Goal: Task Accomplishment & Management: Use online tool/utility

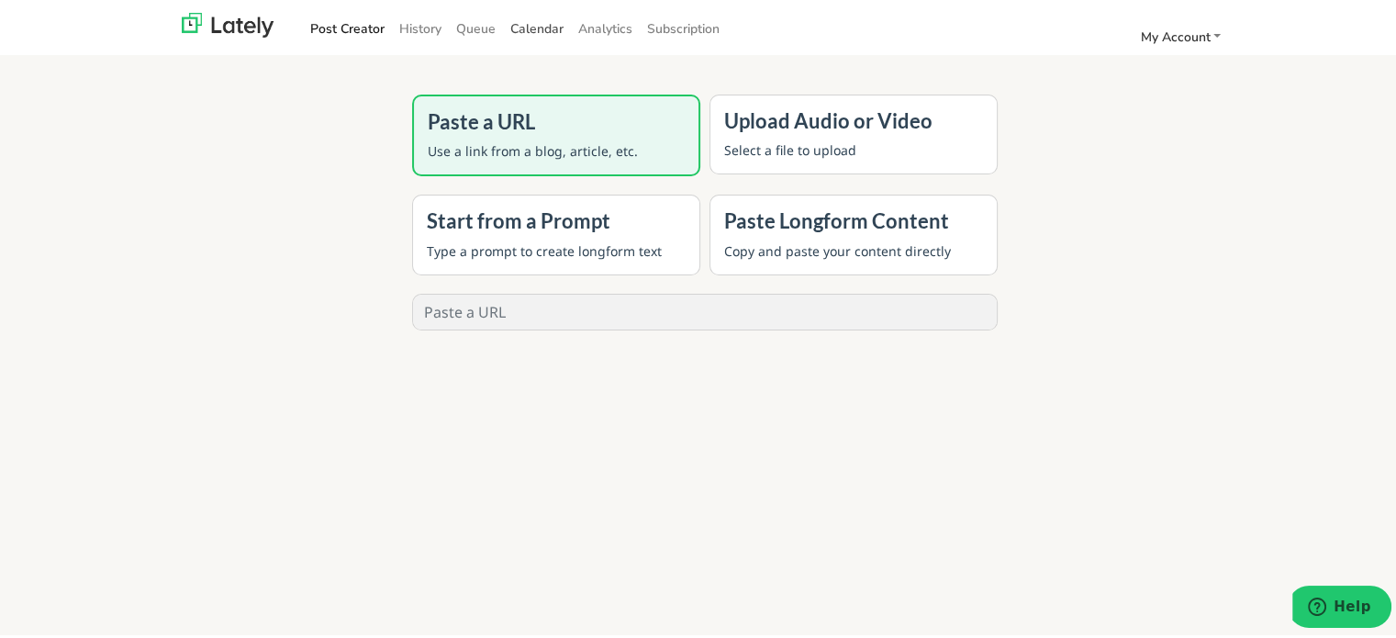
click at [521, 28] on span "Calendar" at bounding box center [536, 25] width 53 height 17
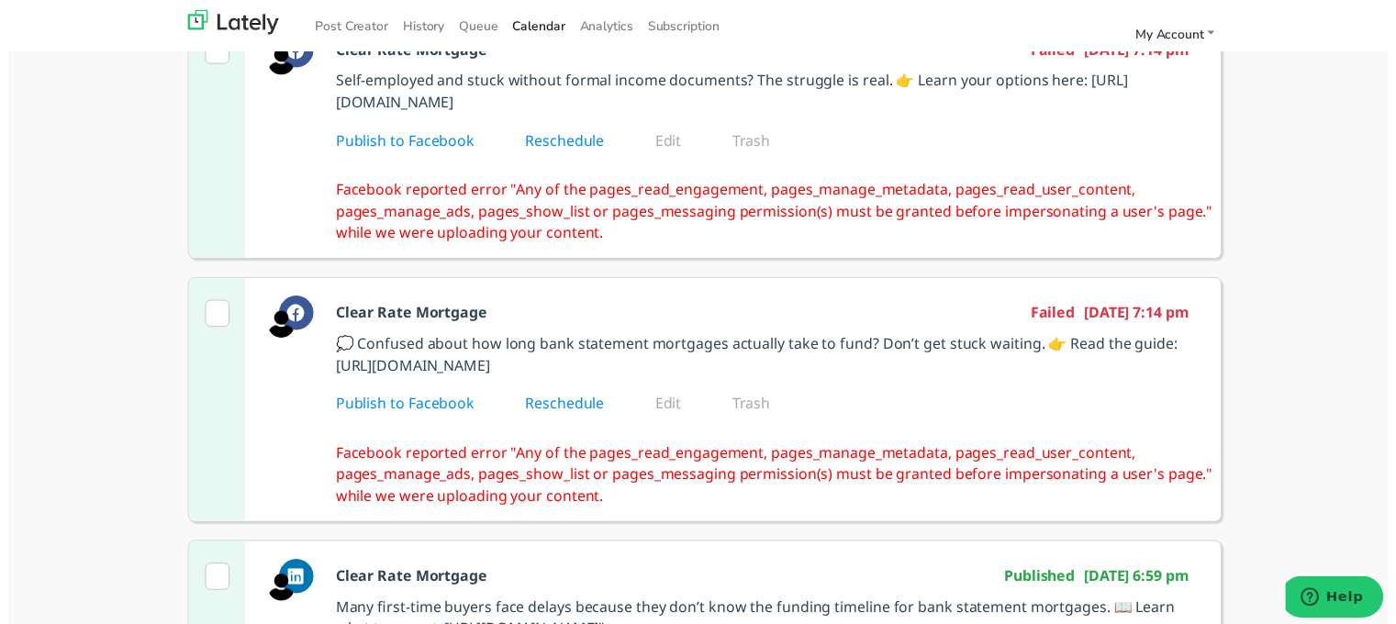
scroll to position [459, 0]
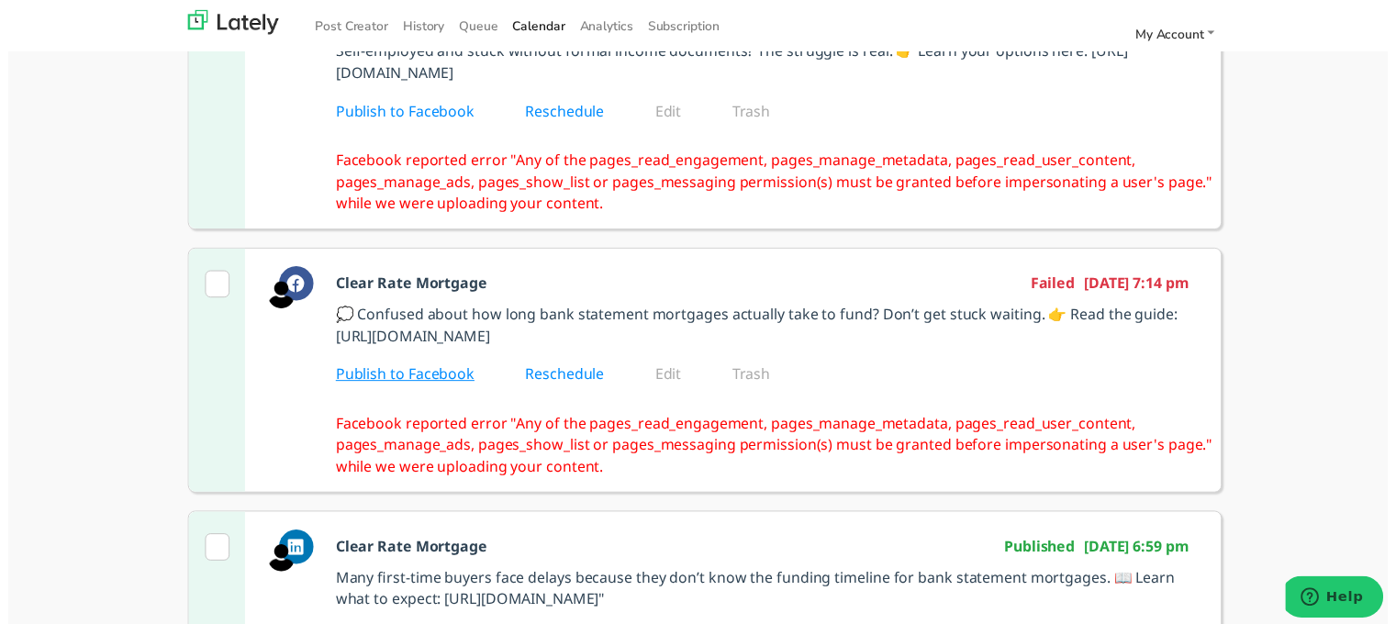
click at [448, 388] on link "Publish to Facebook" at bounding box center [414, 378] width 166 height 20
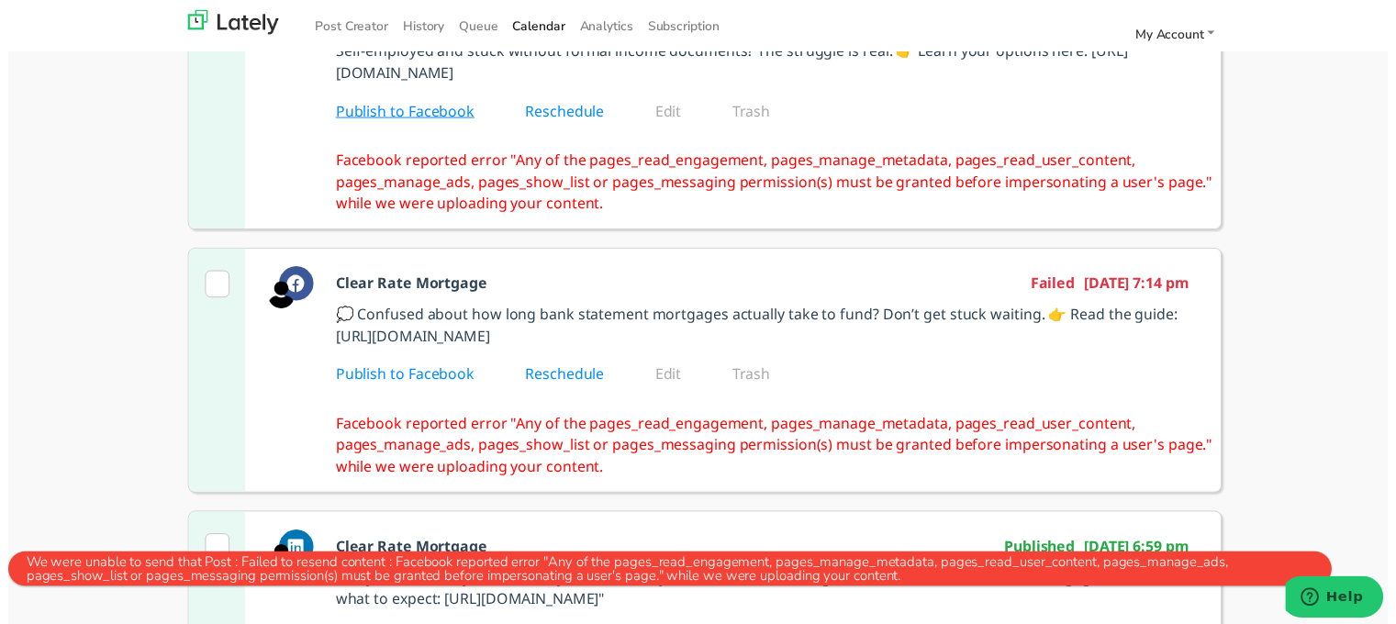
click at [411, 122] on link "Publish to Facebook" at bounding box center [414, 112] width 166 height 20
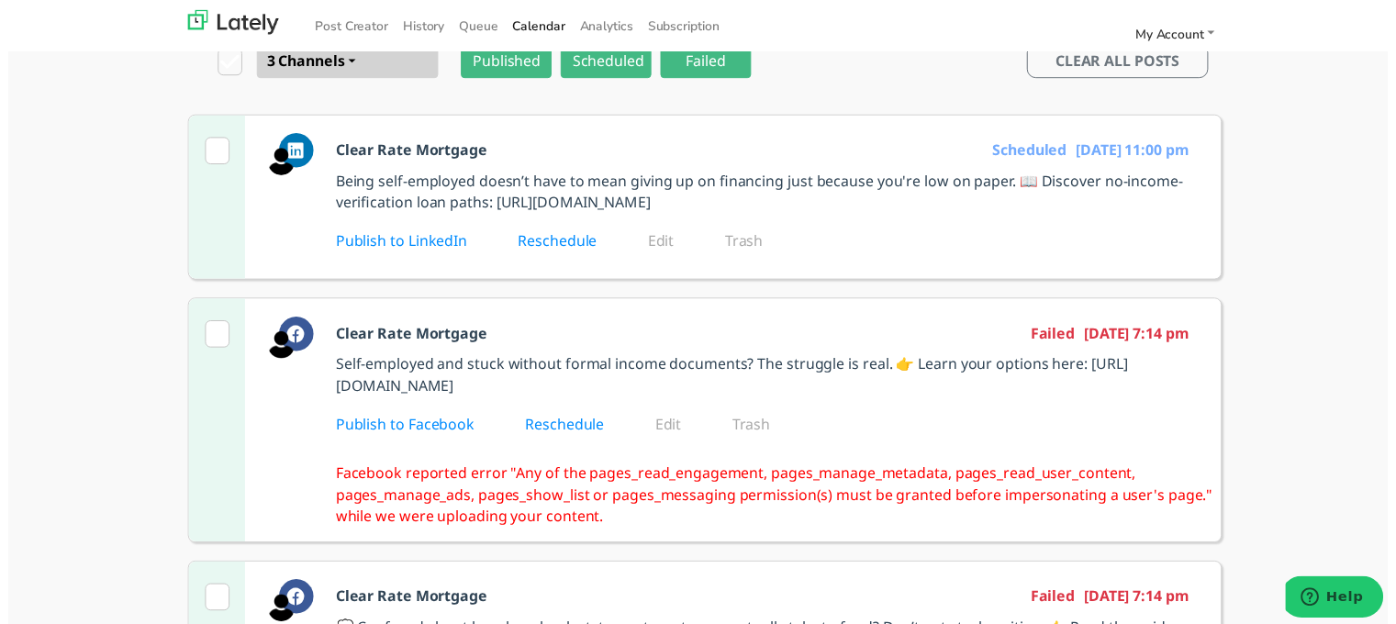
scroll to position [0, 0]
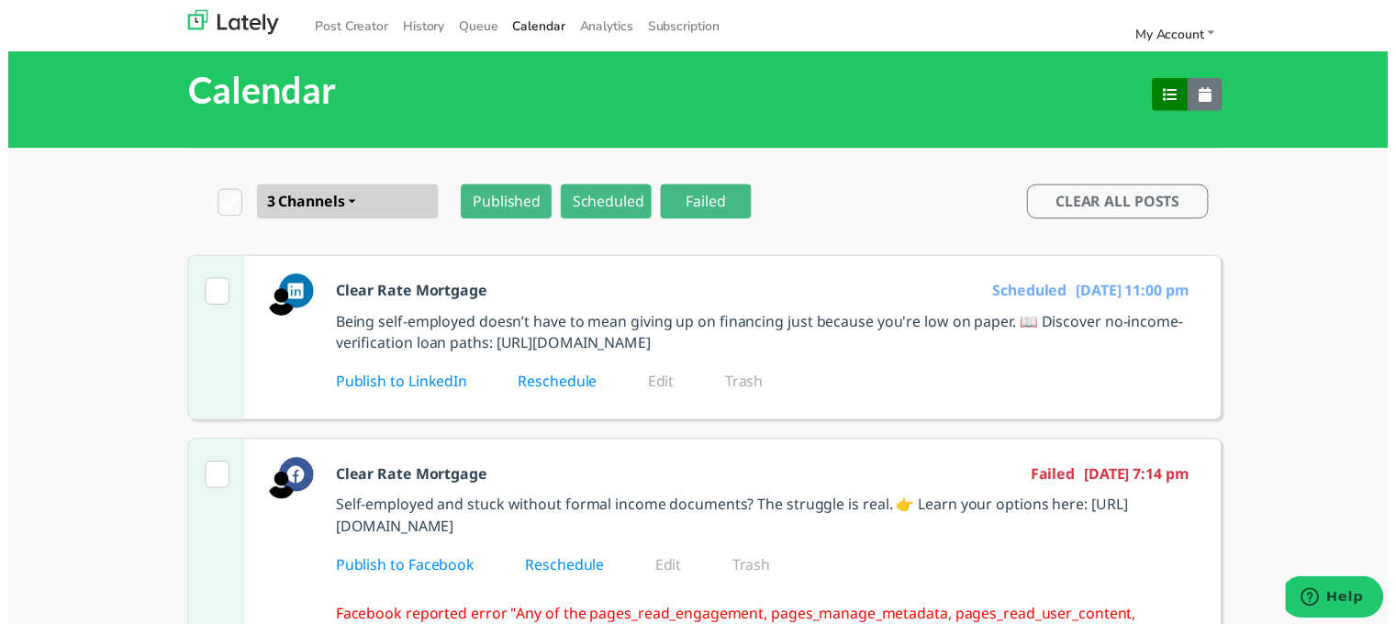
click at [571, 358] on p "Being self-employed doesn’t have to mean giving up on financing just because yo…" at bounding box center [765, 336] width 868 height 44
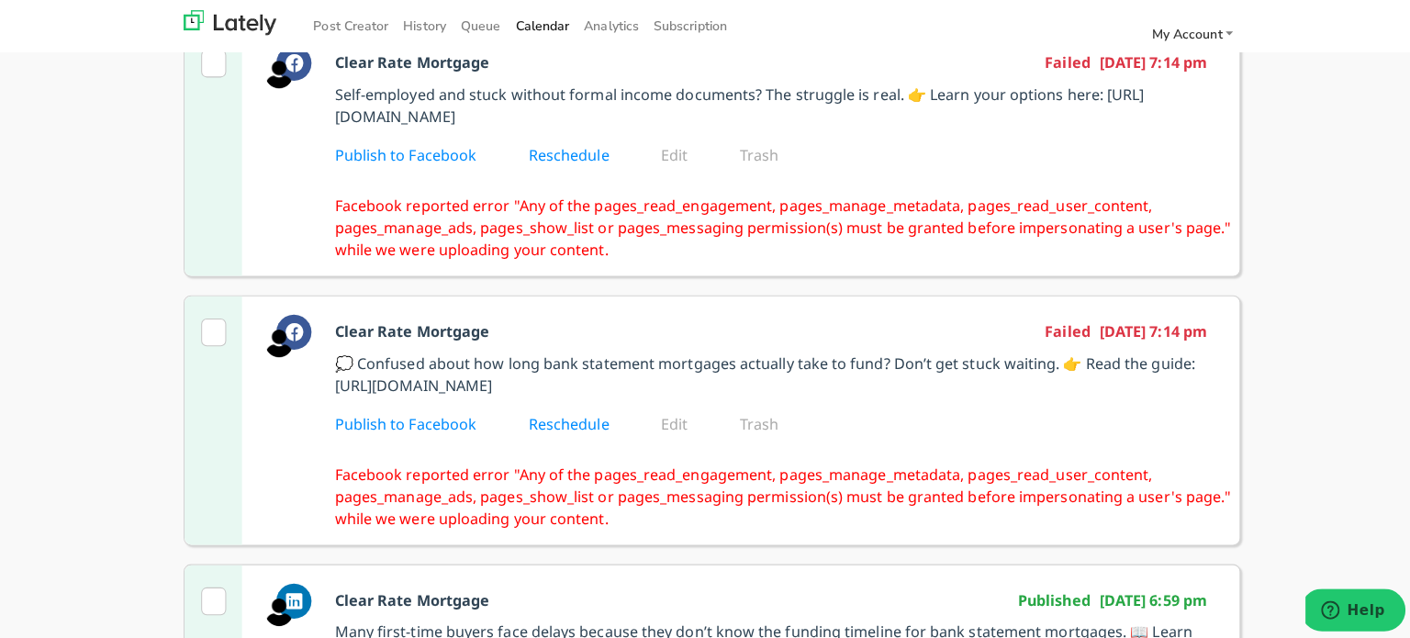
scroll to position [642, 0]
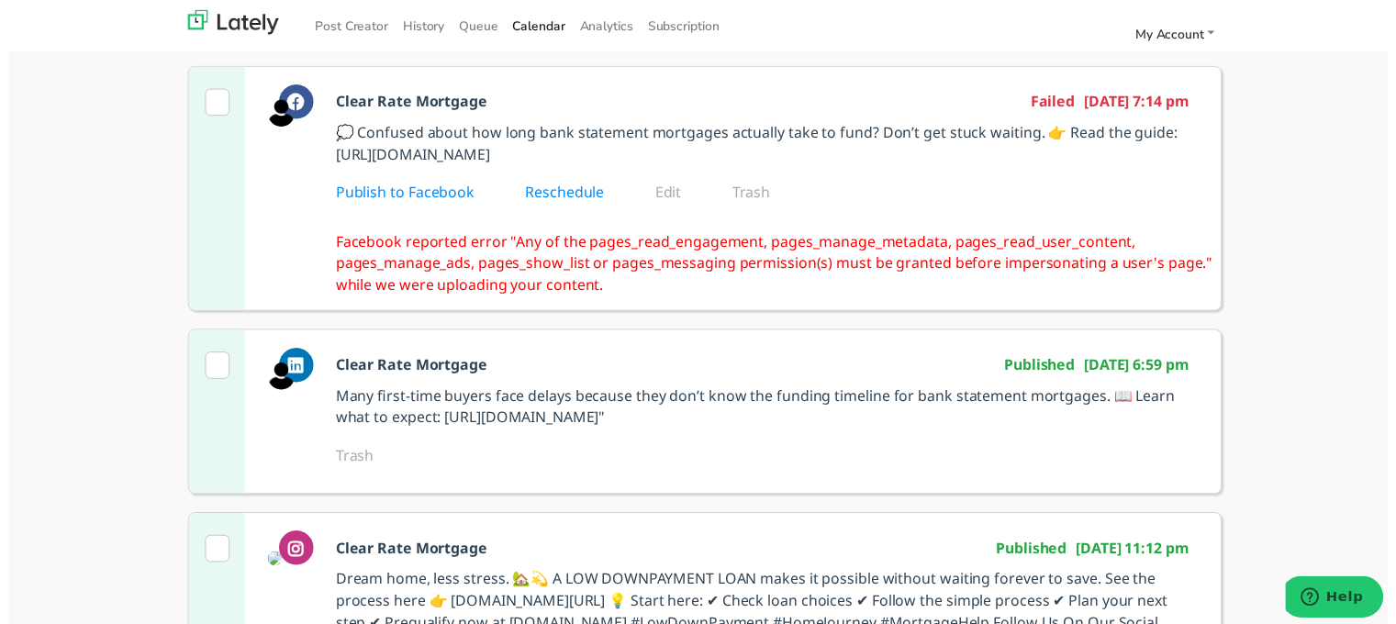
click at [331, 422] on p "Many first-time buyers face delays because they don’t know the funding timeline…" at bounding box center [765, 411] width 868 height 44
click at [530, 429] on p "Many first-time buyers face delays because they don’t know the funding timeline…" at bounding box center [765, 411] width 868 height 44
click at [549, 205] on link "Reschedule" at bounding box center [576, 194] width 106 height 20
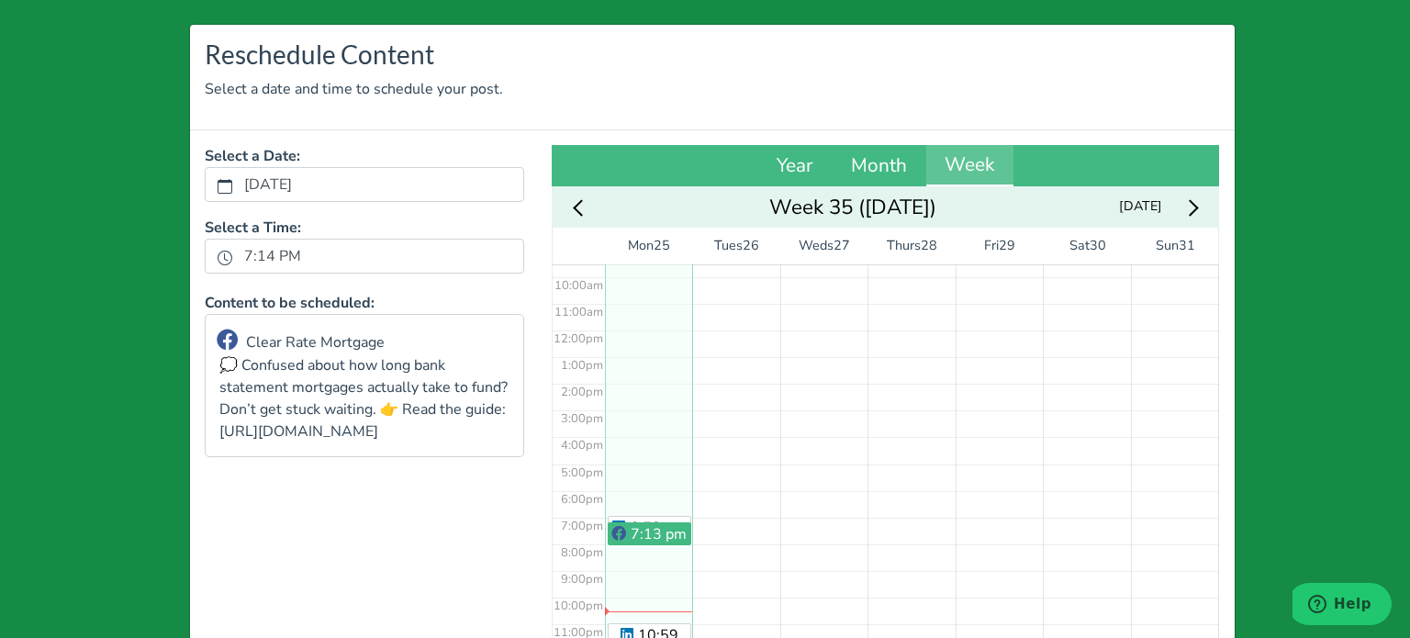
scroll to position [0, 0]
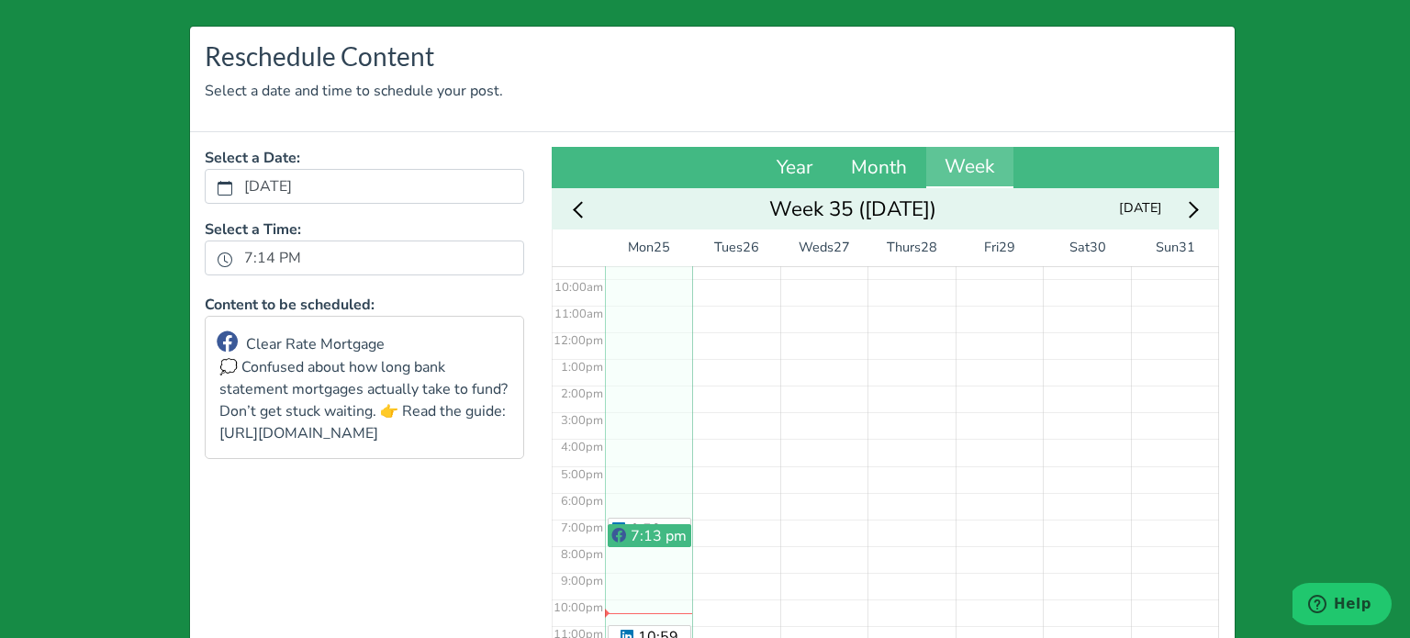
click at [1284, 102] on div "Reschedule Content Select a date and time to schedule your post. Select a Date:…" at bounding box center [705, 319] width 1410 height 638
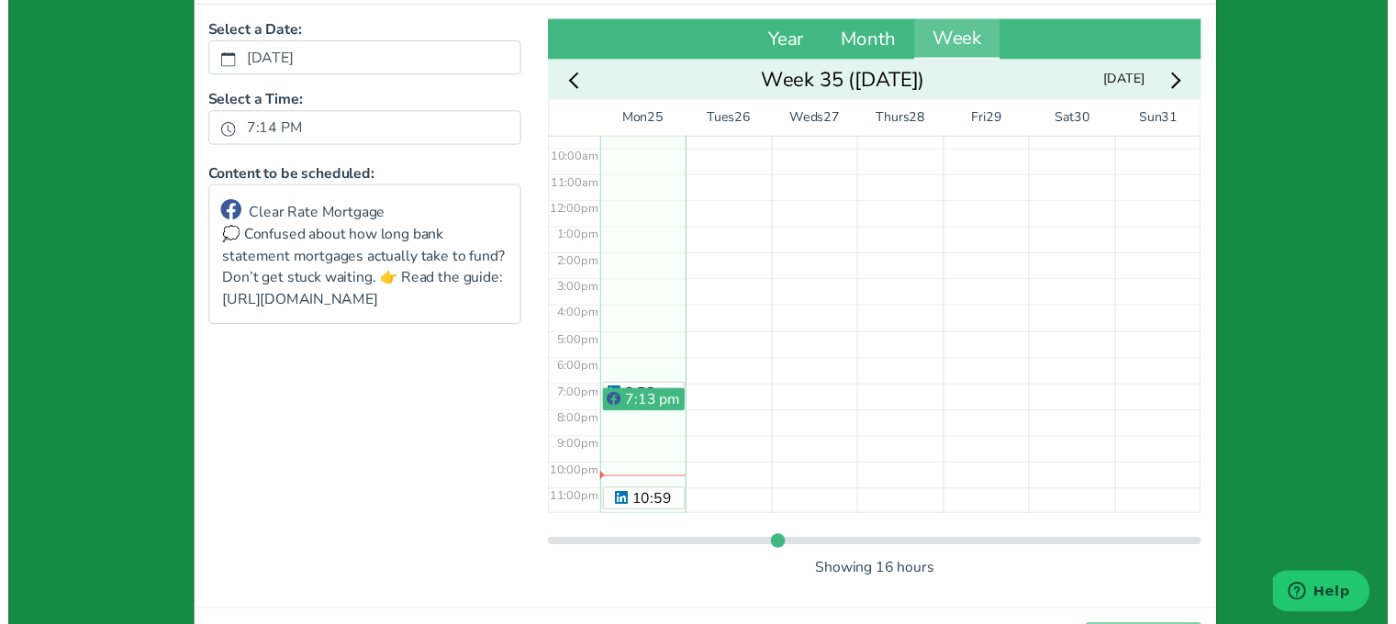
scroll to position [201, 0]
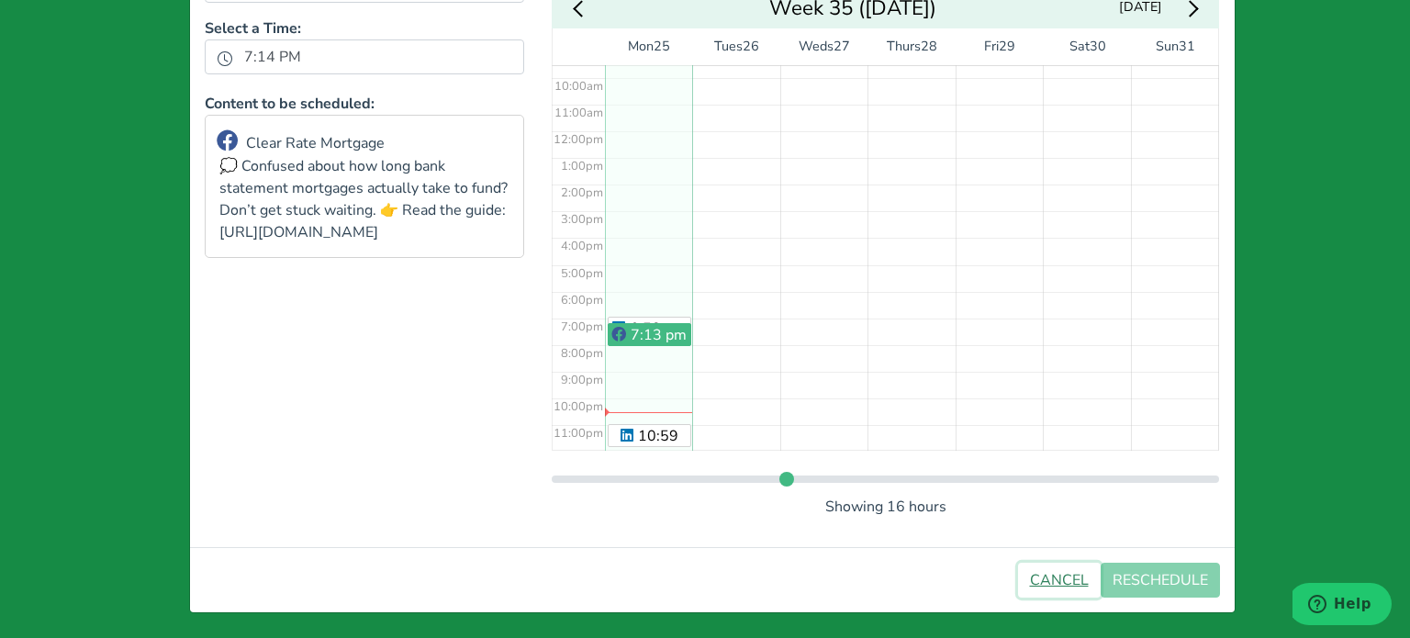
click at [1044, 590] on button "CANCEL" at bounding box center [1059, 580] width 83 height 35
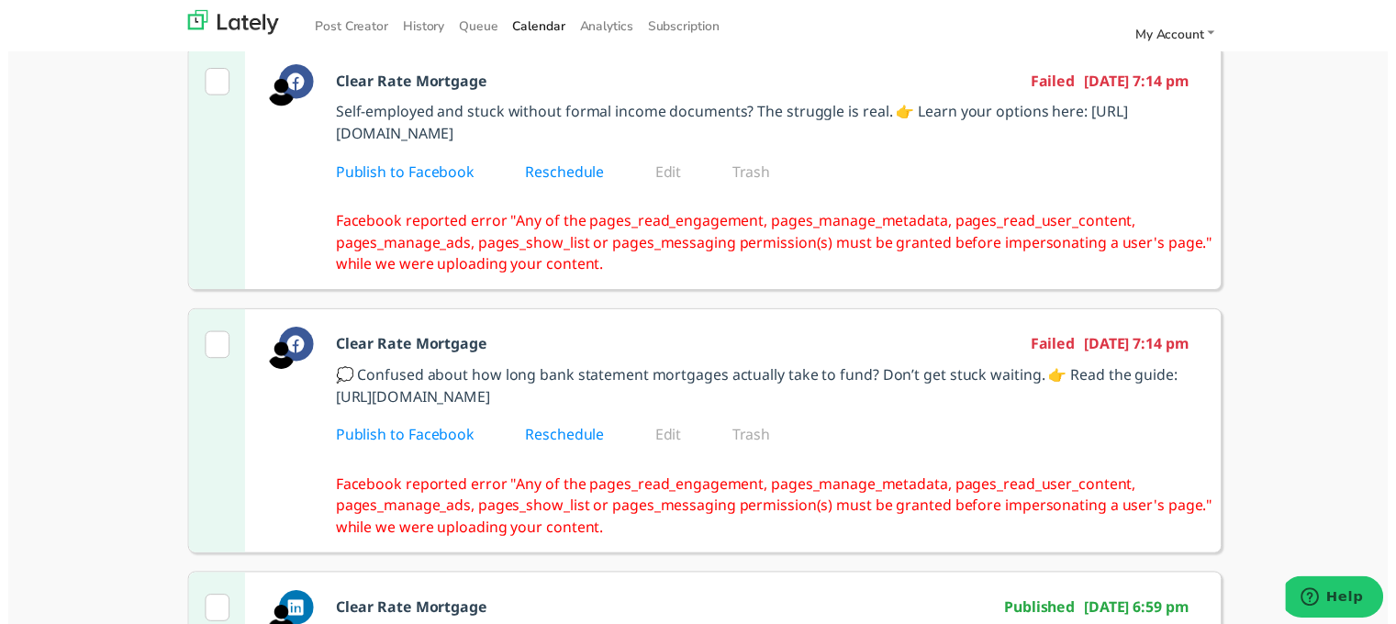
scroll to position [367, 0]
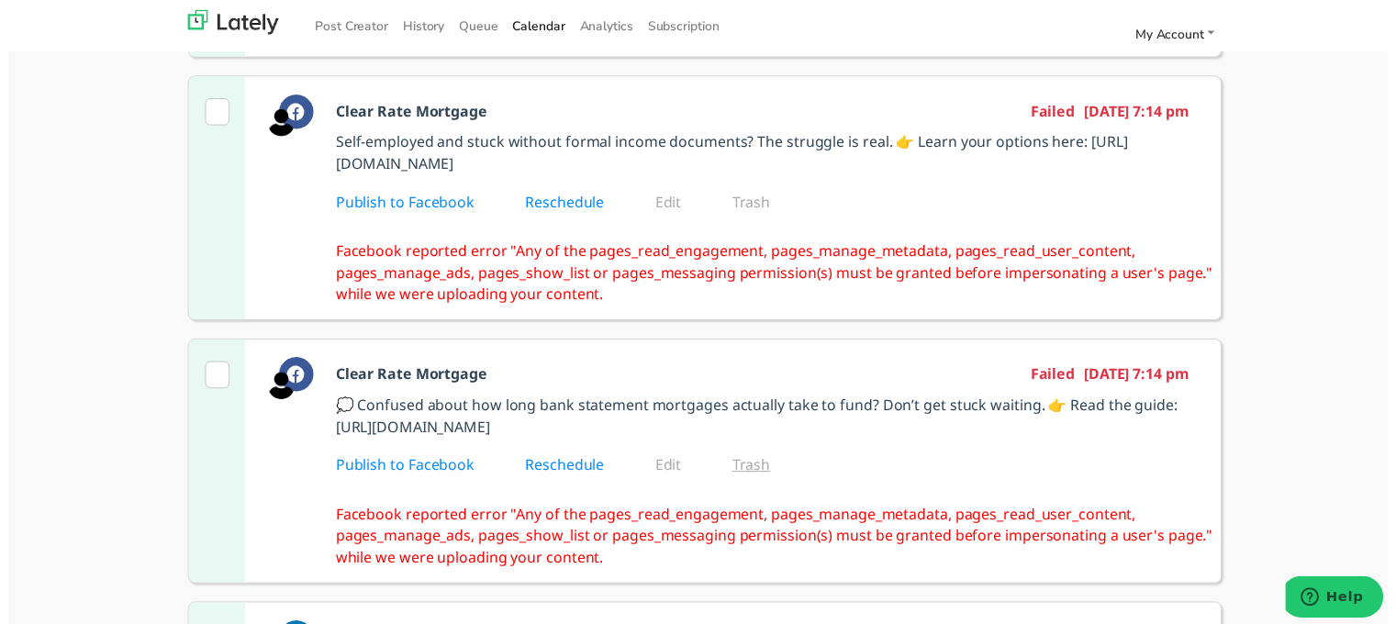
click at [755, 480] on link "Trash" at bounding box center [764, 470] width 64 height 20
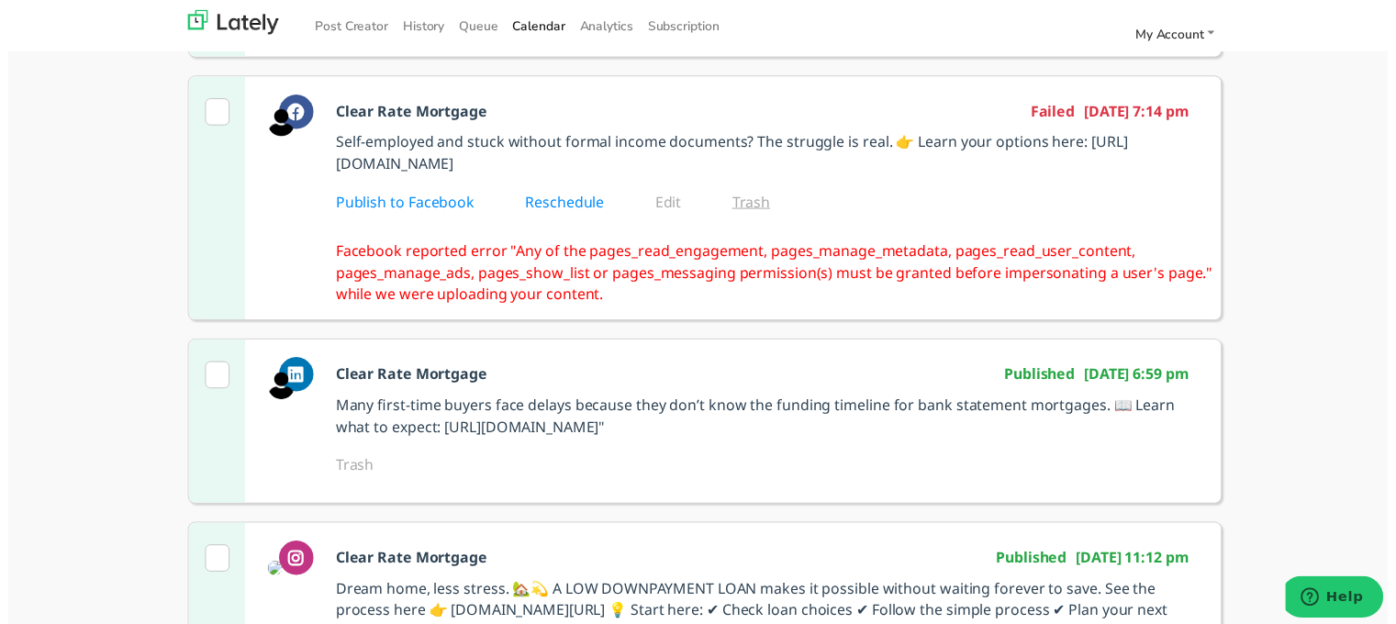
click at [749, 214] on link "Trash" at bounding box center [764, 204] width 64 height 20
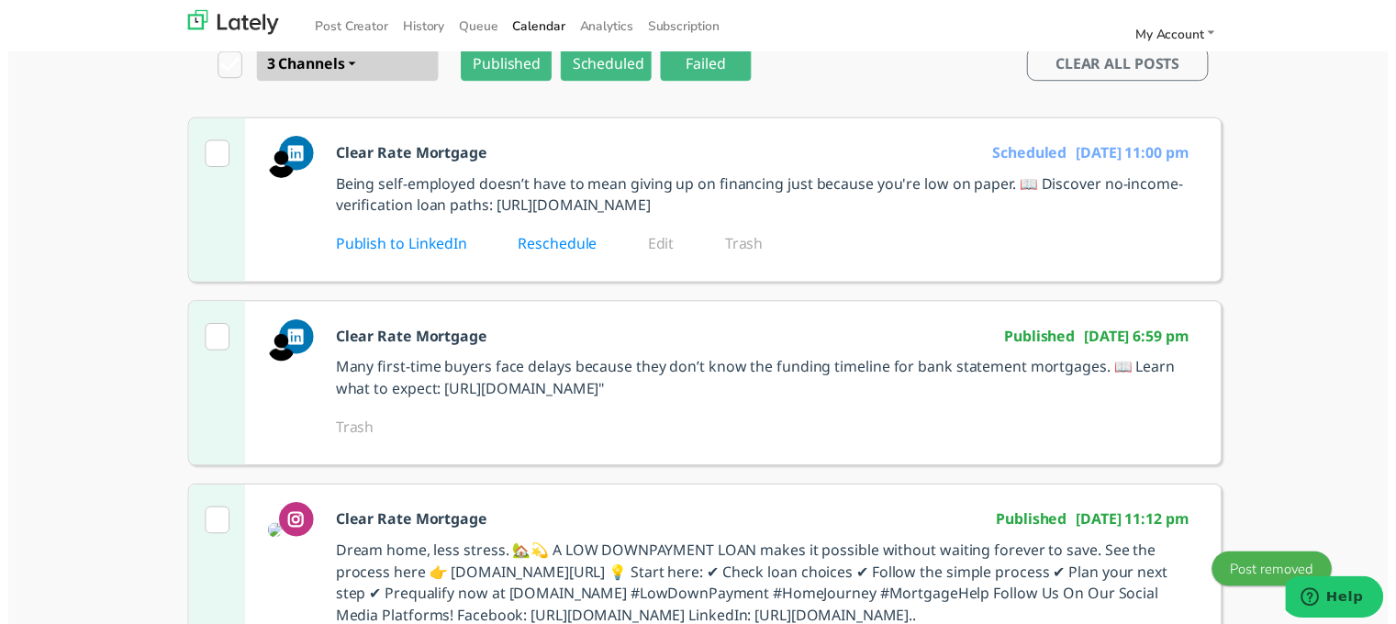
scroll to position [92, 0]
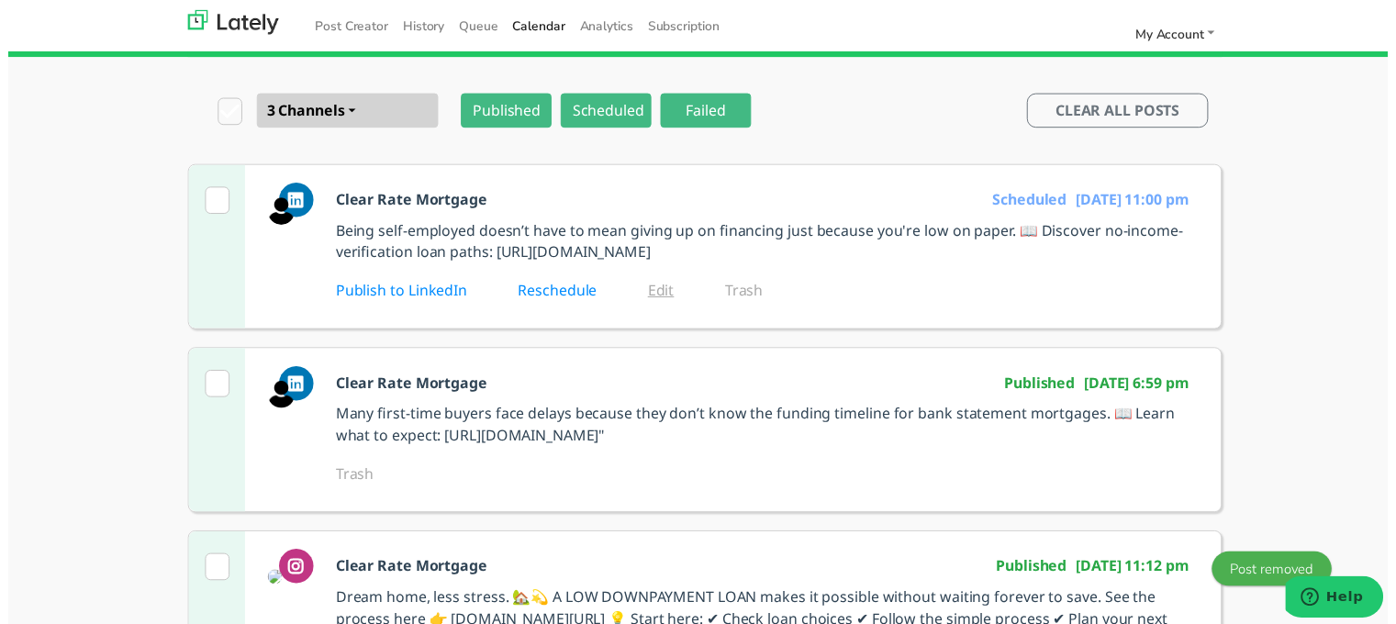
click at [659, 304] on link "Edit" at bounding box center [673, 294] width 52 height 20
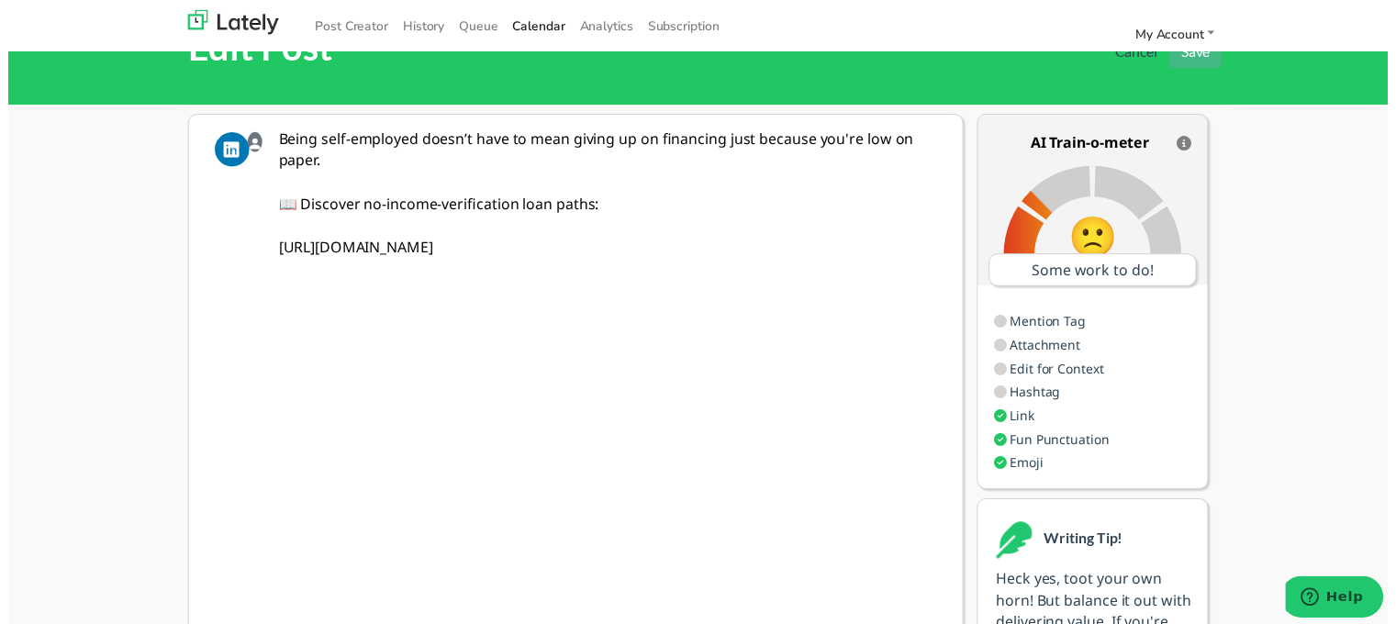
scroll to position [26, 0]
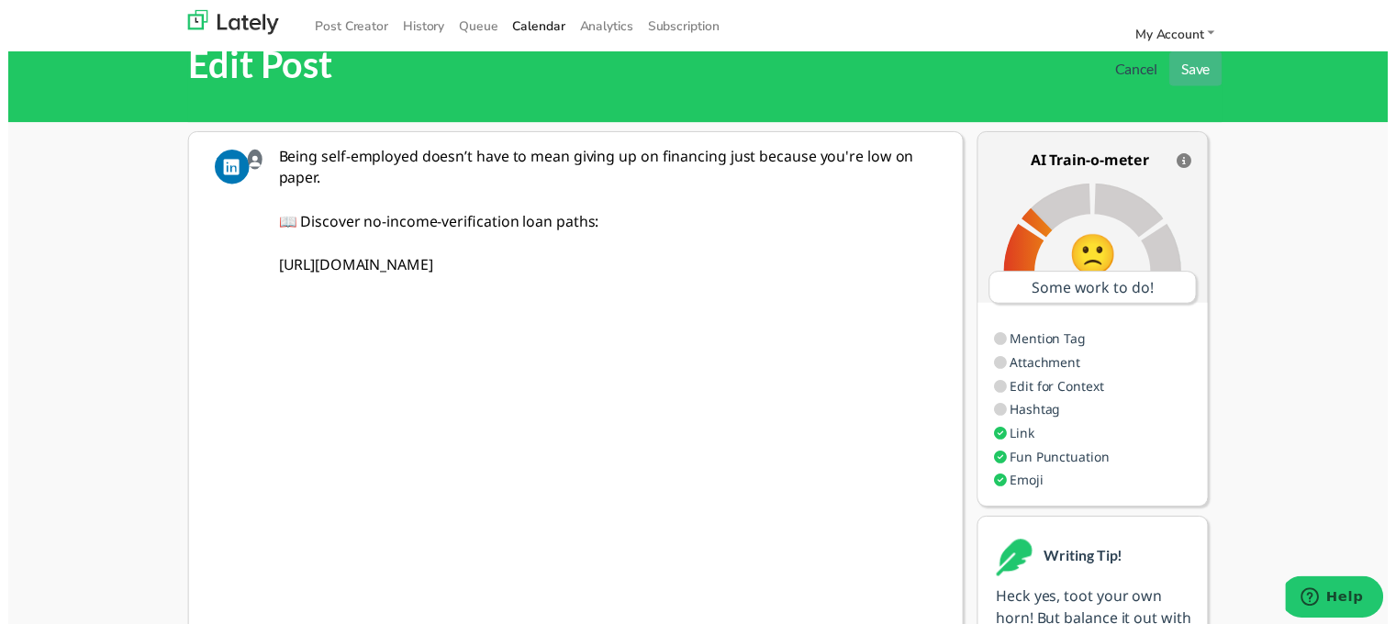
click at [587, 226] on textarea "Being self-employed doesn’t have to mean giving up on financing just because yo…" at bounding box center [607, 389] width 692 height 510
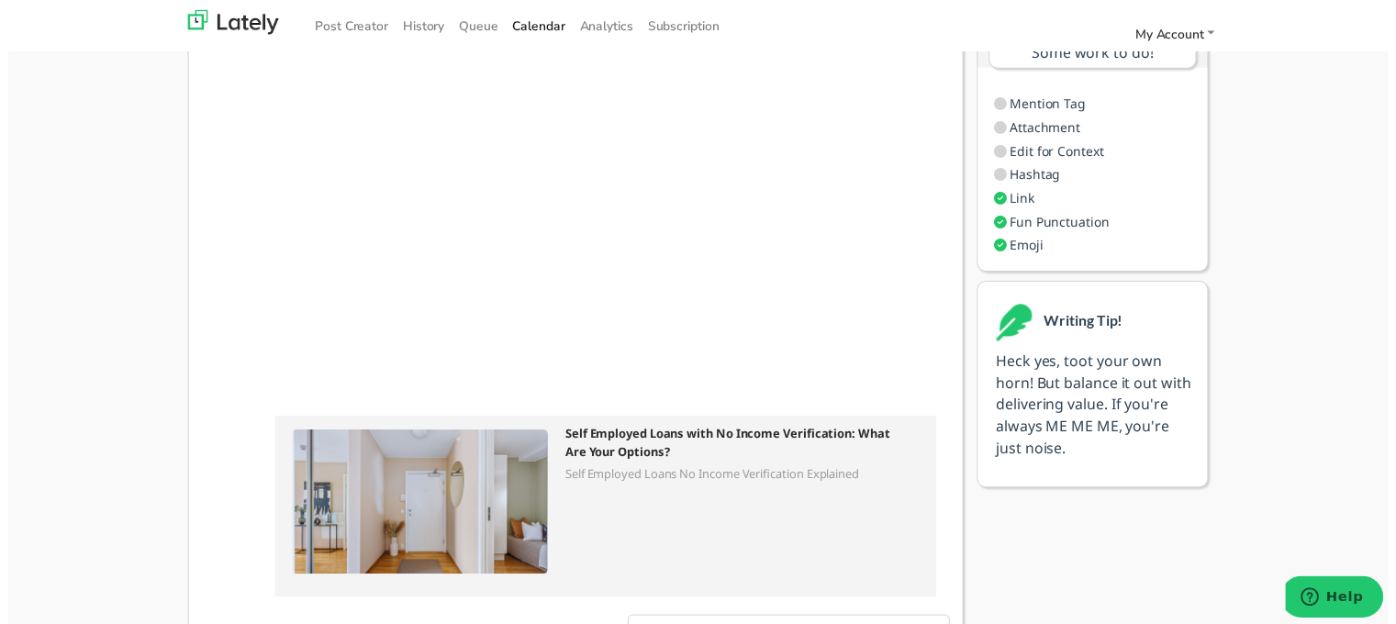
scroll to position [275, 0]
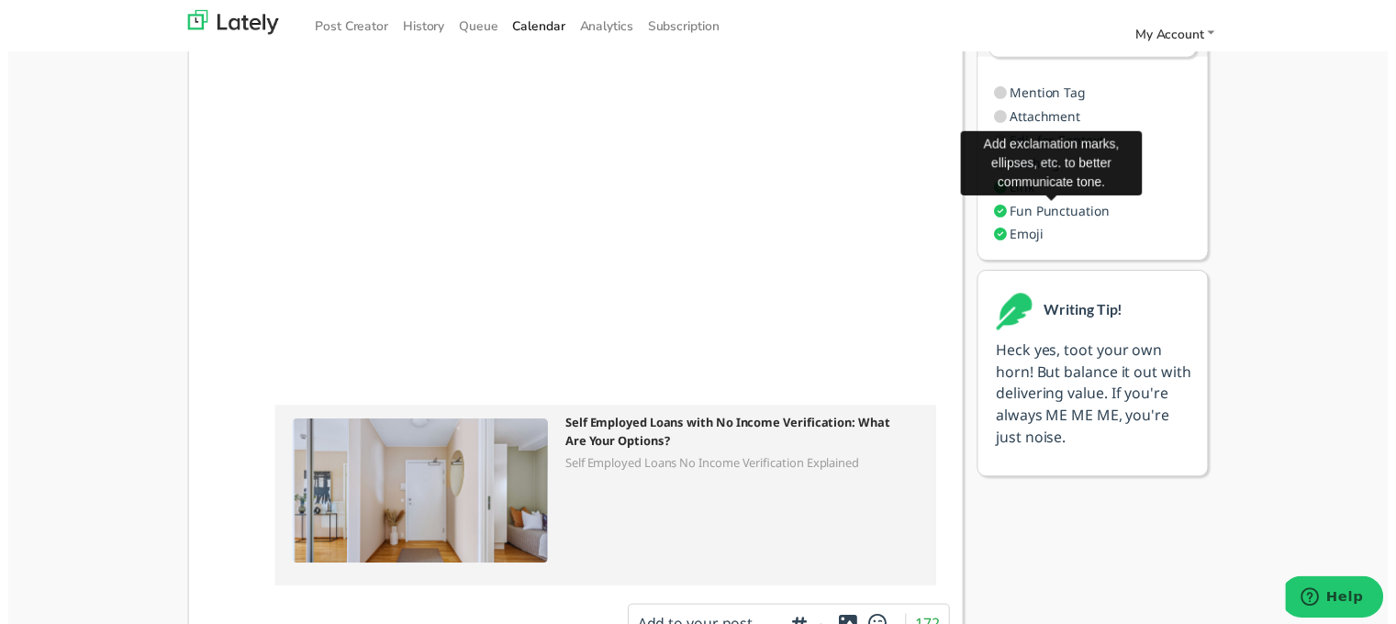
click at [1013, 220] on span "Fun Punctuation" at bounding box center [1063, 212] width 101 height 17
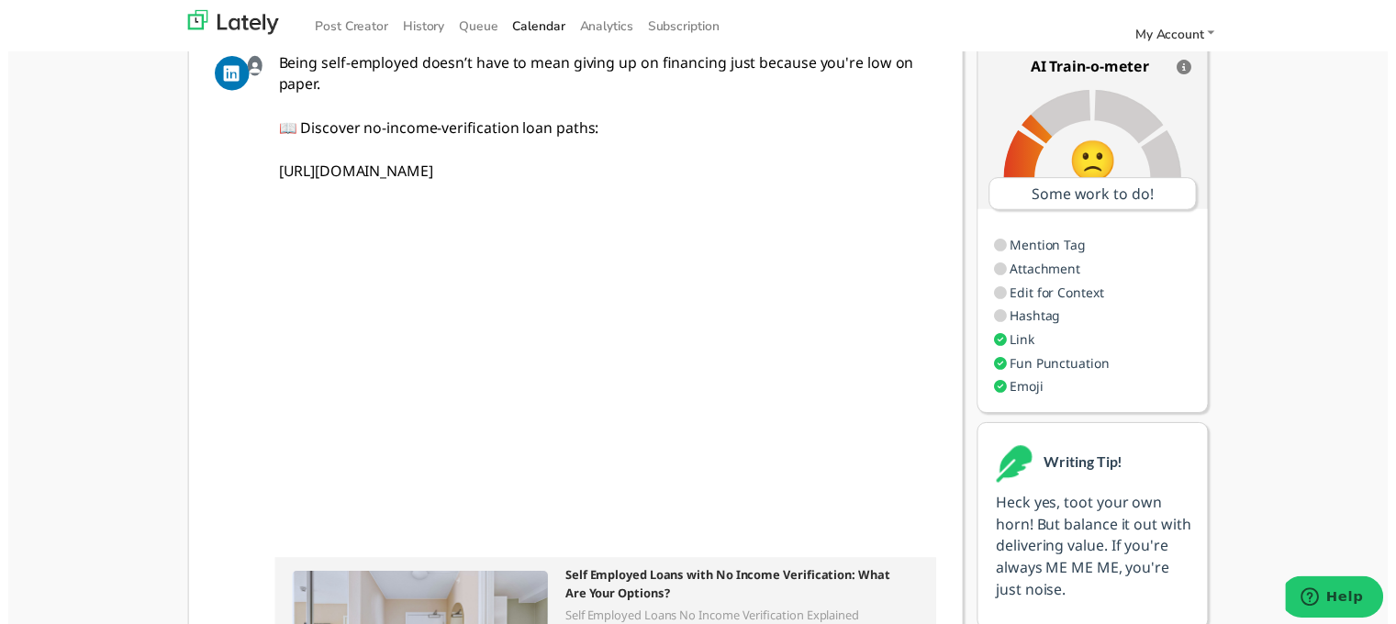
scroll to position [92, 0]
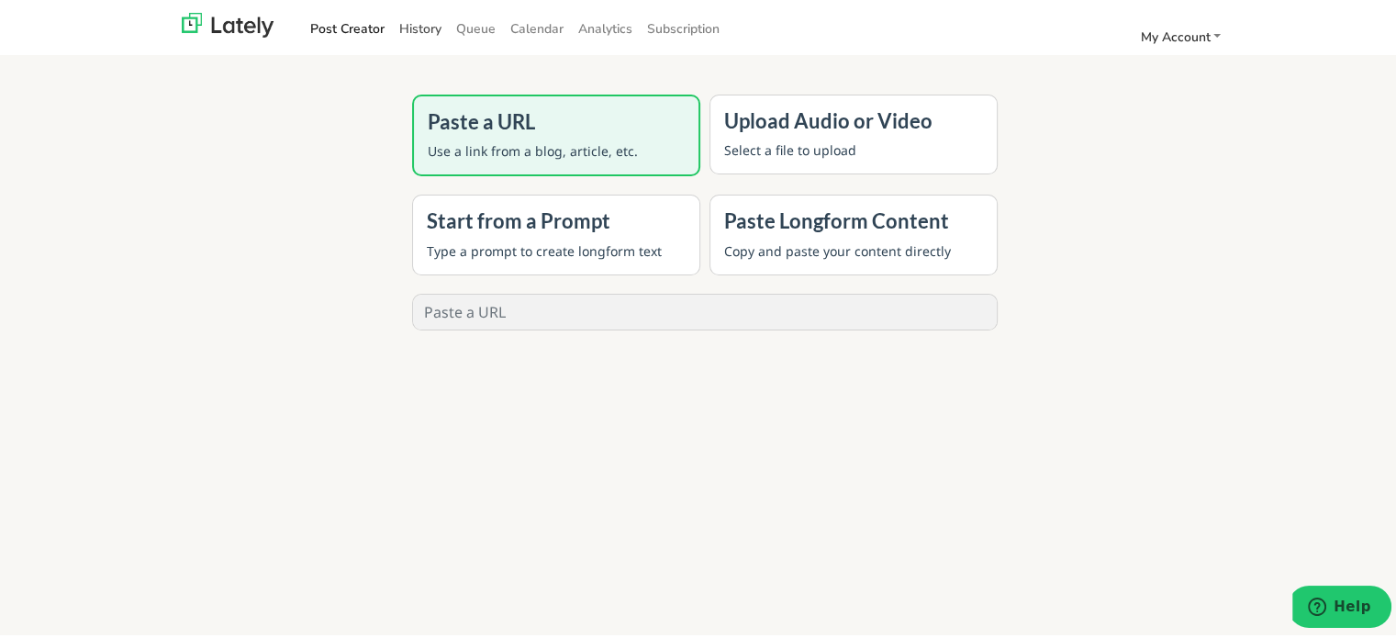
click at [404, 24] on link "History" at bounding box center [420, 26] width 57 height 30
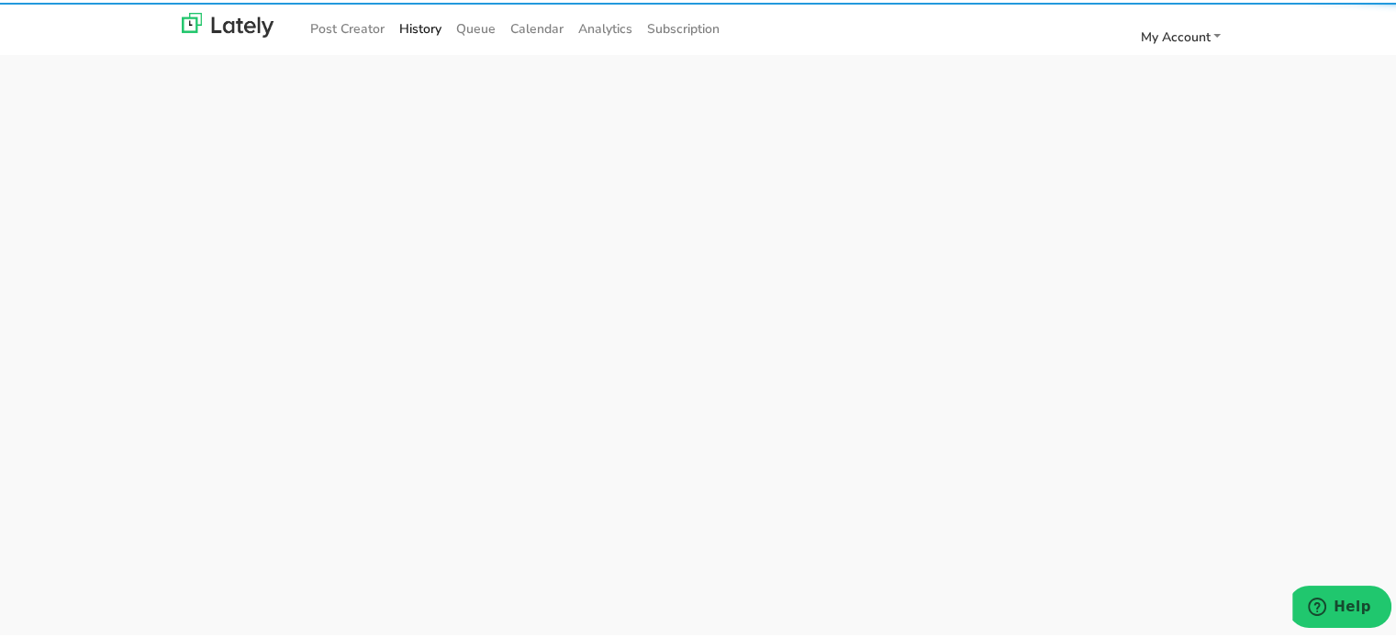
click at [532, 41] on div "Post Creator History Queue Calendar Analytics Subscription My Account Settings …" at bounding box center [705, 25] width 1046 height 37
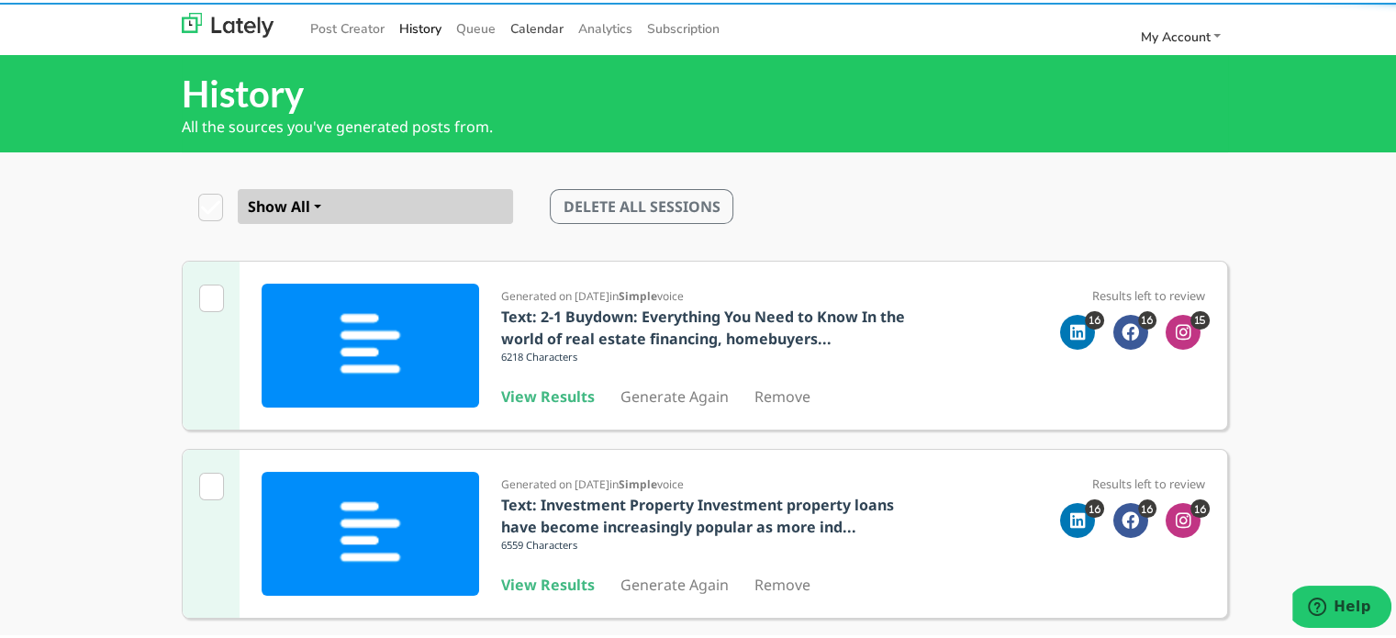
click at [533, 22] on span "Calendar" at bounding box center [536, 25] width 53 height 17
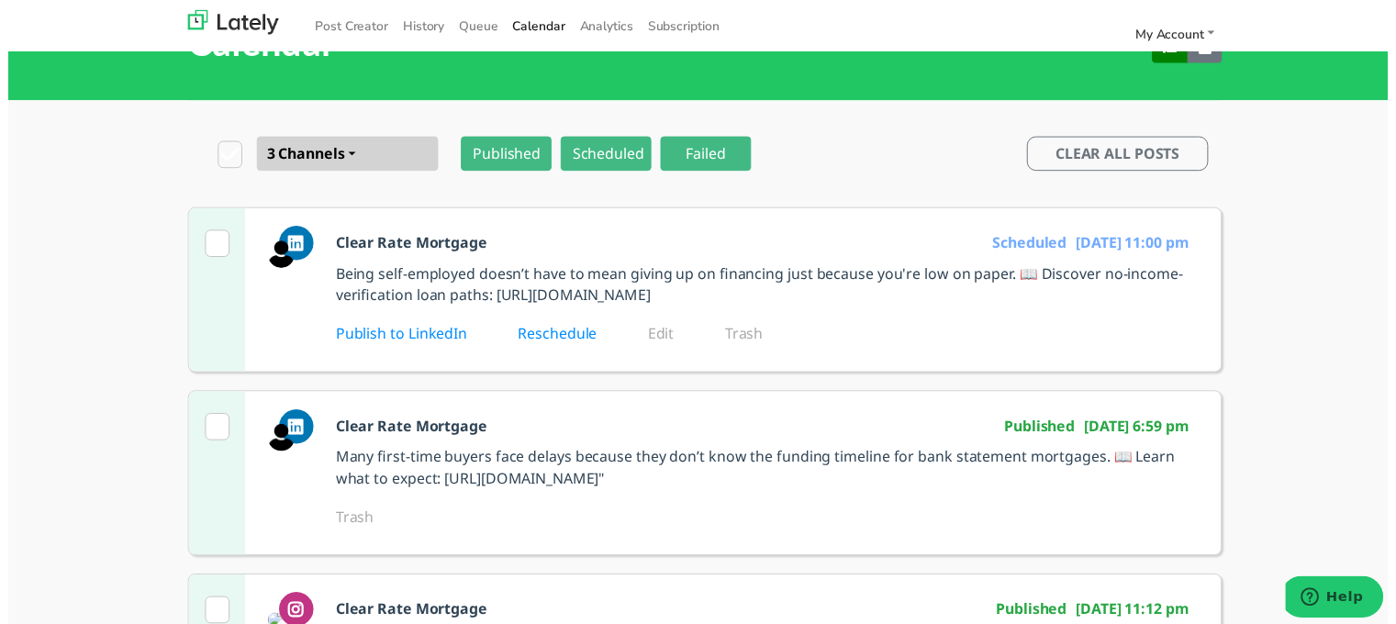
scroll to position [92, 0]
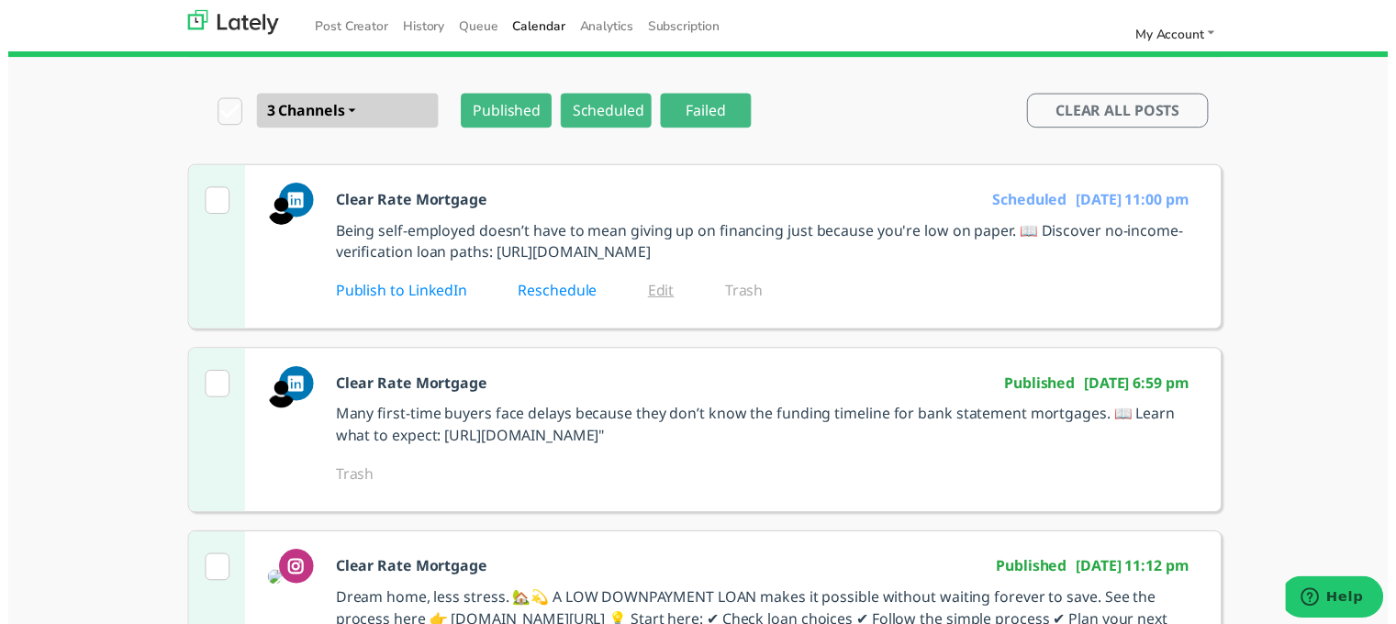
click at [653, 304] on link "Edit" at bounding box center [673, 294] width 52 height 20
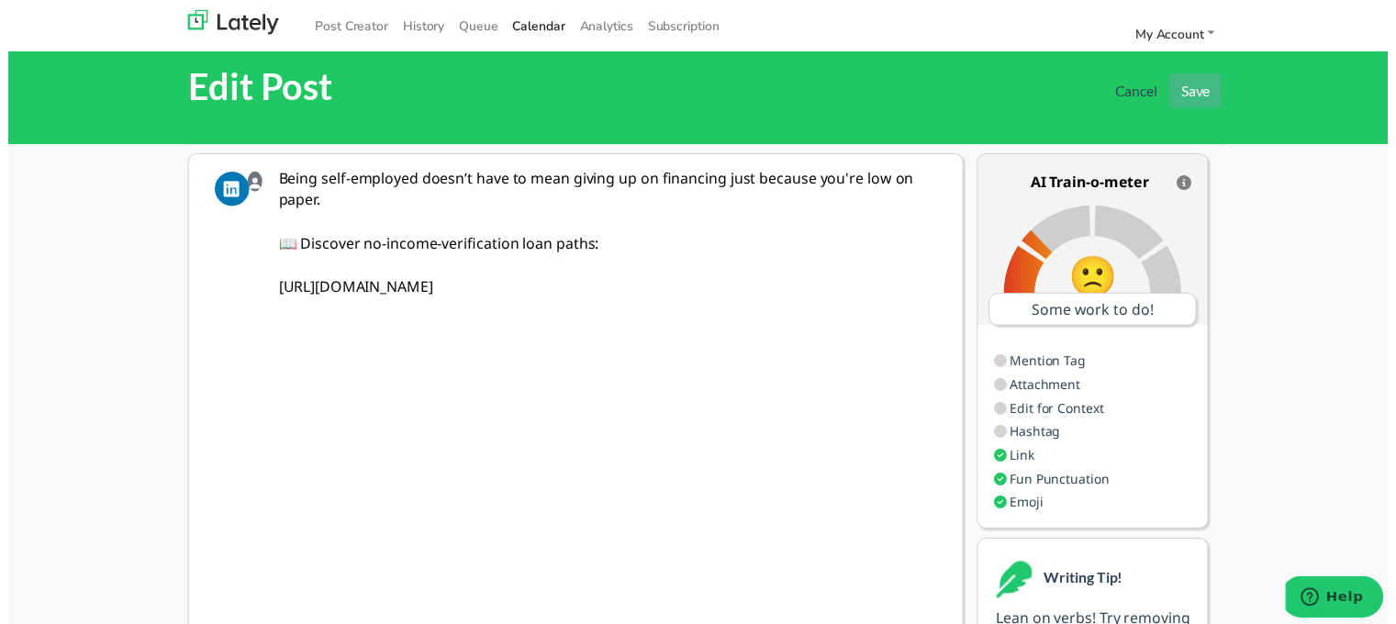
scroll to position [0, 0]
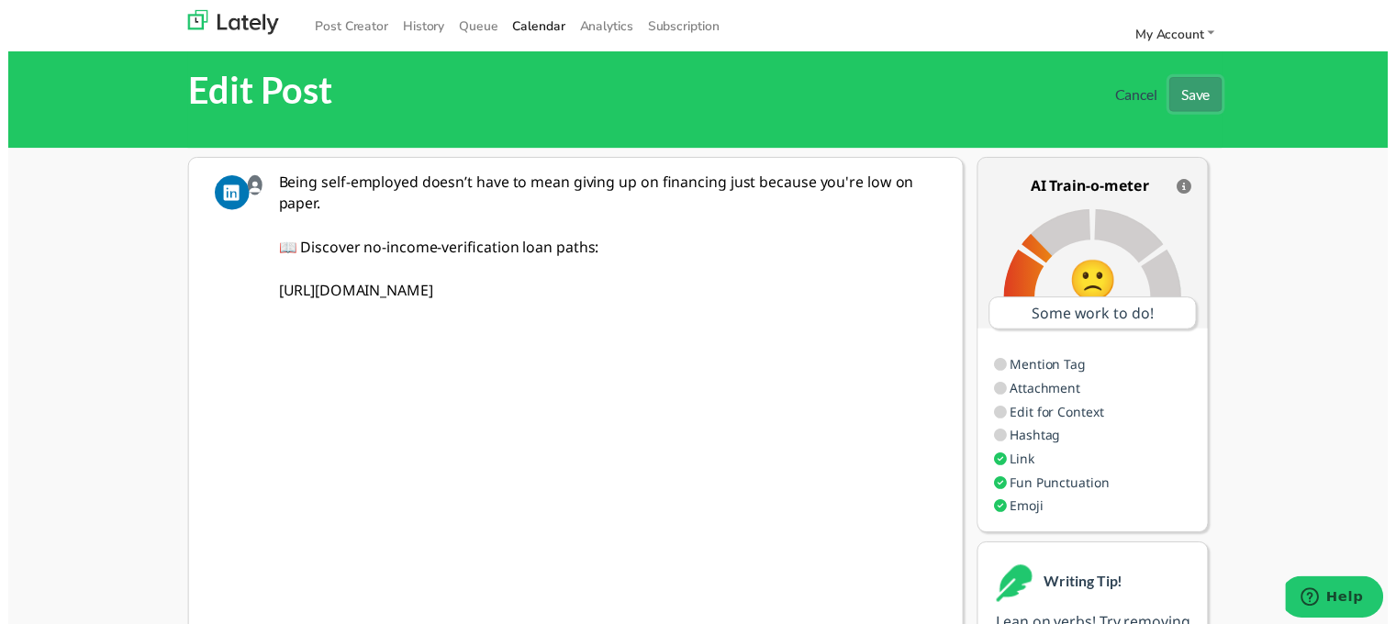
click at [1186, 94] on button "Save" at bounding box center [1201, 95] width 53 height 35
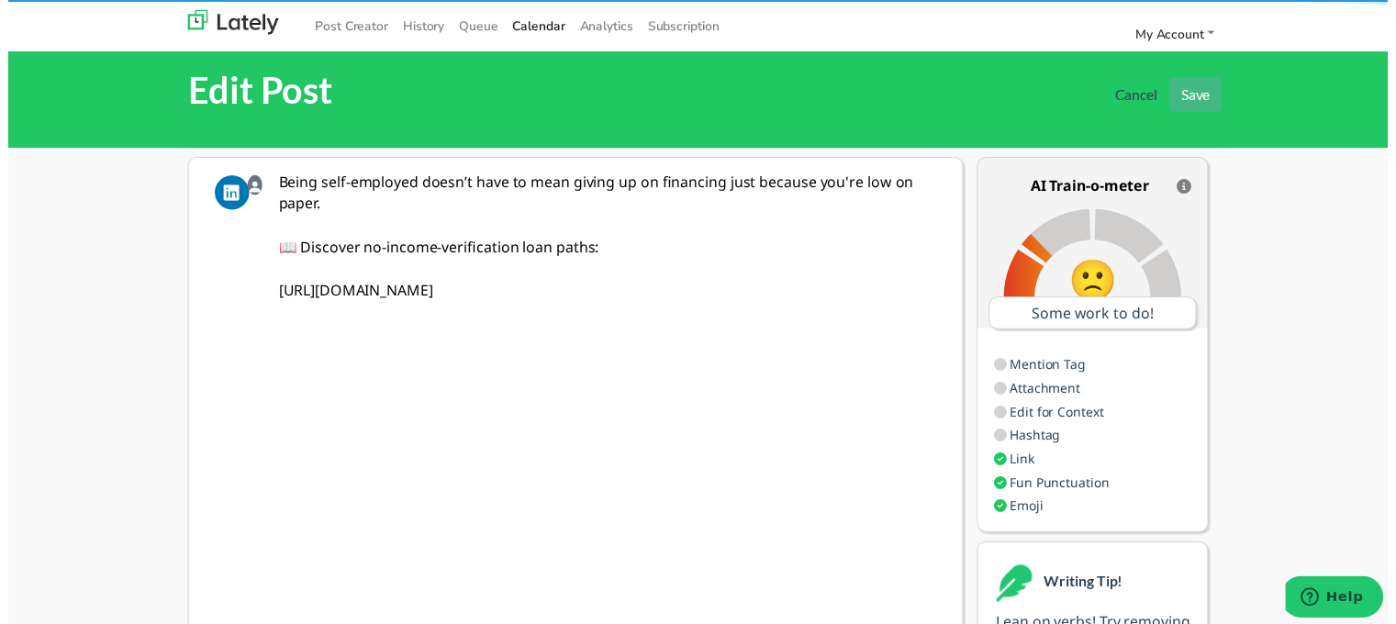
click at [522, 25] on span "Calendar" at bounding box center [536, 25] width 53 height 17
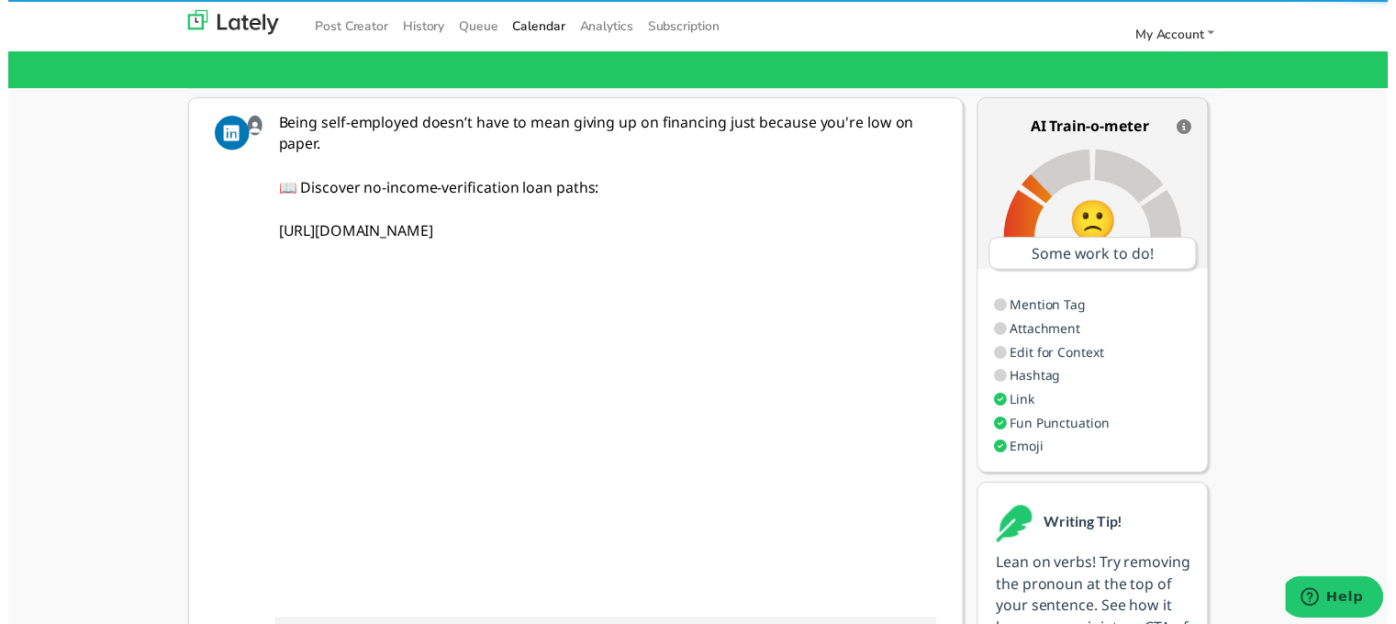
scroll to position [92, 0]
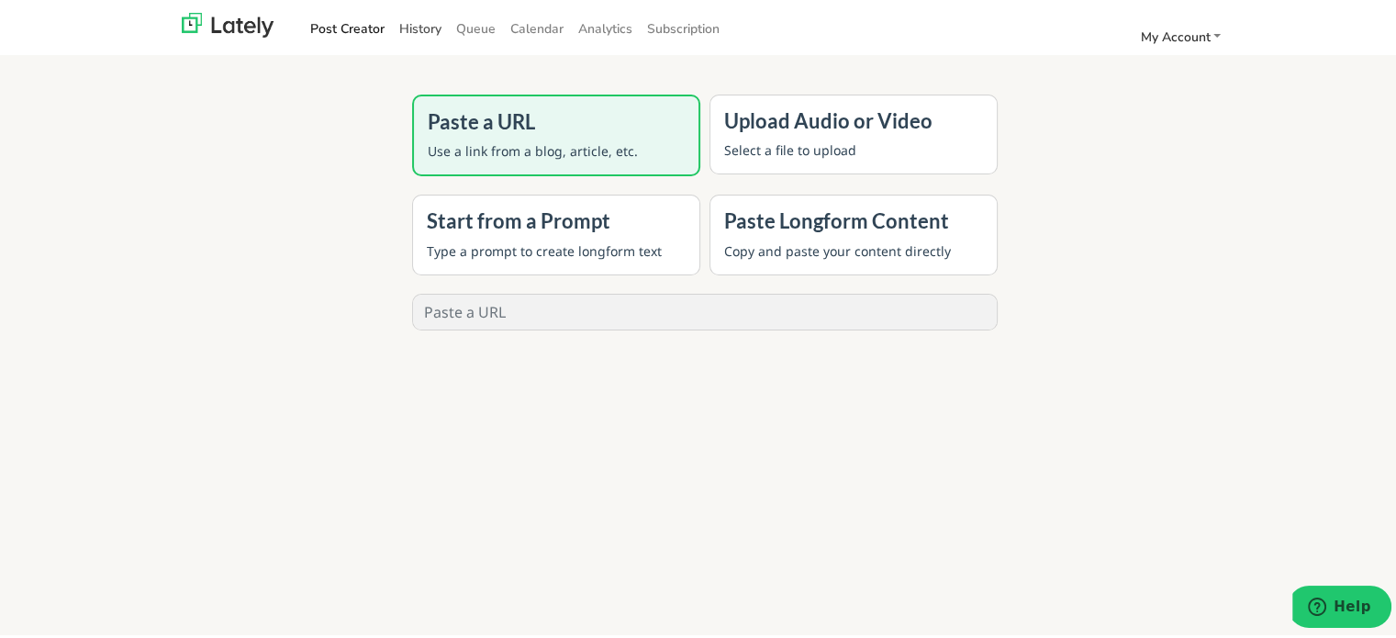
click at [419, 24] on link "History" at bounding box center [420, 26] width 57 height 30
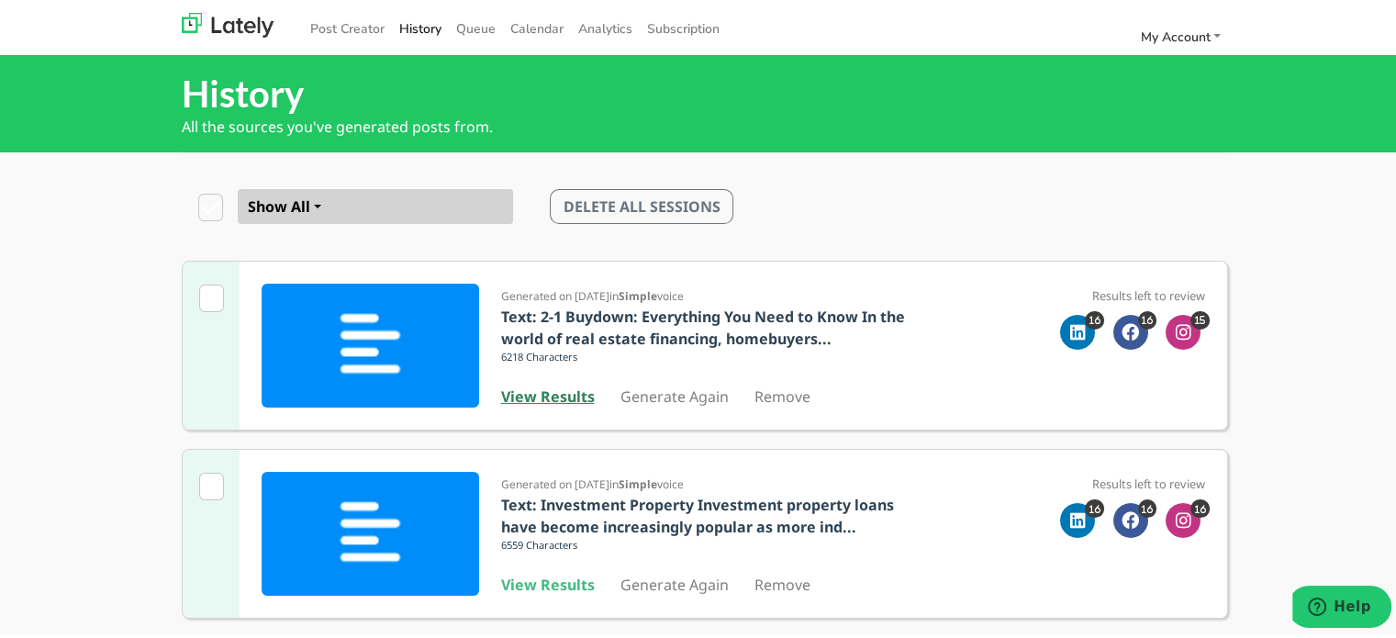
click at [562, 391] on b "View Results" at bounding box center [548, 394] width 94 height 20
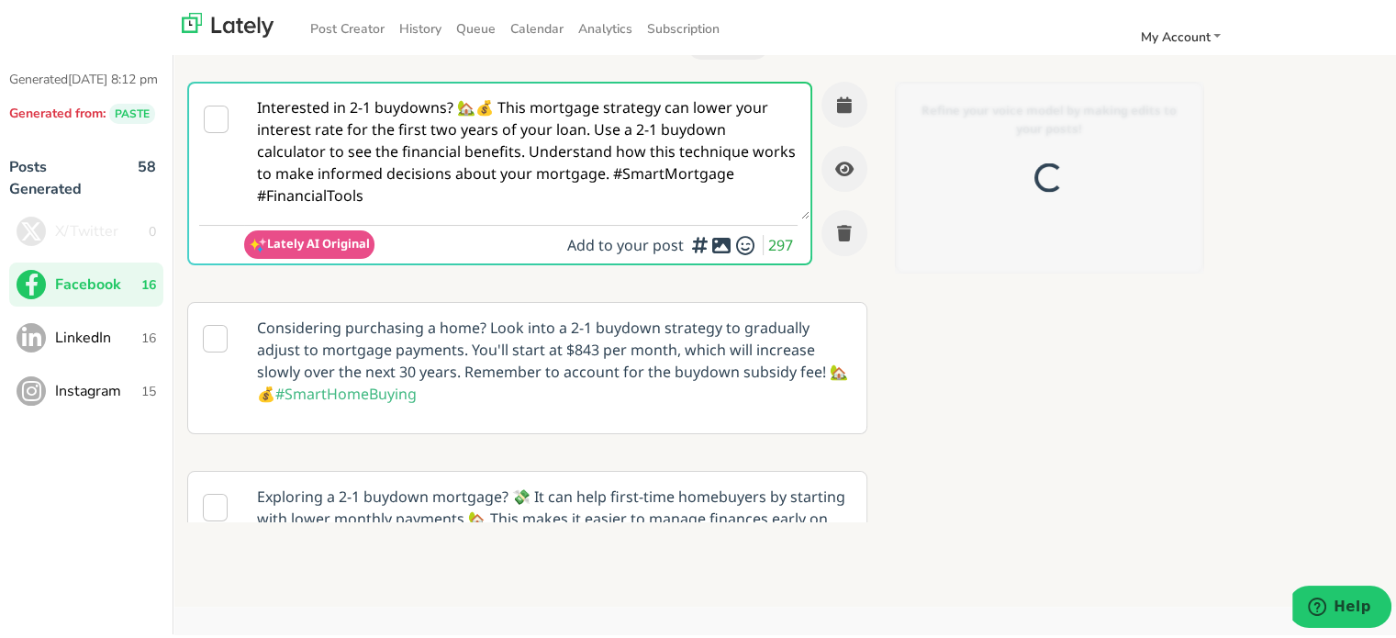
scroll to position [69, 0]
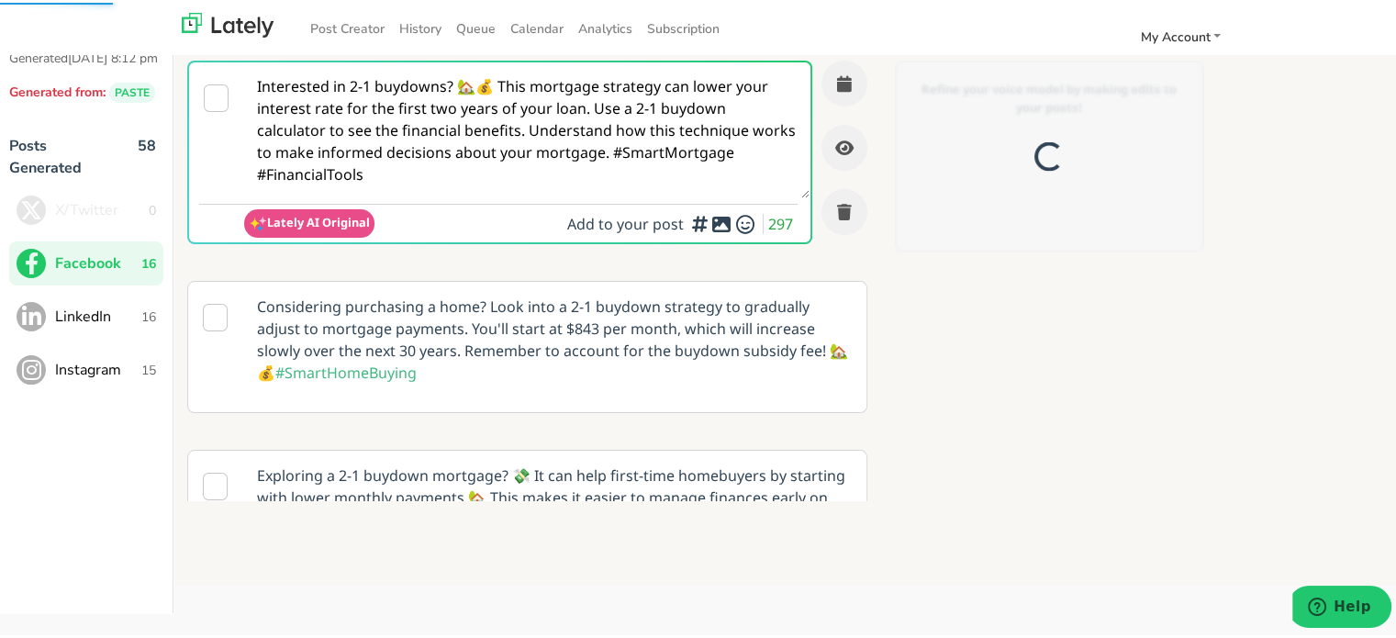
click at [419, 116] on textarea "Interested in 2-1 buydowns? 🏡💰 This mortgage strategy can lower your interest r…" at bounding box center [526, 128] width 565 height 136
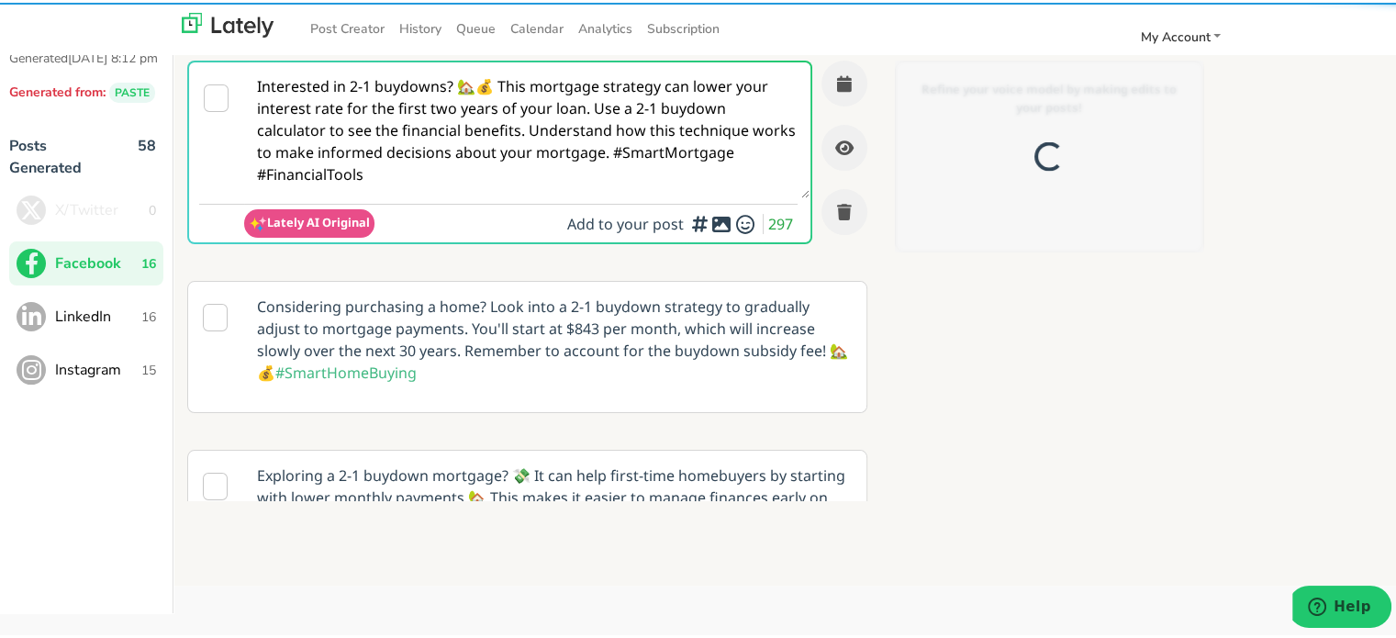
paste textarea ""💭 Confused about how long bank statement mortgages actually take to fund? Don’…"
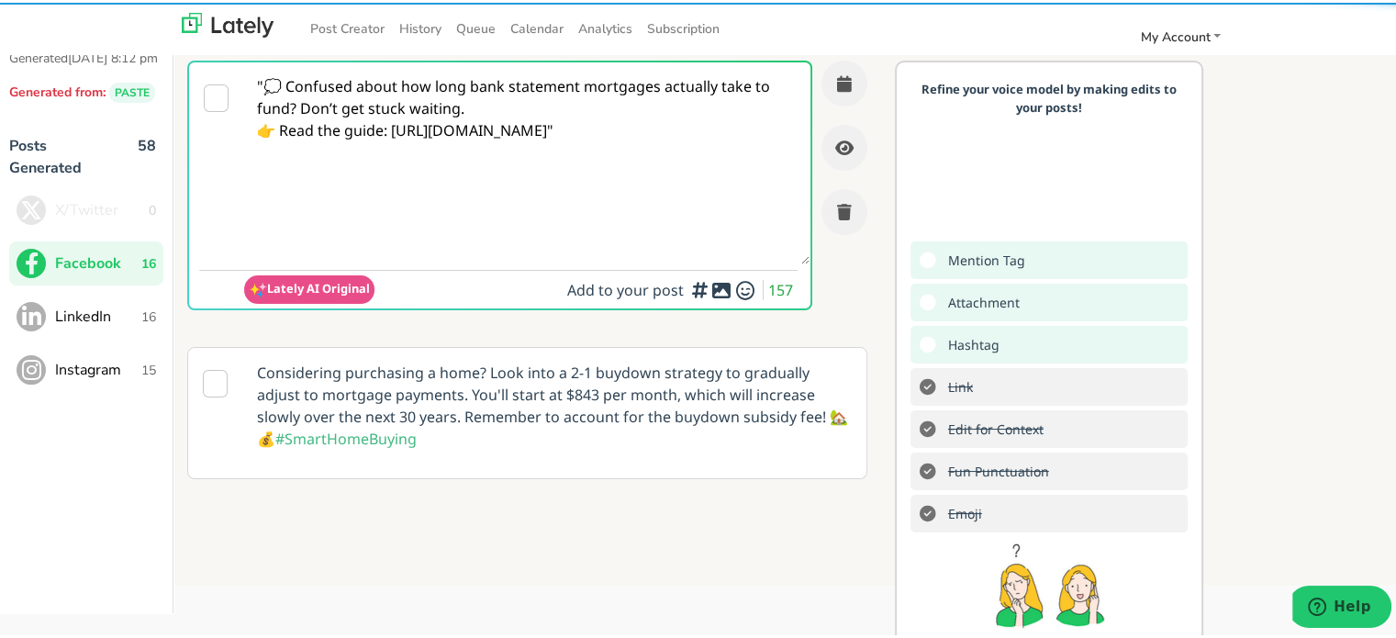
click at [975, 357] on div "Add hashtags for context vs. index rankings for increased engagement." at bounding box center [961, 350] width 184 height 65
drag, startPoint x: 722, startPoint y: 237, endPoint x: 709, endPoint y: 235, distance: 13.9
click at [714, 237] on textarea ""💭 Confused about how long bank statement mortgages actually take to fund? Don’…" at bounding box center [526, 161] width 565 height 202
click at [261, 82] on textarea ""💭 Confused about how long bank statement mortgages actually take to fund? Don’…" at bounding box center [526, 161] width 565 height 202
click at [549, 99] on textarea "💭 Confused about how long bank statement mortgages actually take to fund? Don’t…" at bounding box center [526, 161] width 565 height 202
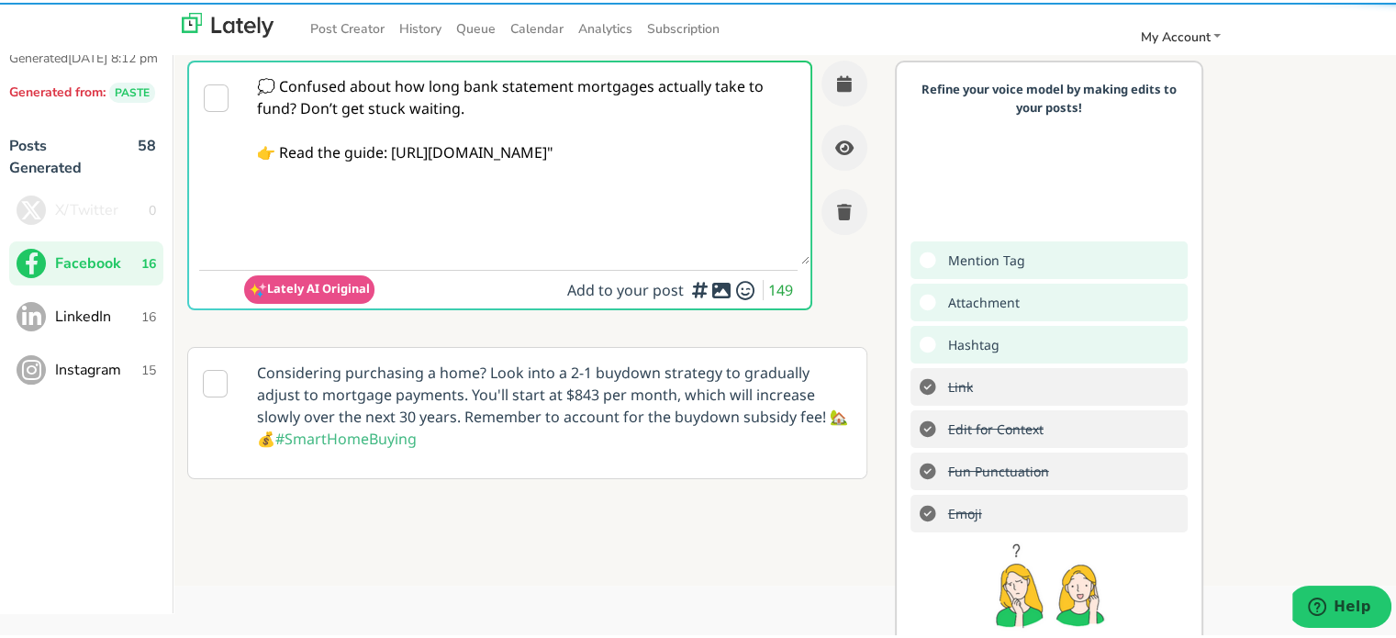
click at [397, 156] on textarea "💭 Confused about how long bank statement mortgages actually take to fund? Don’t…" at bounding box center [526, 161] width 565 height 202
click at [395, 151] on textarea "💭 Confused about how long bank statement mortgages actually take to fund? Don’t…" at bounding box center [526, 161] width 565 height 202
click at [390, 152] on textarea "💭 Confused about how long bank statement mortgages actually take to fund? Don’t…" at bounding box center [526, 161] width 565 height 202
type textarea "💭 Confused about how long bank statement mortgages actually take to fund? Don’t…"
click at [710, 288] on icon at bounding box center [721, 287] width 22 height 1
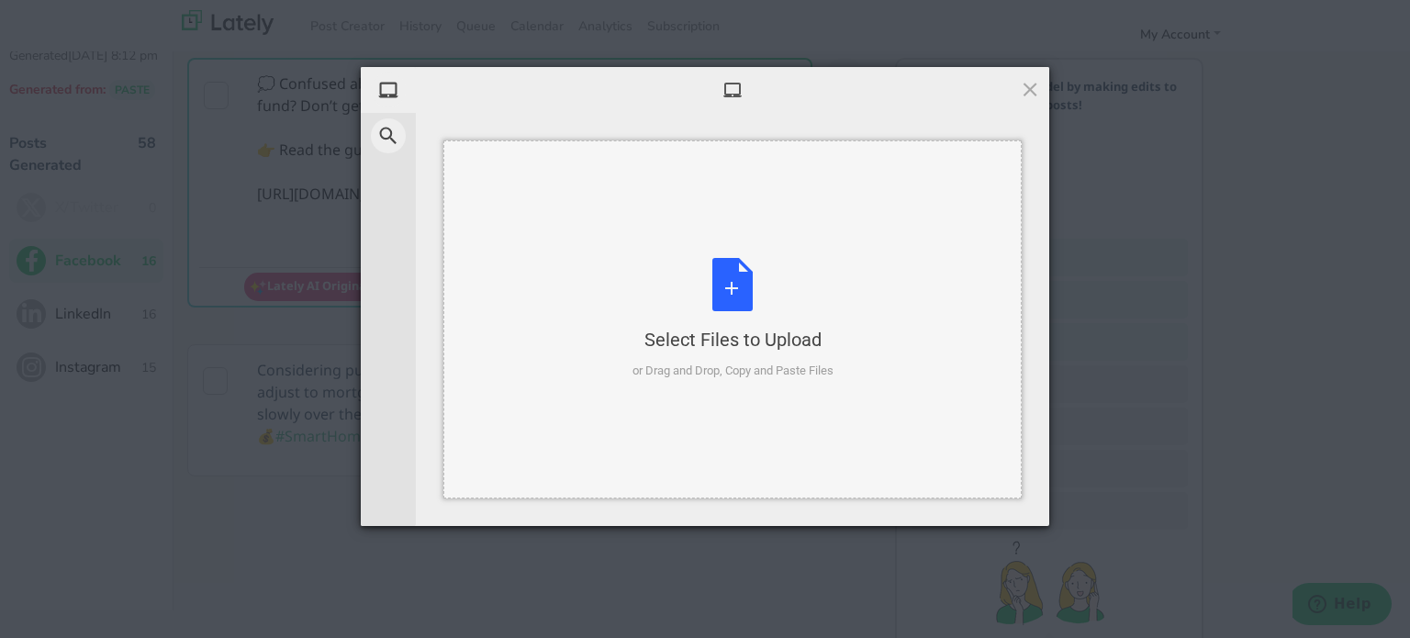
click at [646, 240] on div "Select Files to Upload or Drag and Drop, Copy and Paste Files" at bounding box center [732, 319] width 578 height 358
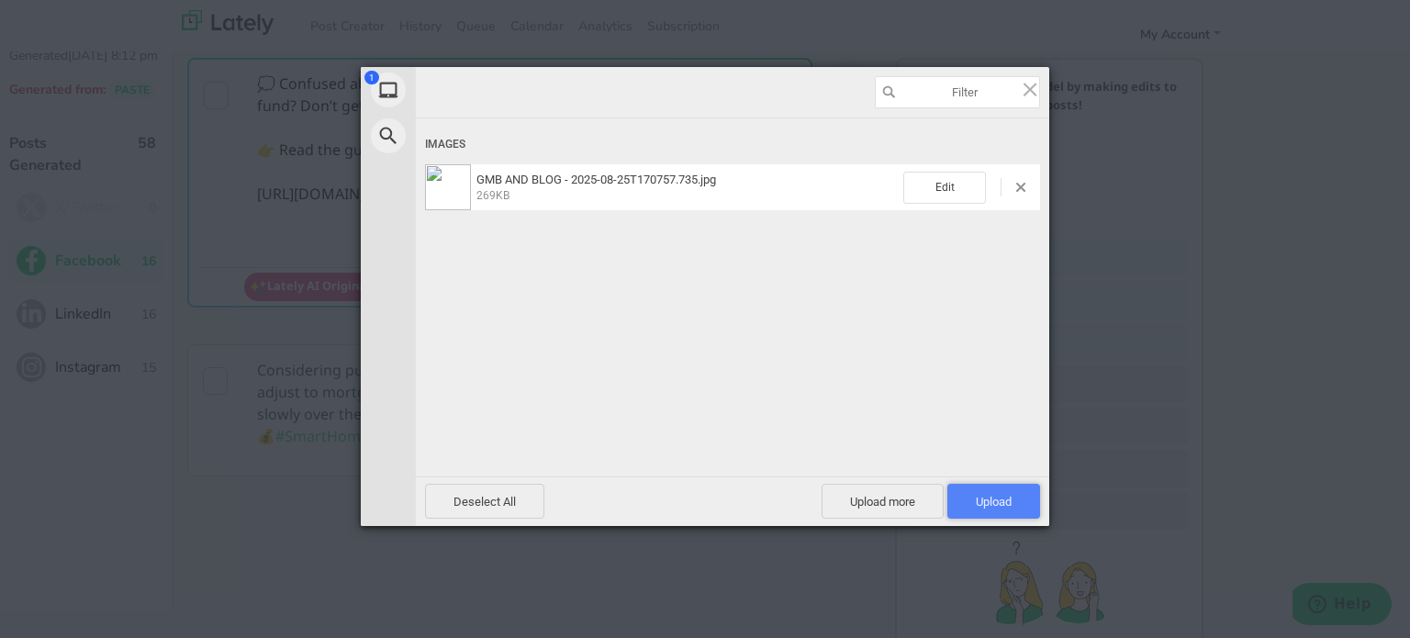
click at [998, 512] on span "Upload 1" at bounding box center [993, 501] width 93 height 35
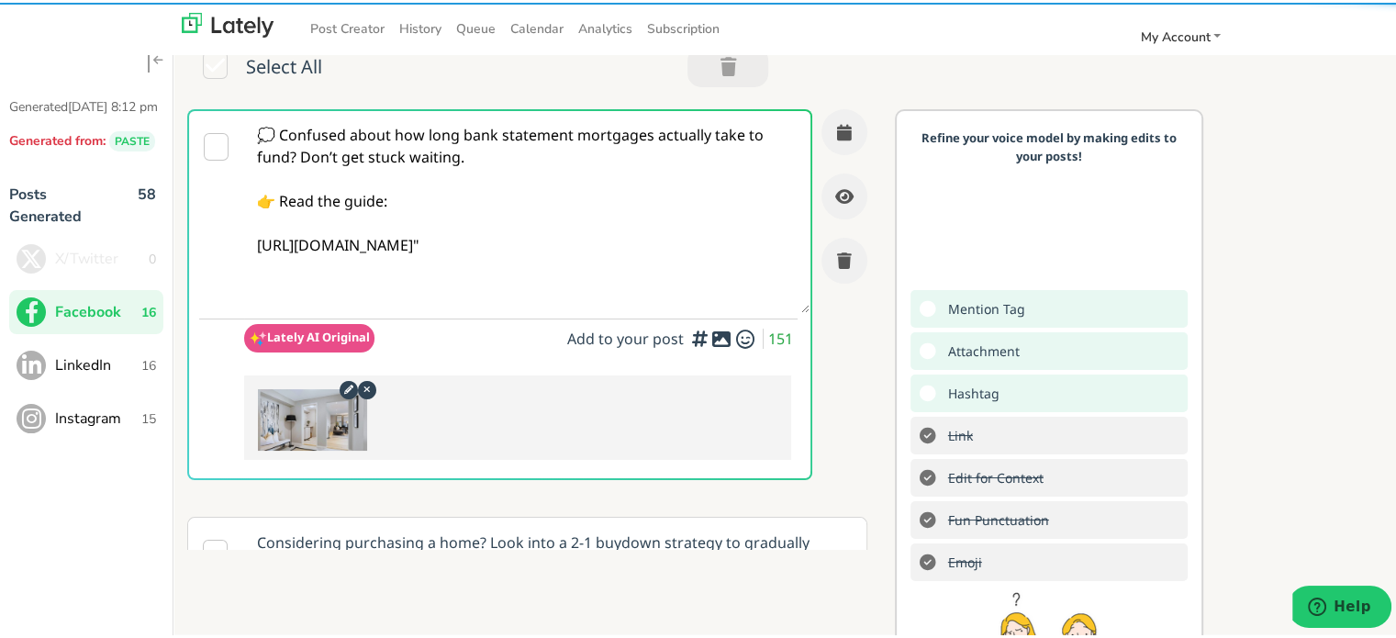
scroll to position [0, 0]
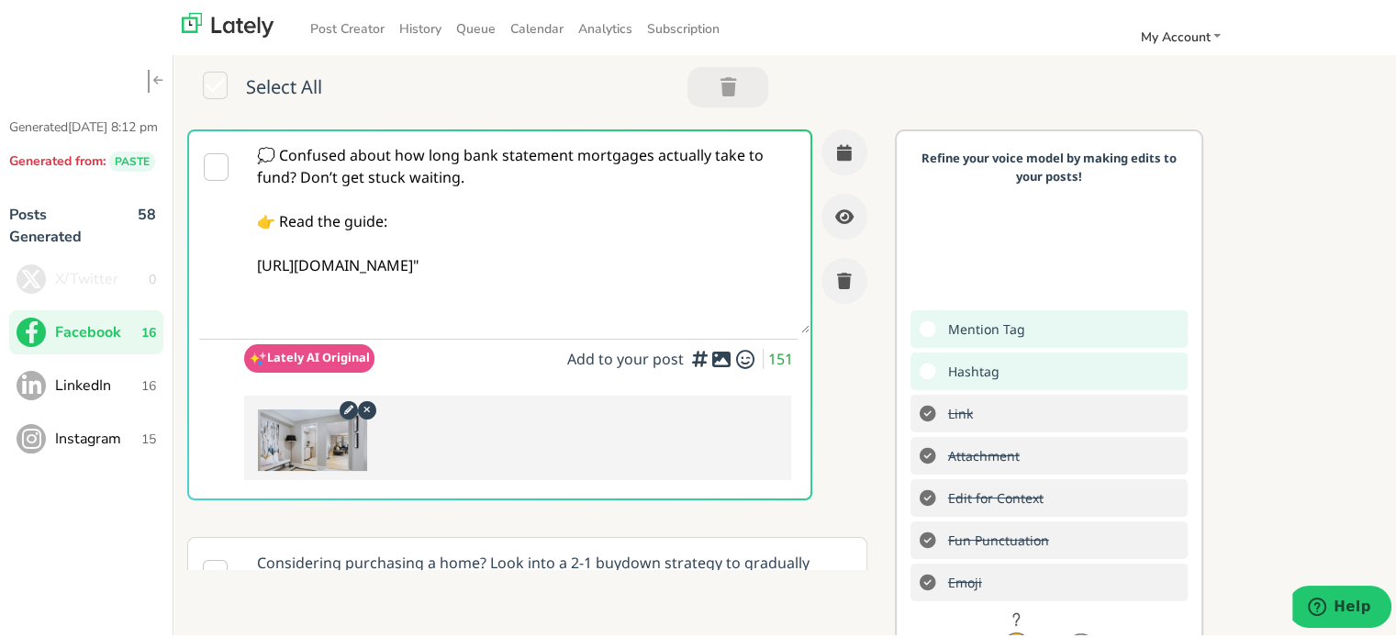
click at [587, 362] on span "Add to your post" at bounding box center [627, 356] width 121 height 20
click at [592, 350] on span "Add to your post" at bounding box center [627, 356] width 121 height 20
click at [688, 356] on icon "button" at bounding box center [699, 355] width 22 height 1
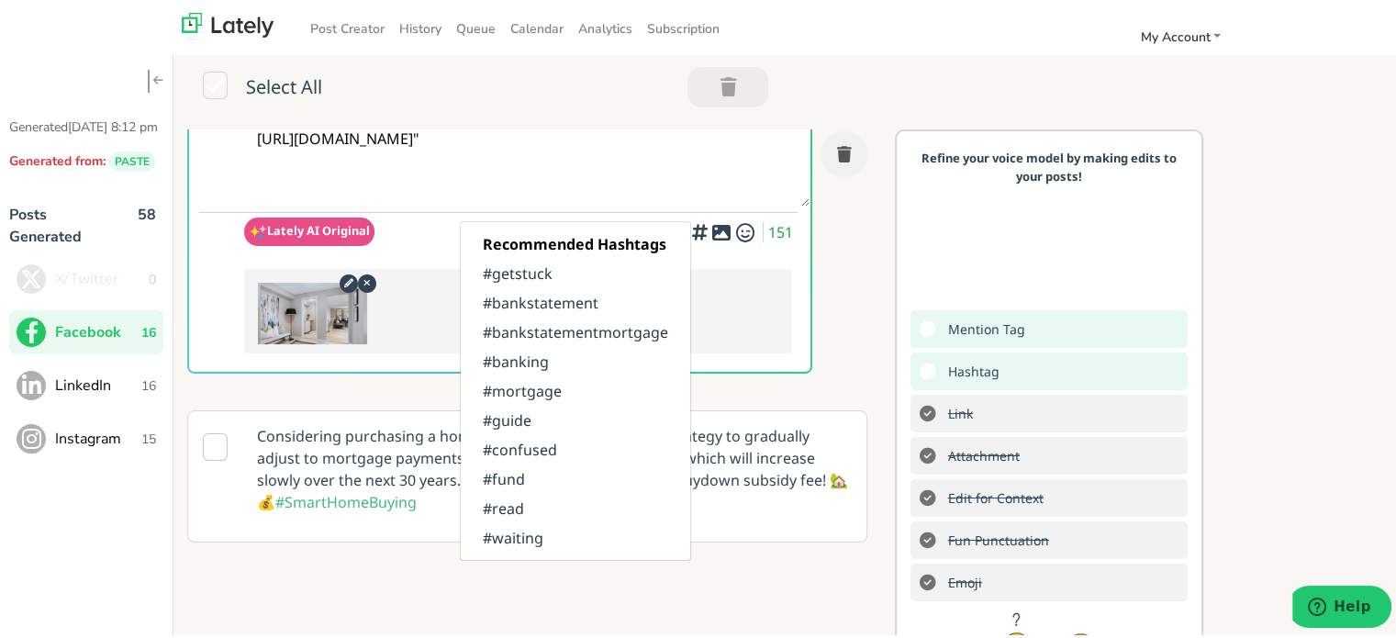
scroll to position [184, 0]
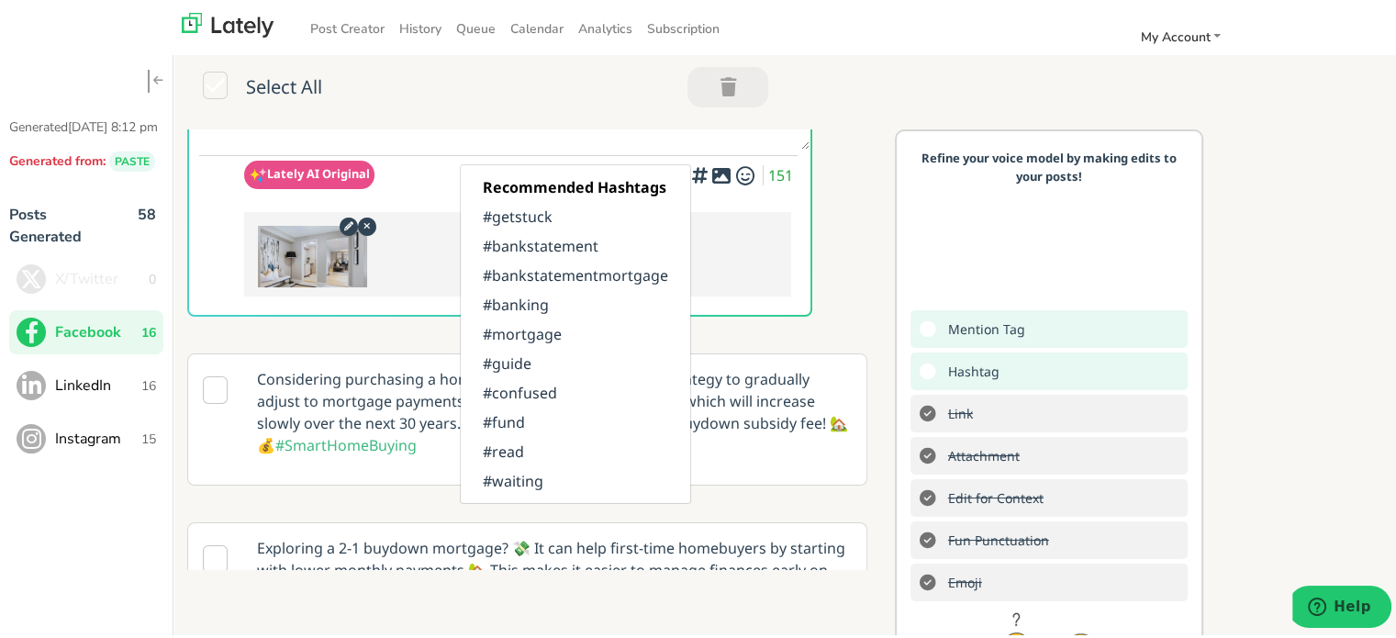
click at [790, 212] on div "💭 Confused about how long bank statement mortgages actually take to fund? Don’t…" at bounding box center [527, 137] width 680 height 389
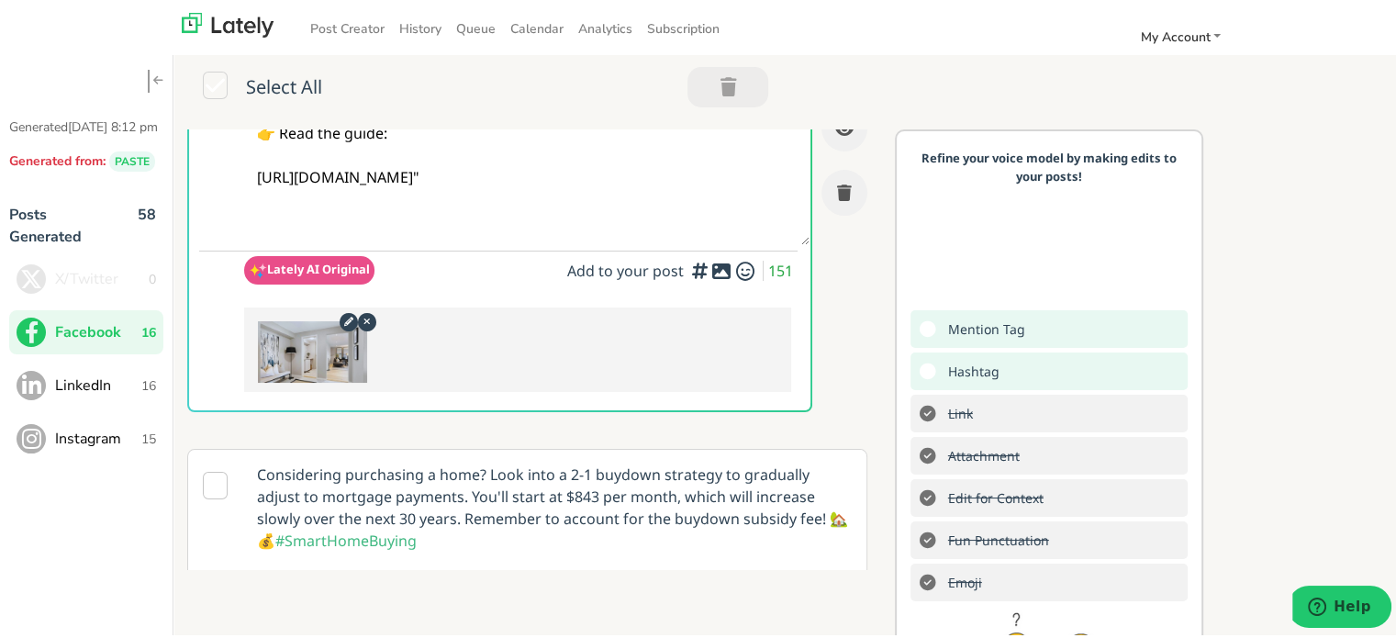
scroll to position [0, 0]
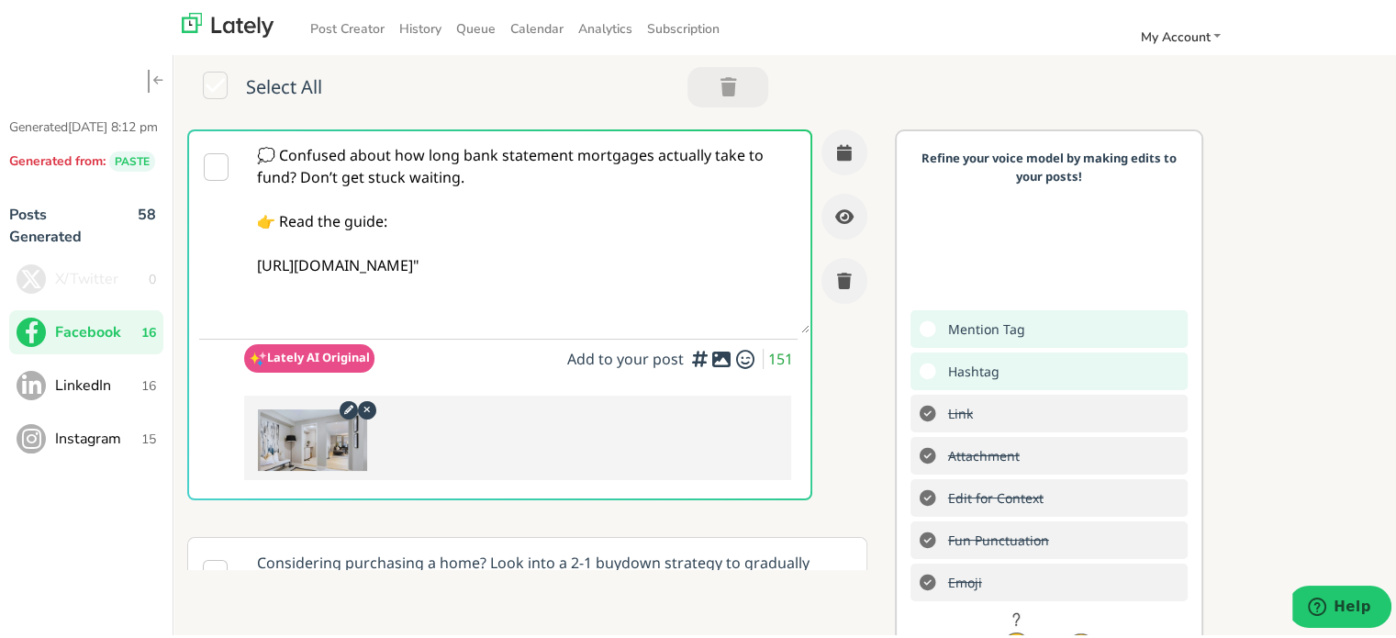
click at [688, 358] on button "button" at bounding box center [699, 356] width 22 height 22
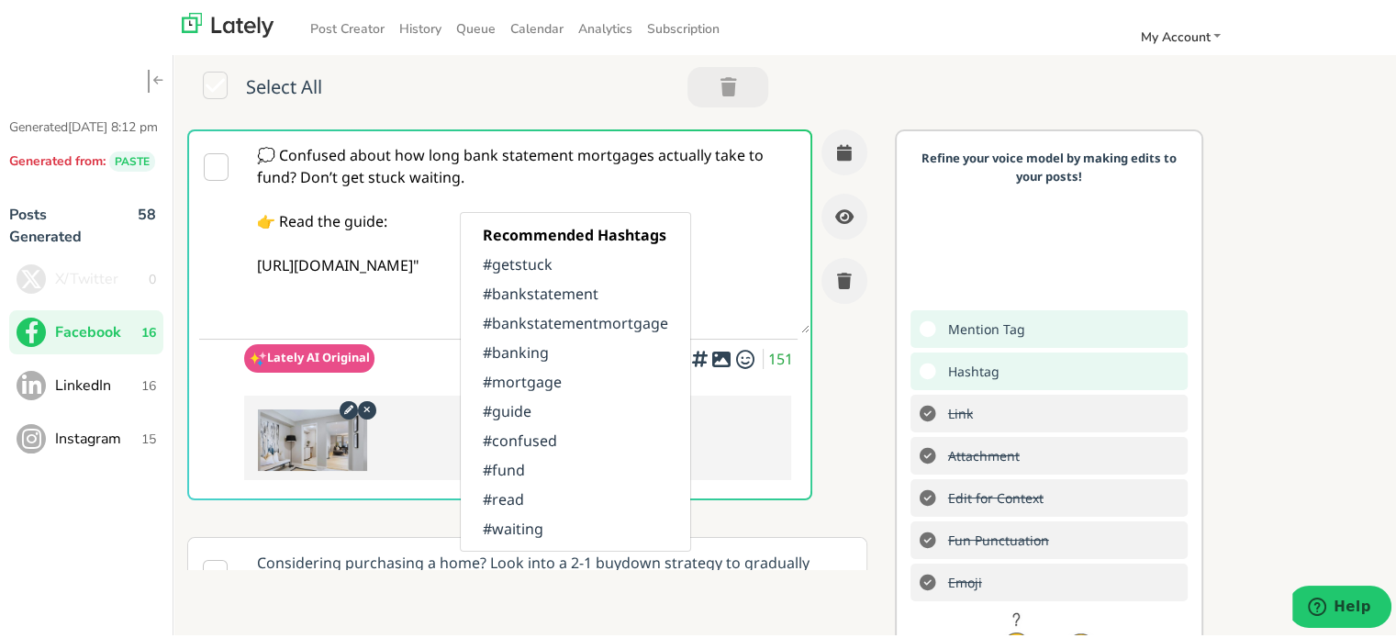
click at [815, 341] on div "💭 Confused about how long bank statement mortgages actually take to fund? Don’t…" at bounding box center [527, 321] width 680 height 389
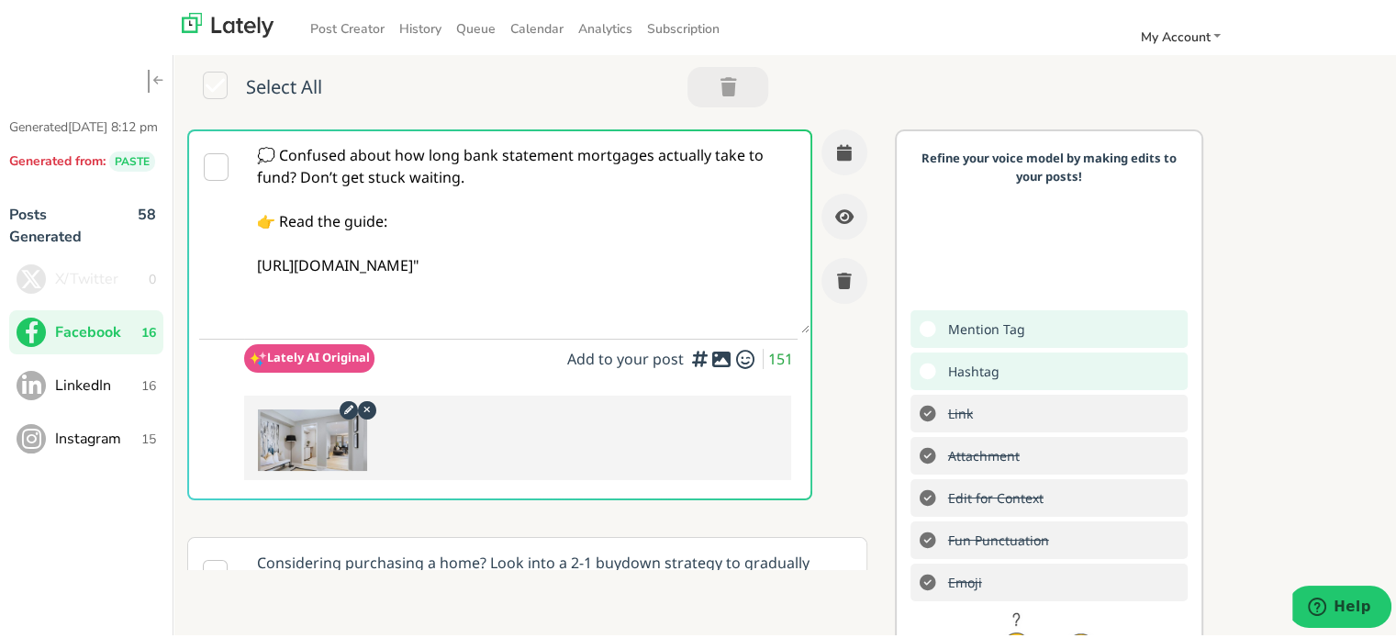
click at [674, 184] on textarea "💭 Confused about how long bank statement mortgages actually take to fund? Don’t…" at bounding box center [526, 229] width 565 height 202
click at [297, 173] on textarea "💭 Confused about how long bank statement mortgages actually take to fund? Don’t…" at bounding box center [526, 229] width 565 height 202
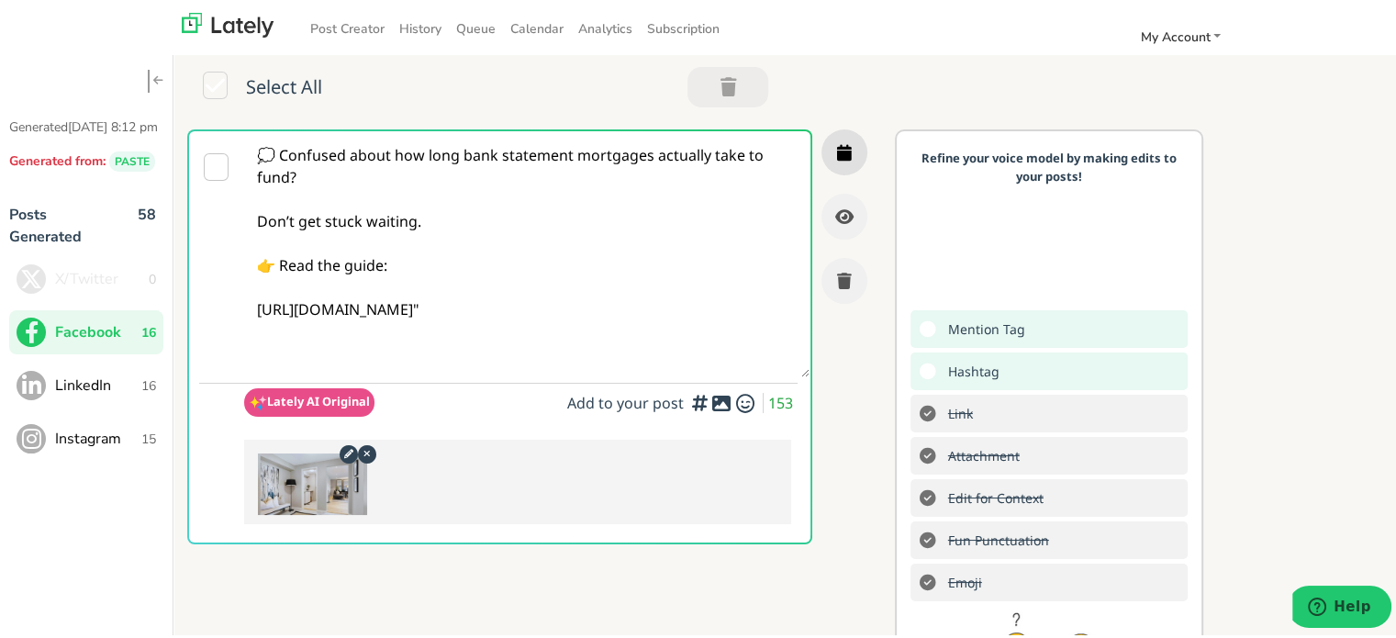
type textarea "💭 Confused about how long bank statement mortgages actually take to fund? Don’t…"
click at [837, 145] on icon "button" at bounding box center [844, 149] width 15 height 17
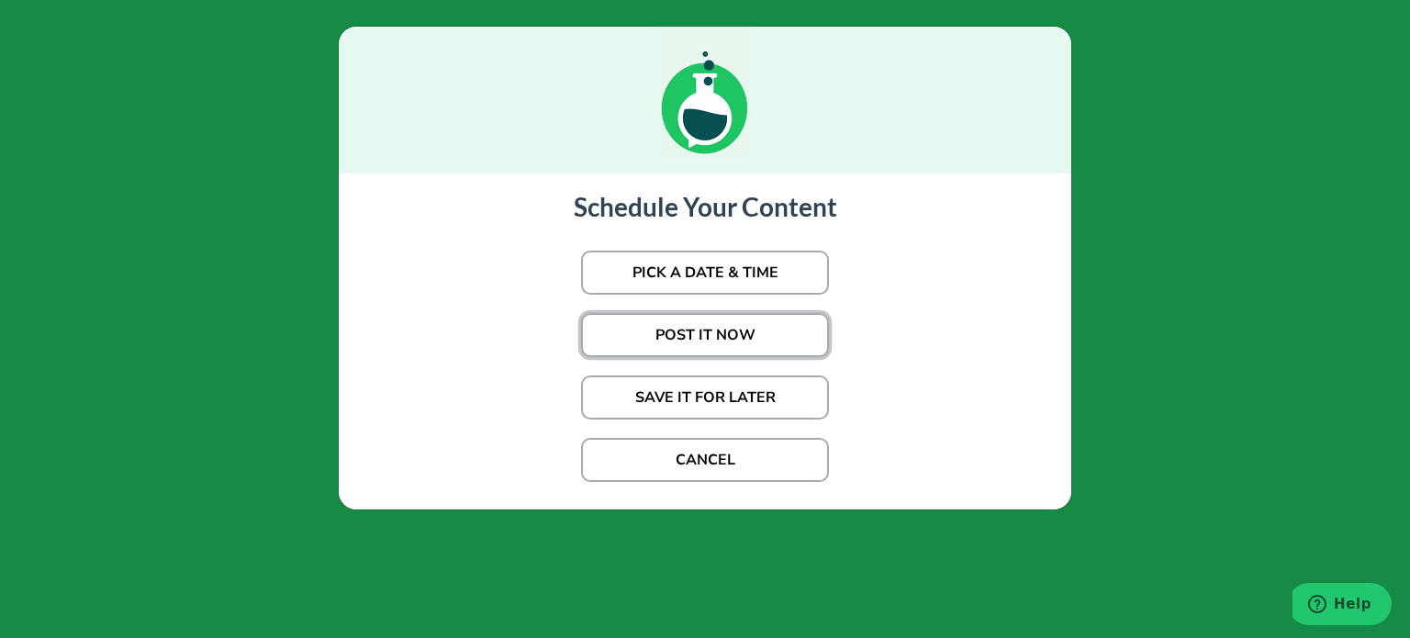
click at [719, 322] on button "POST IT NOW" at bounding box center [705, 335] width 248 height 44
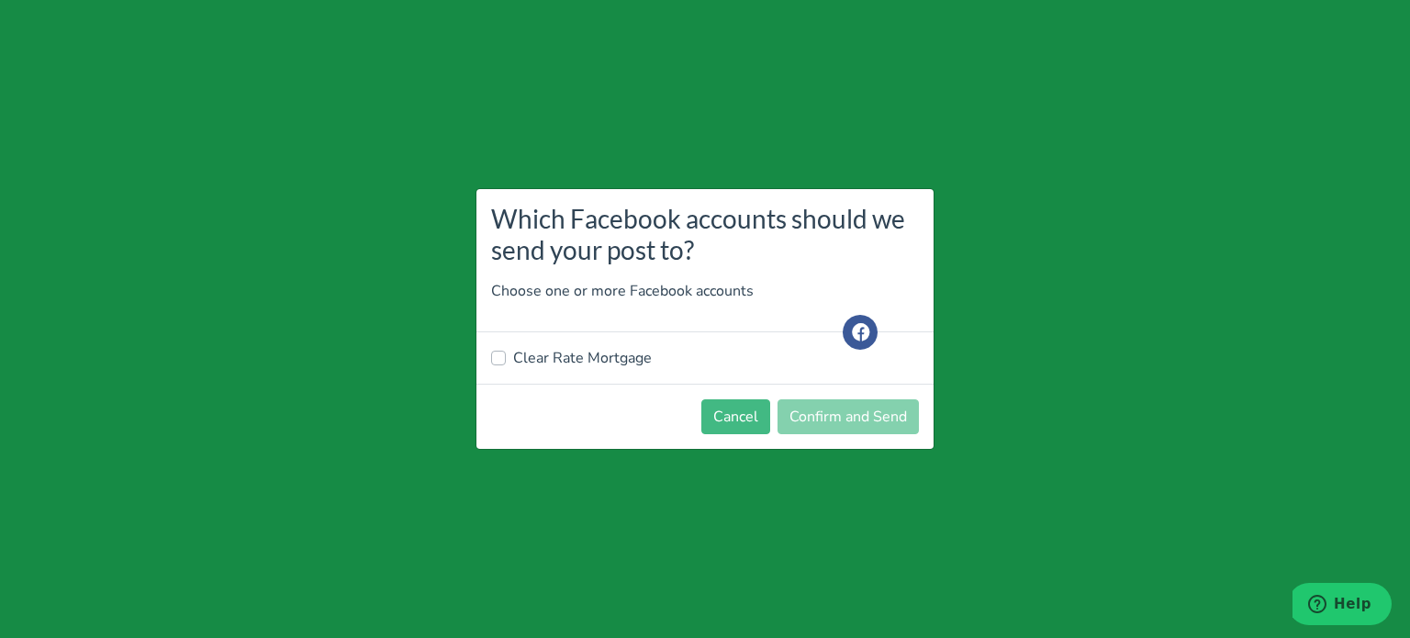
click at [624, 341] on div "Clear Rate Mortgage" at bounding box center [704, 357] width 457 height 51
click at [617, 355] on label "Clear Rate Mortgage" at bounding box center [582, 358] width 139 height 22
click at [506, 355] on input "Clear Rate Mortgage" at bounding box center [498, 356] width 15 height 18
checkbox input "true"
click at [839, 419] on button "Confirm and Send" at bounding box center [847, 416] width 141 height 35
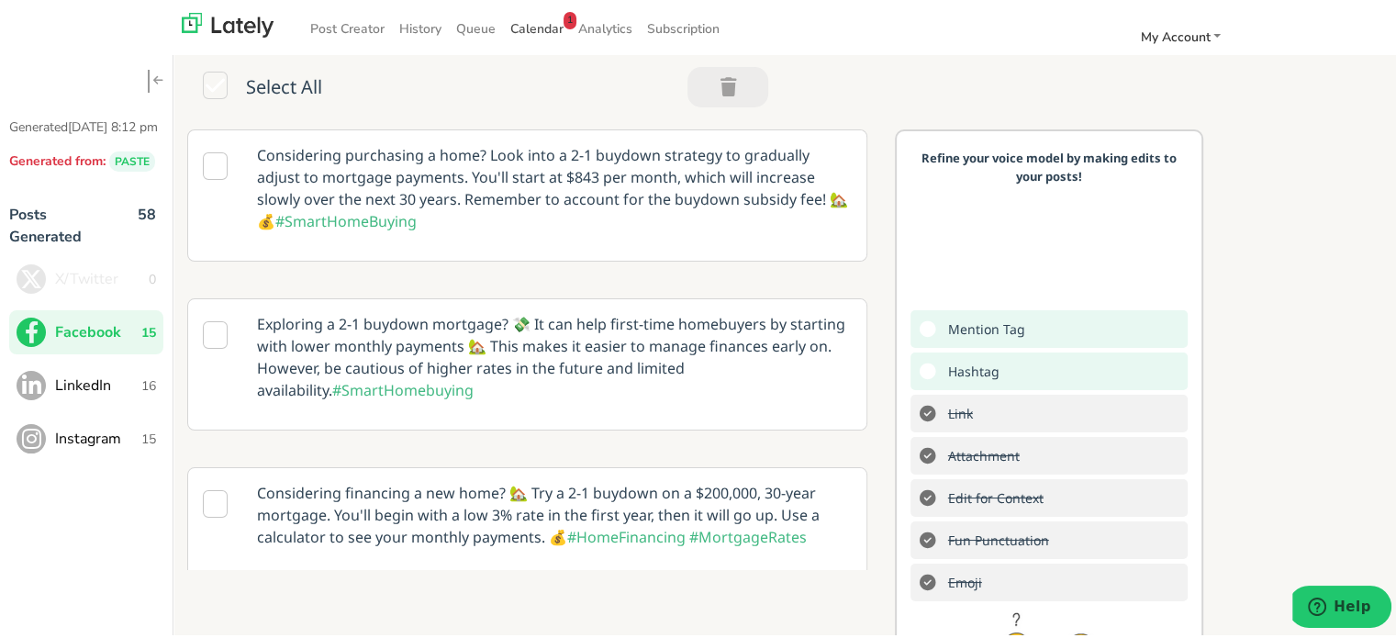
click at [540, 28] on span "Calendar 1" at bounding box center [536, 25] width 53 height 17
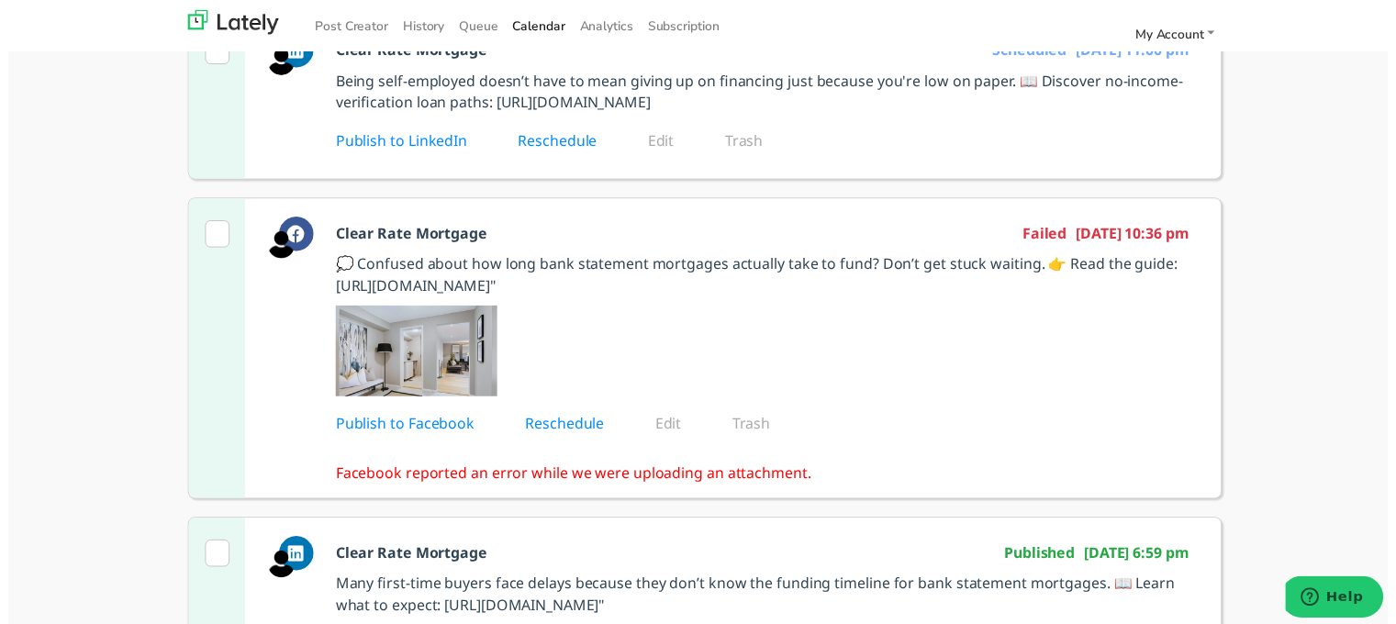
scroll to position [275, 0]
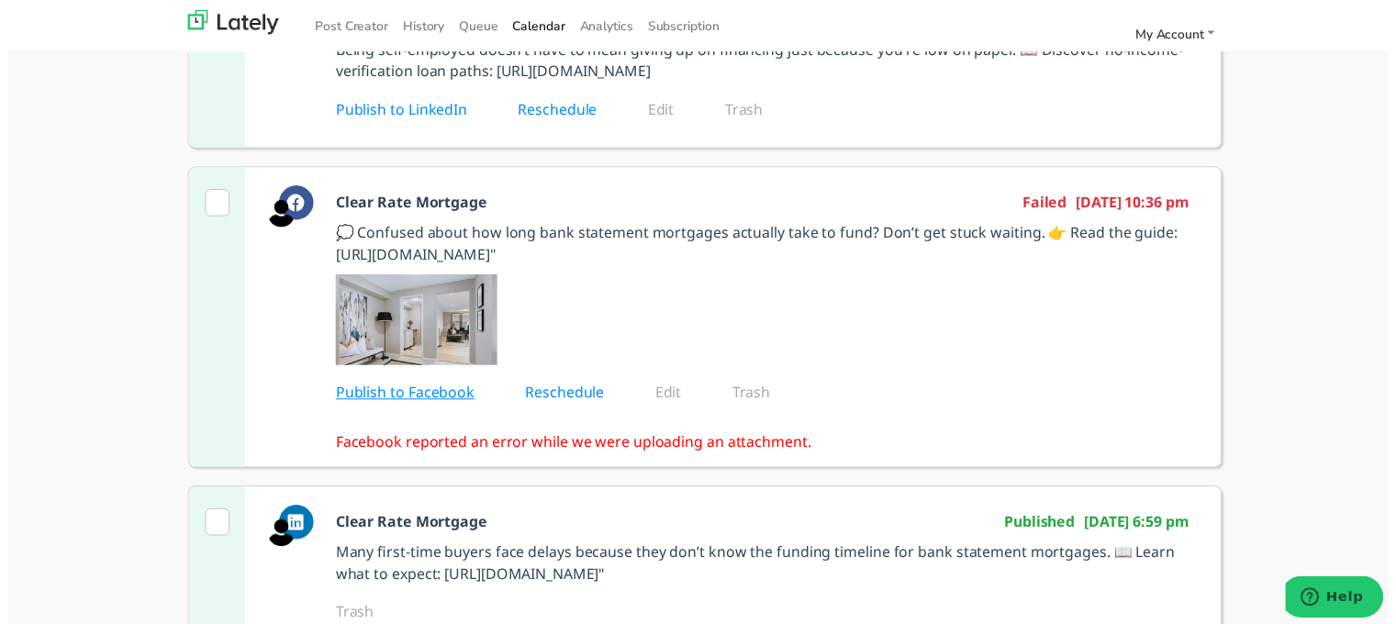
click at [448, 407] on link "Publish to Facebook" at bounding box center [414, 396] width 166 height 20
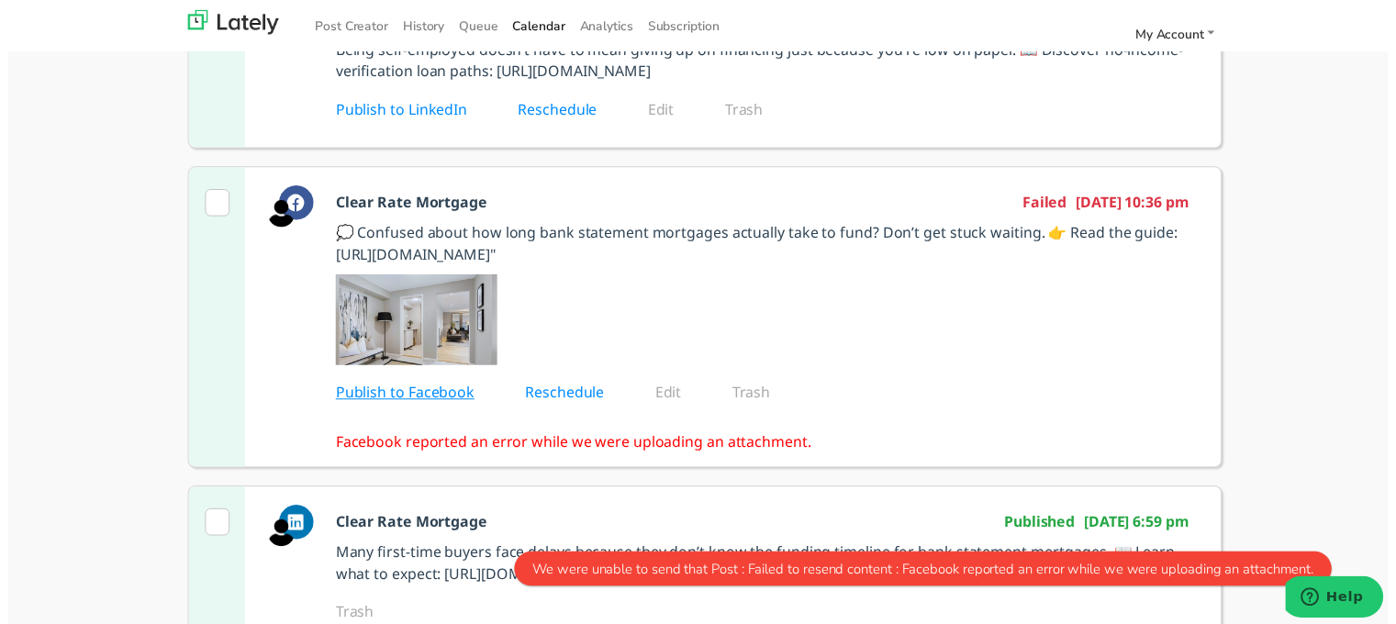
click at [448, 407] on link "Publish to Facebook" at bounding box center [414, 396] width 166 height 20
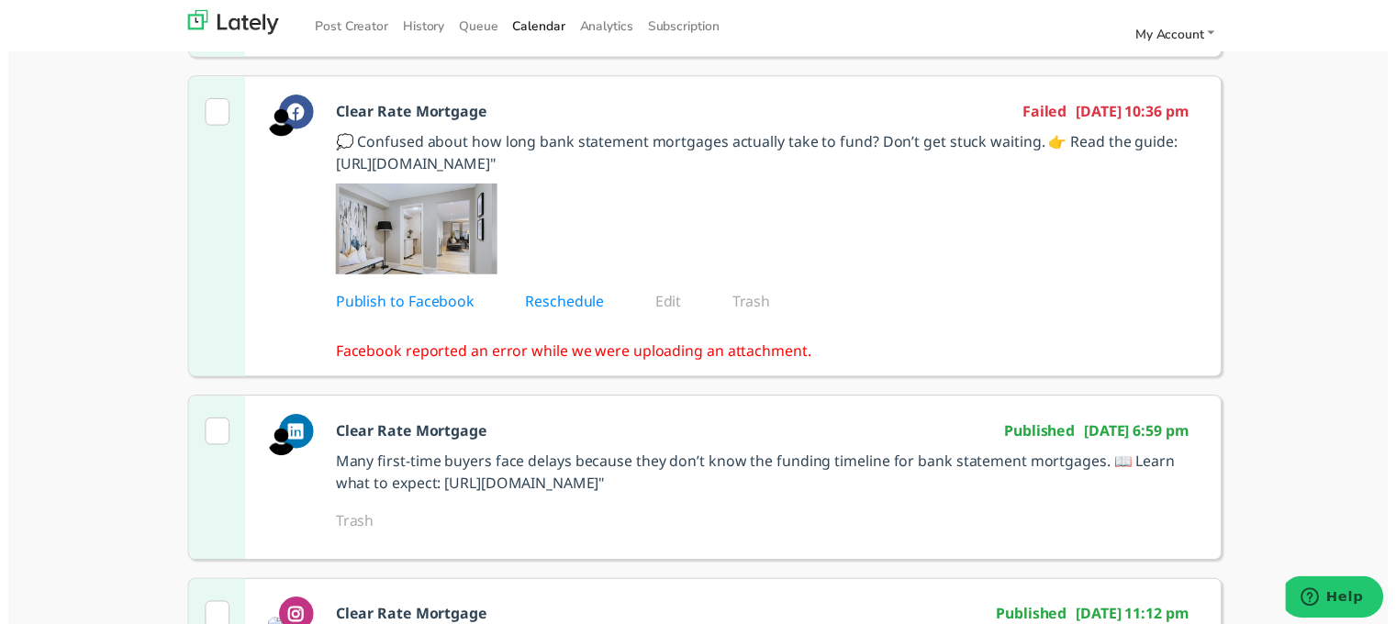
scroll to position [184, 0]
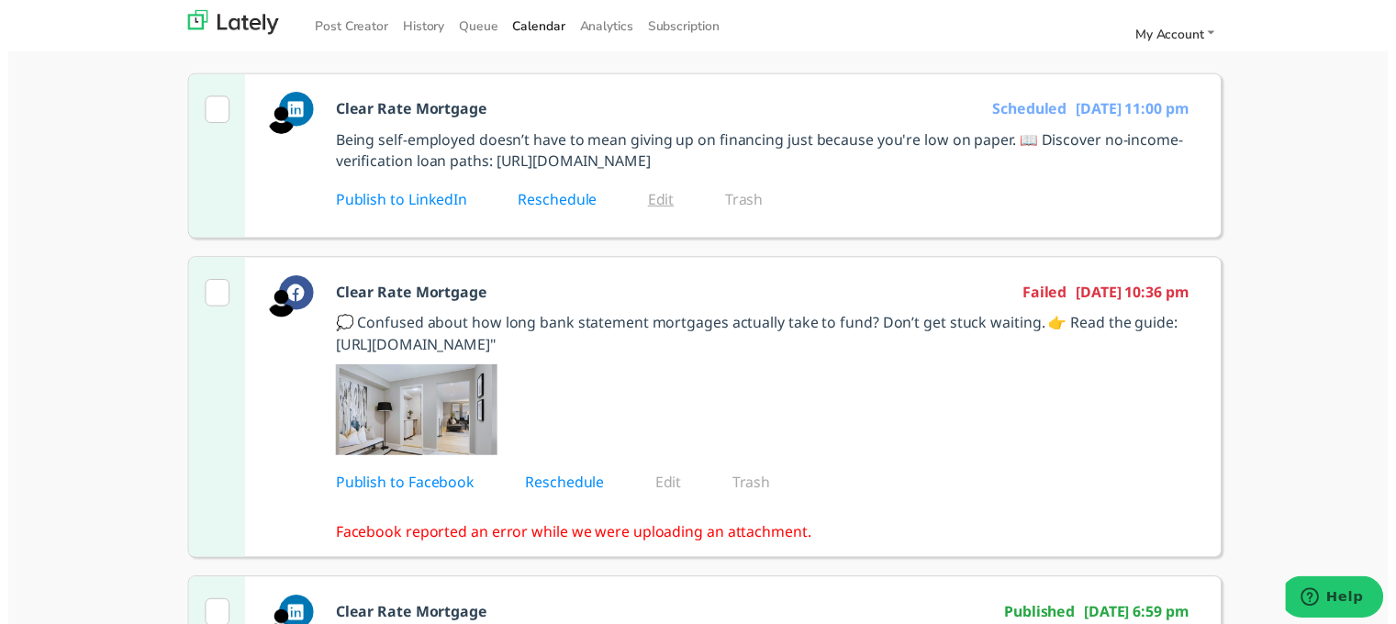
click at [651, 212] on link "Edit" at bounding box center [673, 202] width 52 height 20
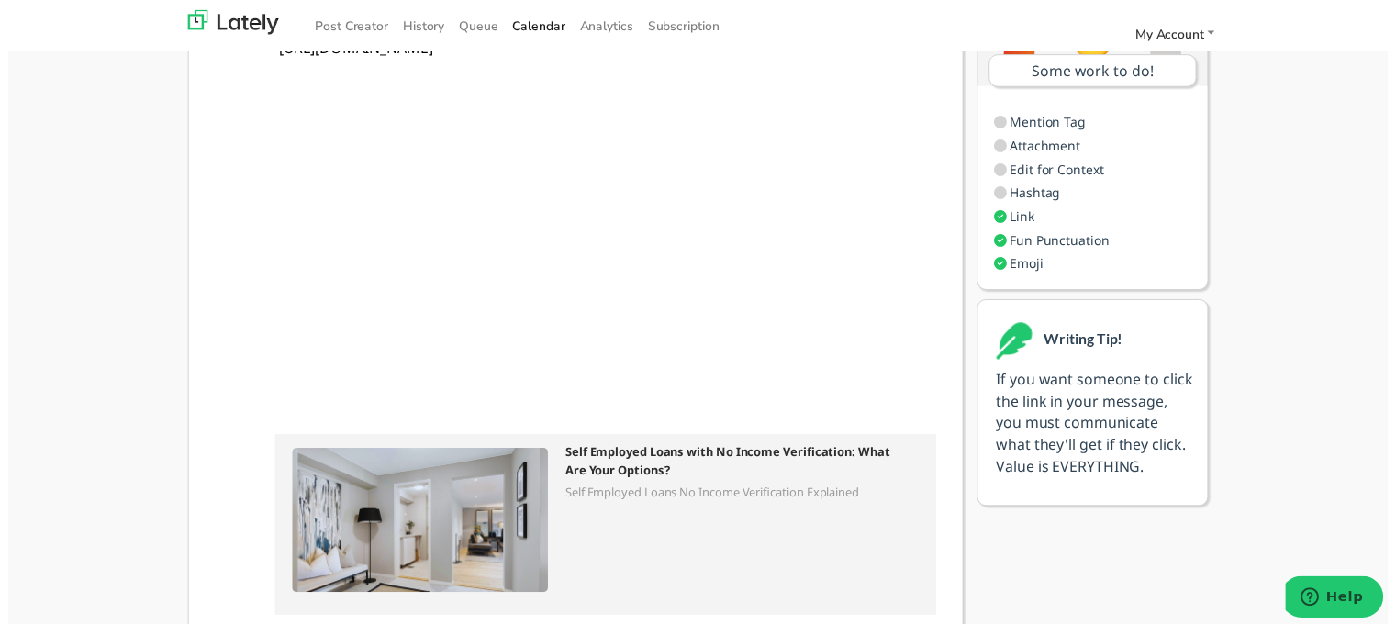
scroll to position [301, 0]
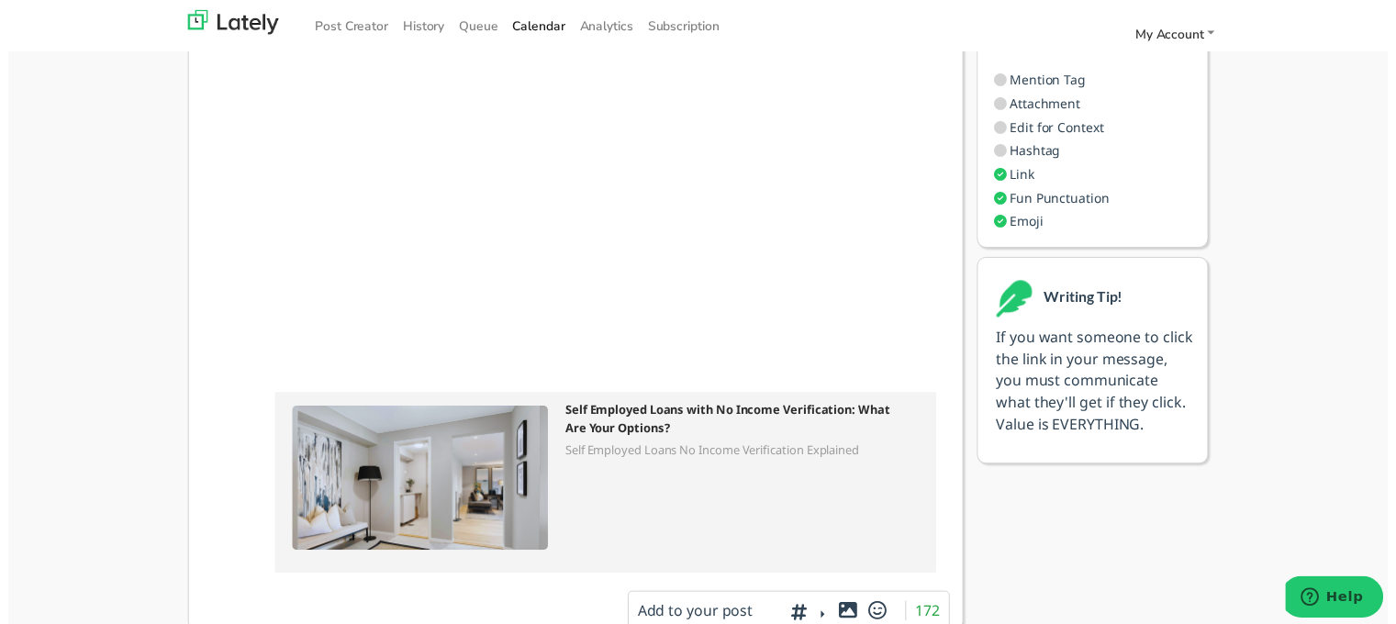
click at [843, 617] on icon at bounding box center [849, 617] width 23 height 1
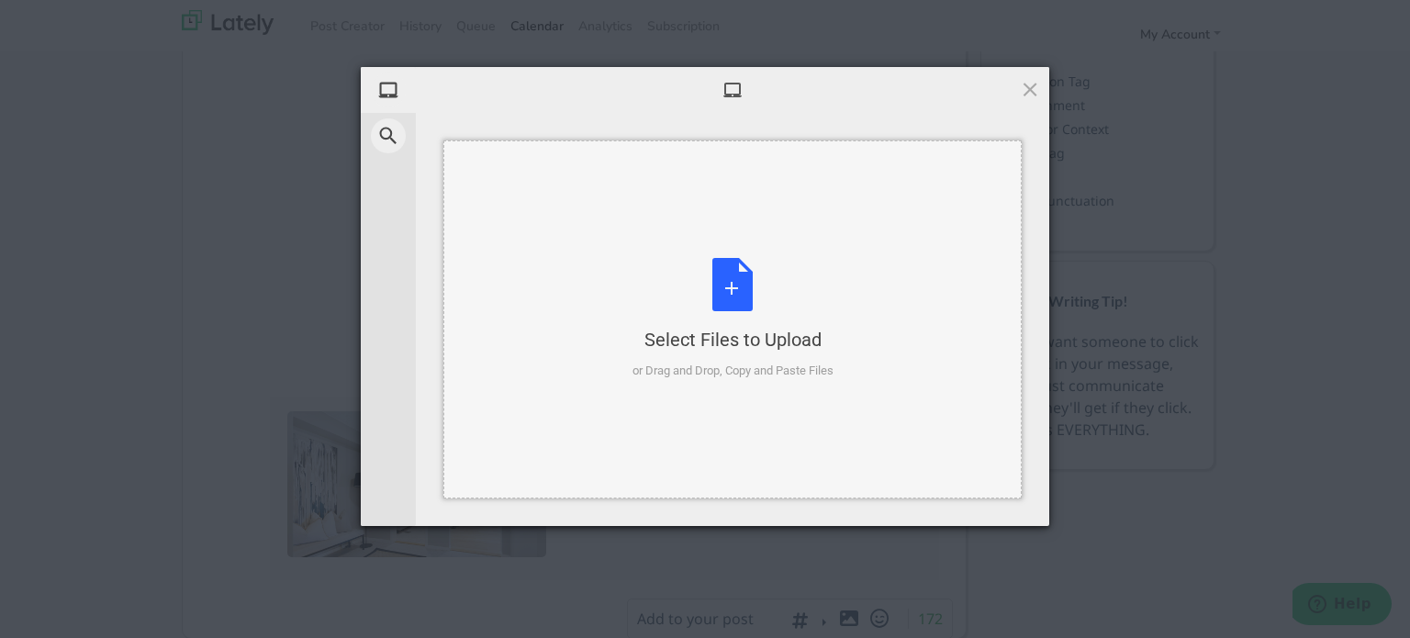
click at [798, 325] on div "Select Files to Upload or Drag and Drop, Copy and Paste Files" at bounding box center [732, 319] width 201 height 122
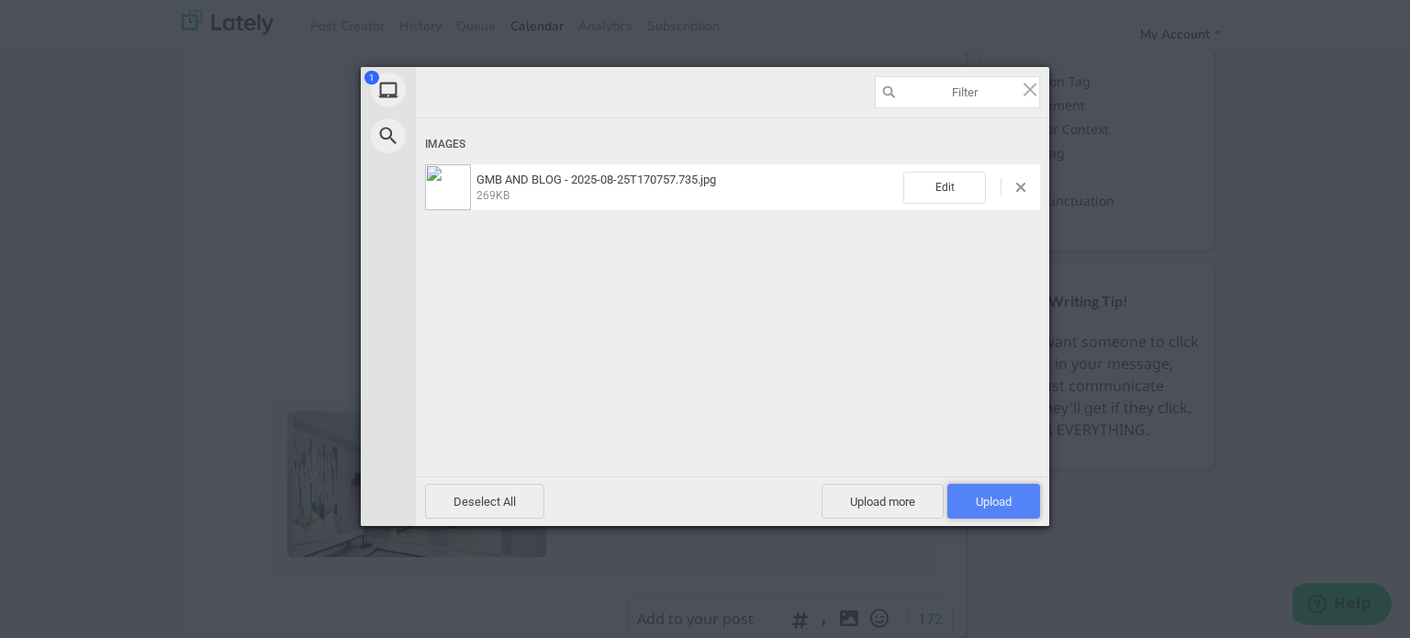
click at [1012, 504] on span "Upload 1" at bounding box center [993, 501] width 93 height 35
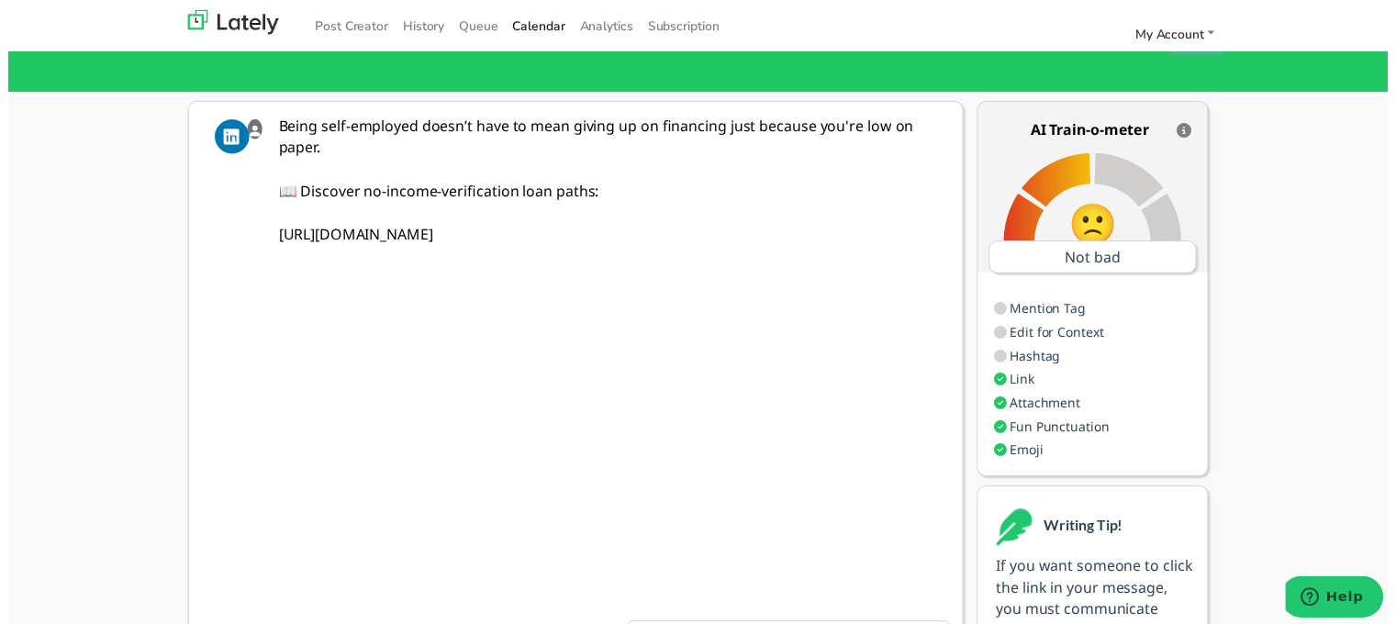
scroll to position [0, 0]
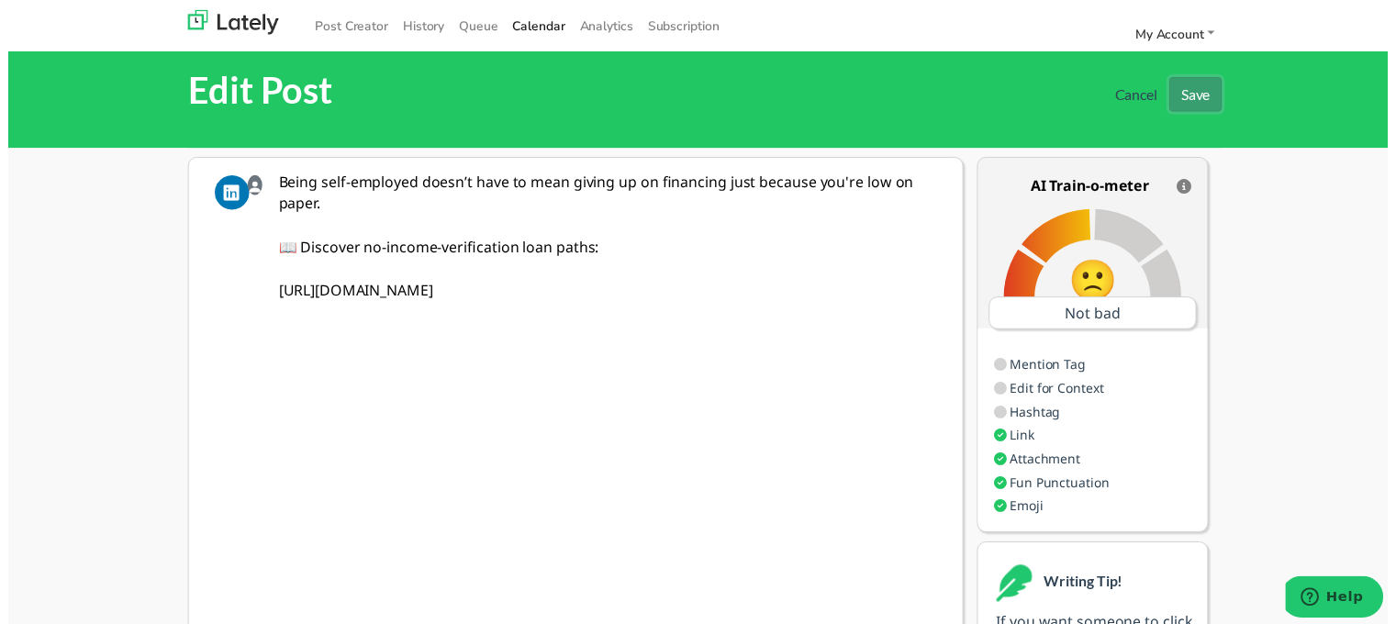
click at [1192, 100] on button "Save" at bounding box center [1201, 95] width 53 height 35
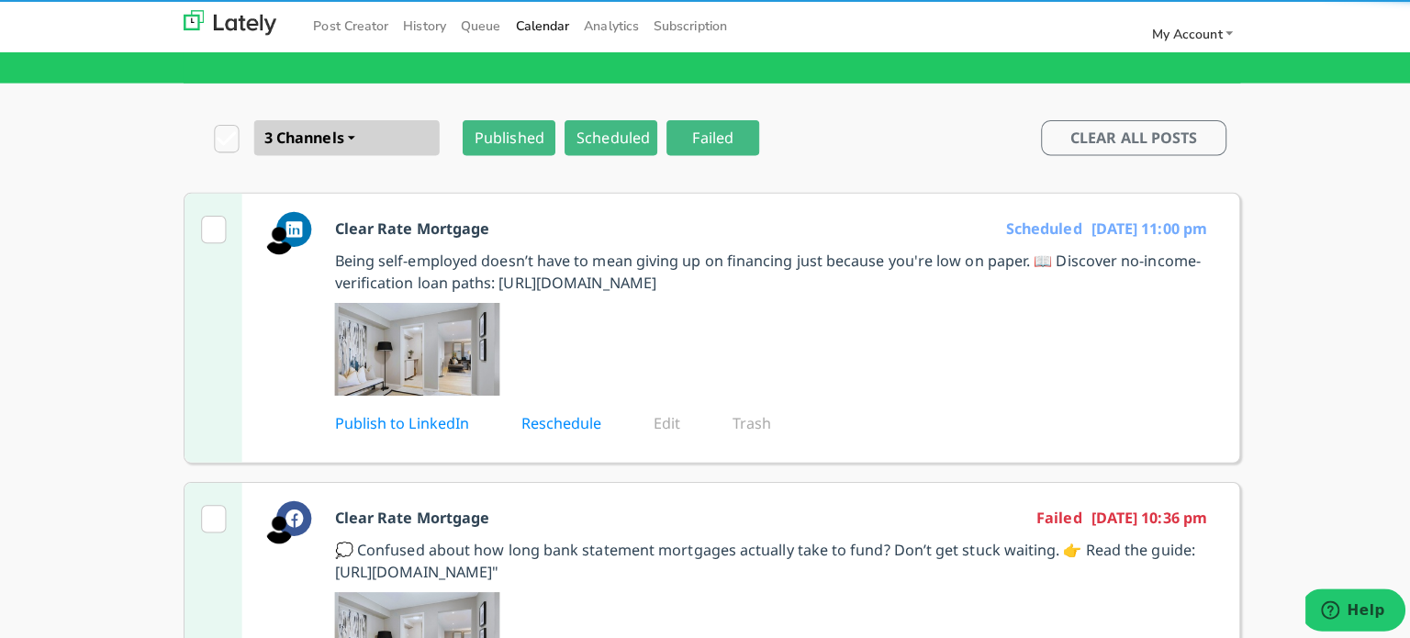
scroll to position [275, 0]
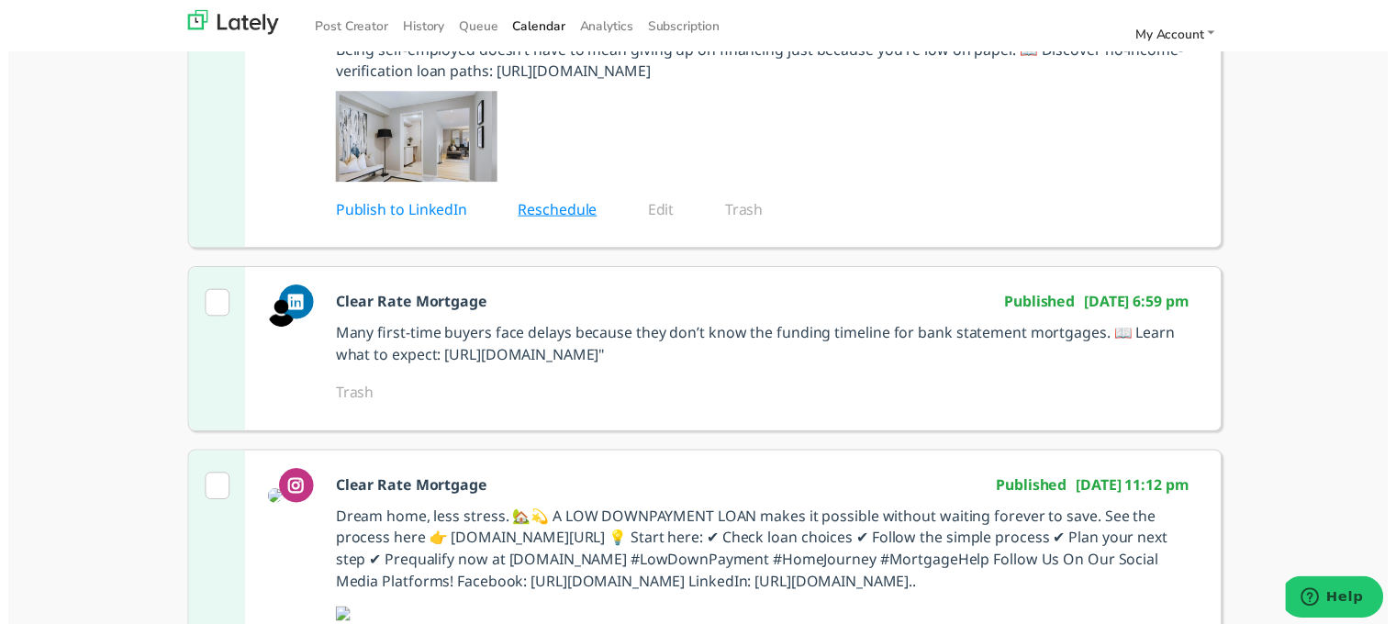
click at [571, 221] on link "Reschedule" at bounding box center [569, 211] width 106 height 20
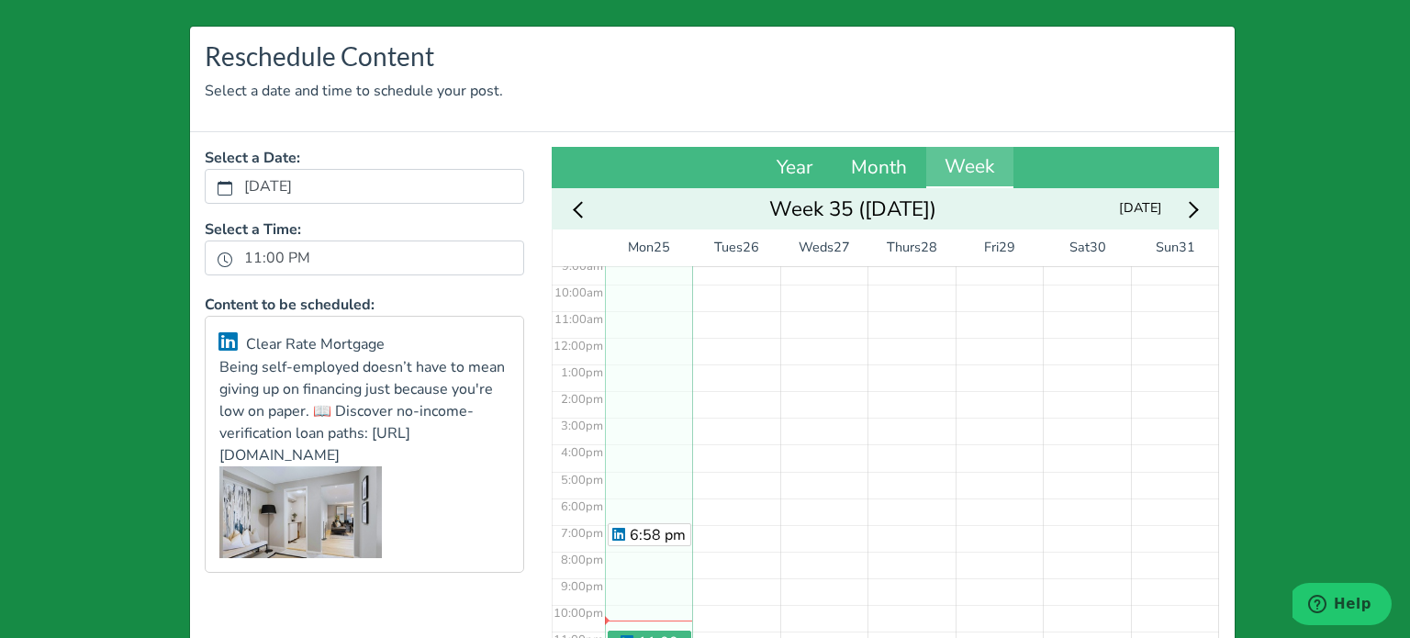
scroll to position [255, 0]
click at [233, 255] on label "11:00 PM" at bounding box center [277, 257] width 88 height 31
click at [231, 255] on button "11:00 PM" at bounding box center [225, 259] width 17 height 24
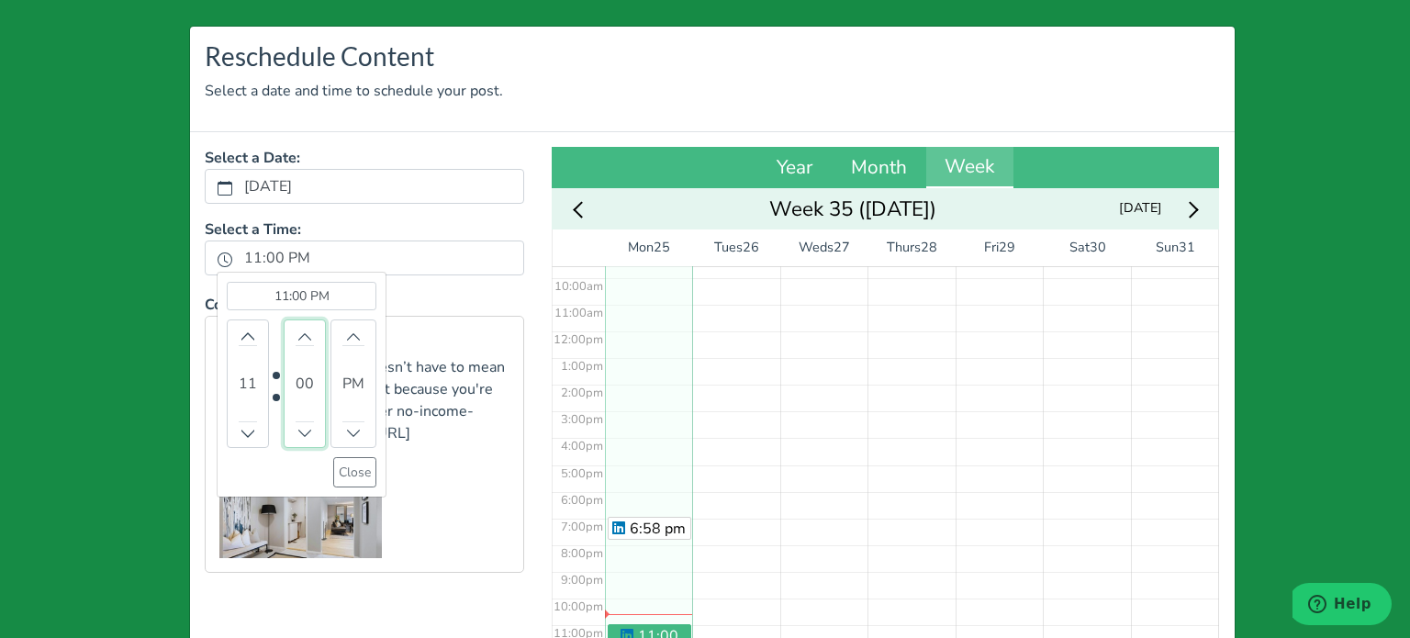
click at [304, 334] on div "00" at bounding box center [305, 383] width 42 height 128
click at [296, 422] on button "Decrement" at bounding box center [305, 431] width 18 height 19
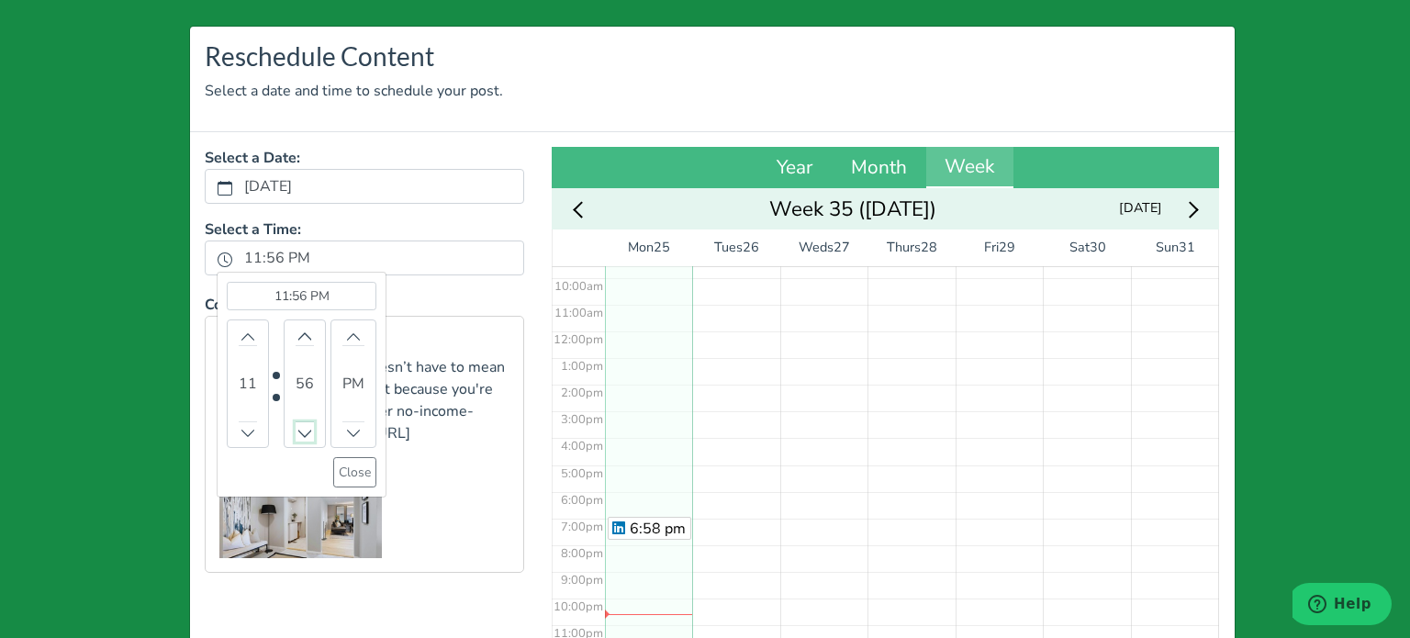
click at [296, 422] on button "Decrement" at bounding box center [305, 431] width 18 height 19
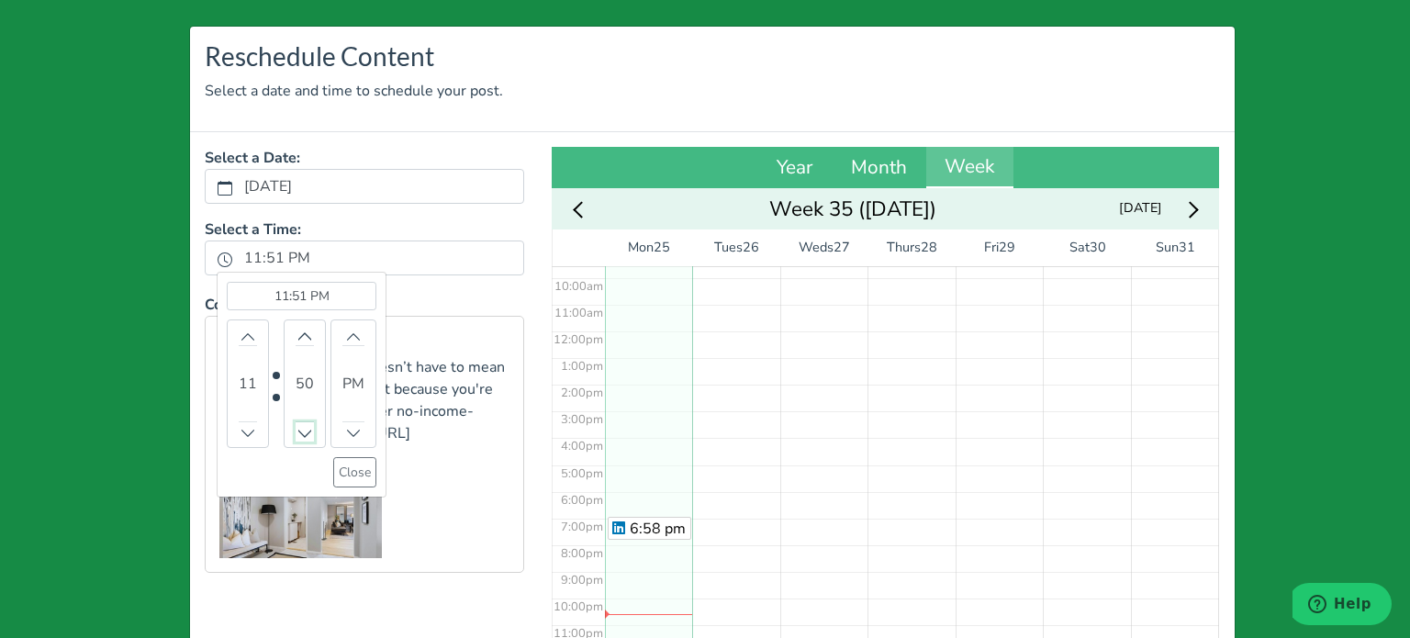
click at [296, 422] on button "Decrement" at bounding box center [305, 431] width 18 height 19
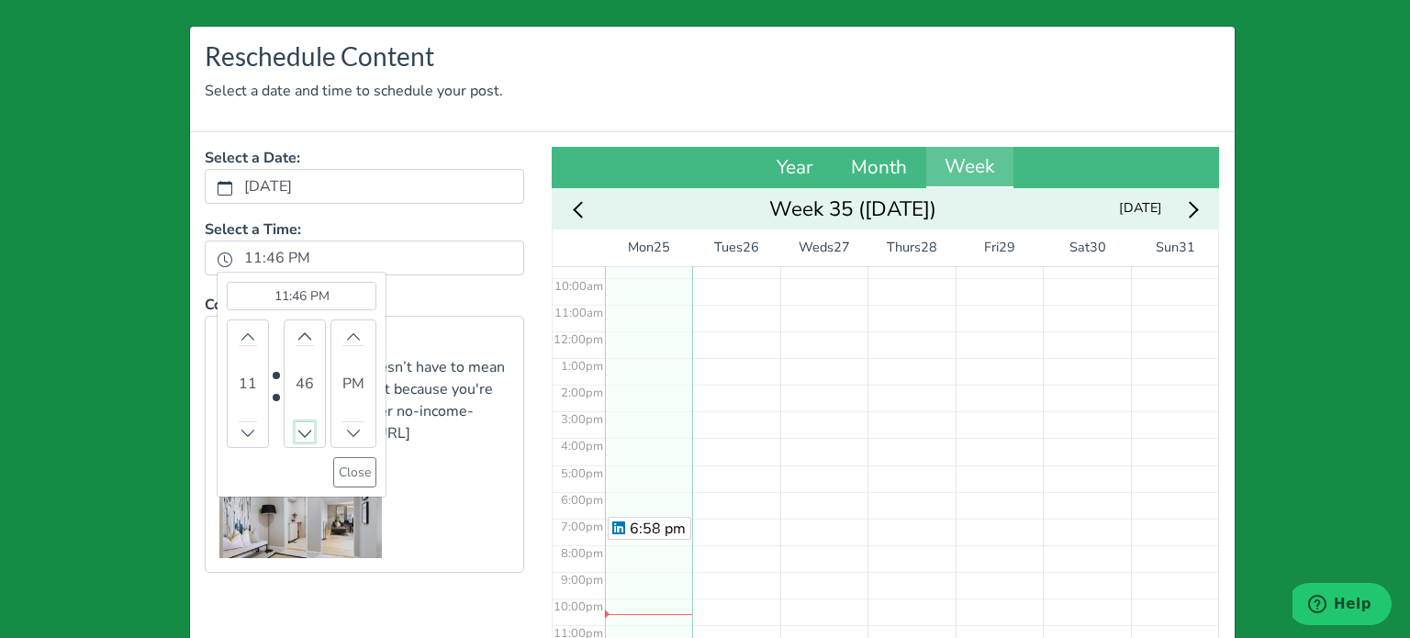
click at [296, 422] on button "Decrement" at bounding box center [305, 431] width 18 height 19
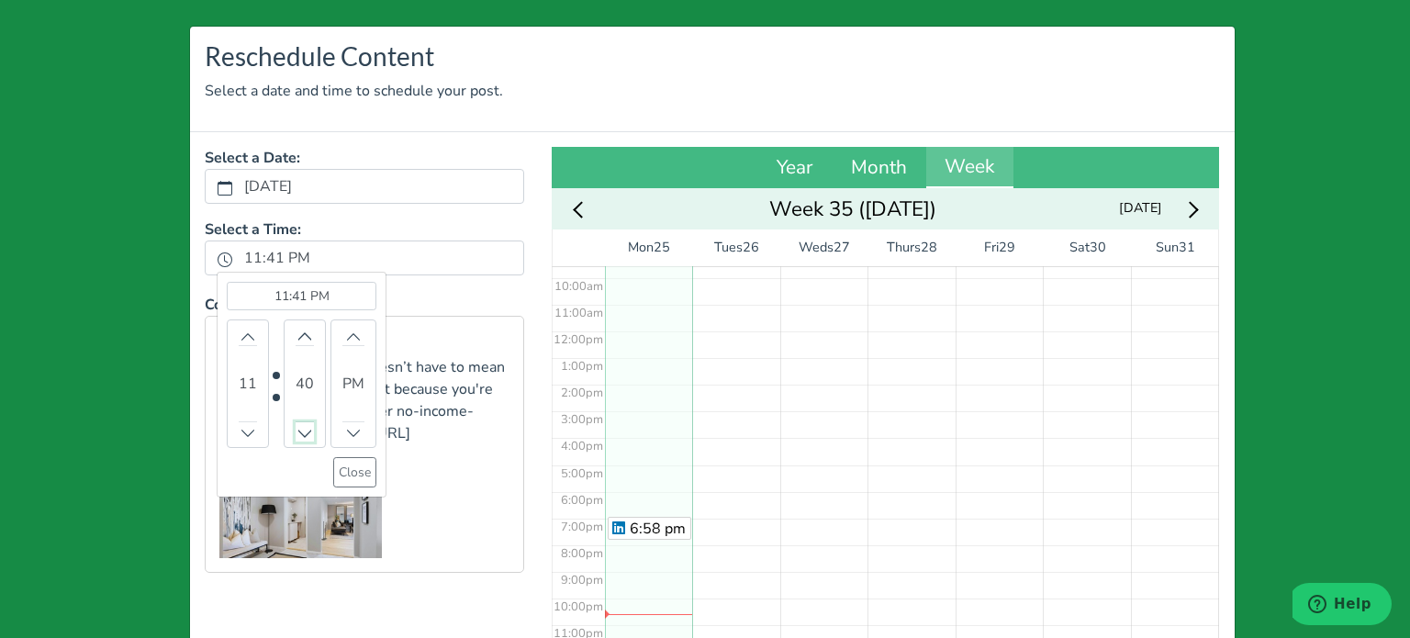
click at [296, 422] on button "Decrement" at bounding box center [305, 431] width 18 height 19
click at [246, 430] on button "Decrement" at bounding box center [248, 431] width 18 height 19
click at [334, 470] on button "Close" at bounding box center [354, 472] width 43 height 30
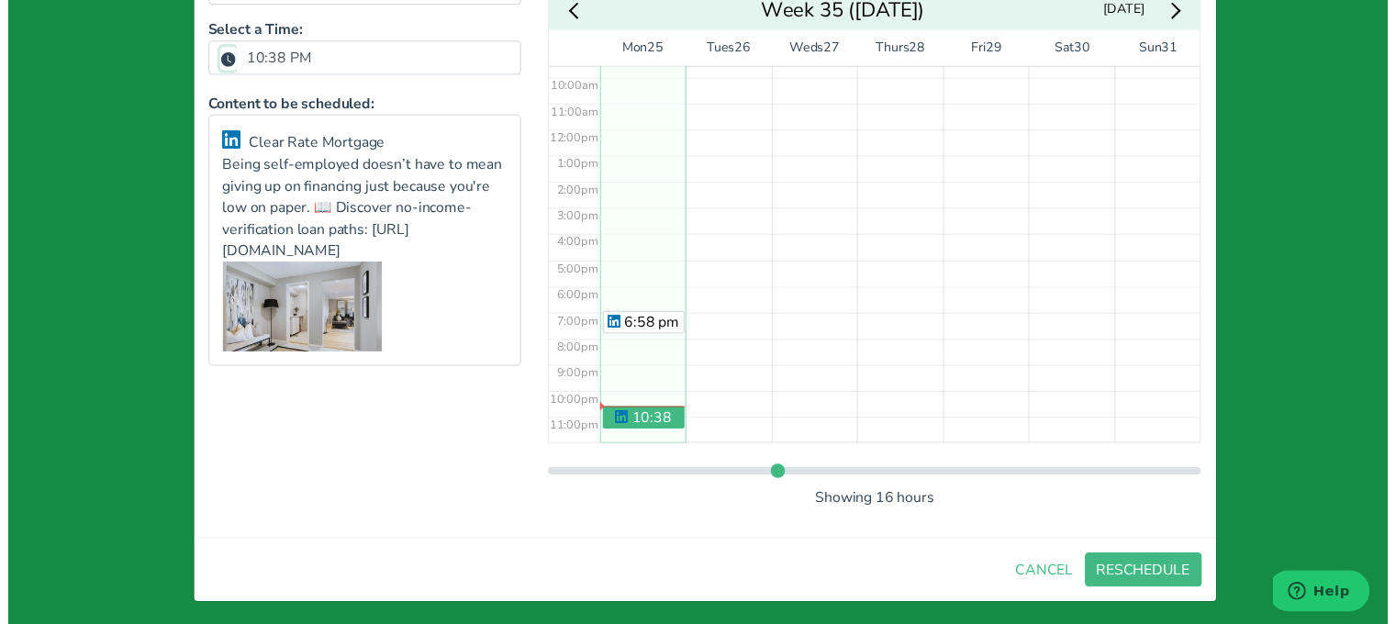
scroll to position [201, 0]
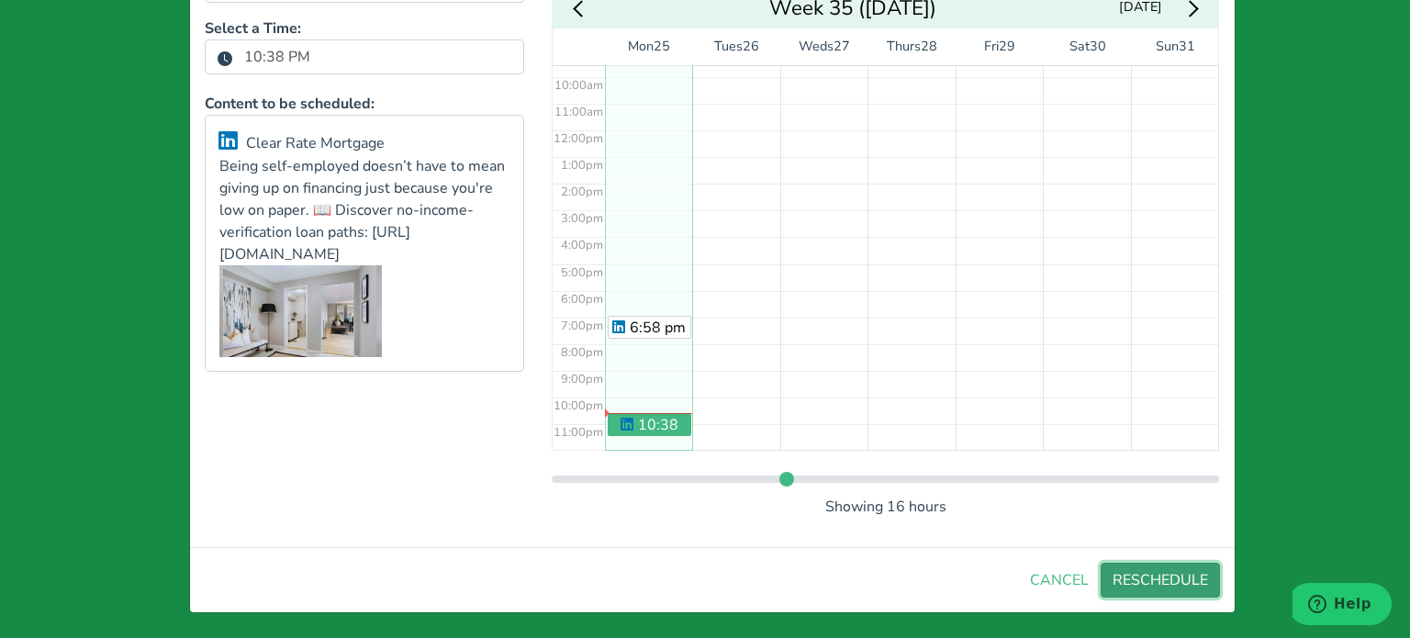
click at [1129, 571] on button "RESCHEDULE" at bounding box center [1159, 580] width 119 height 35
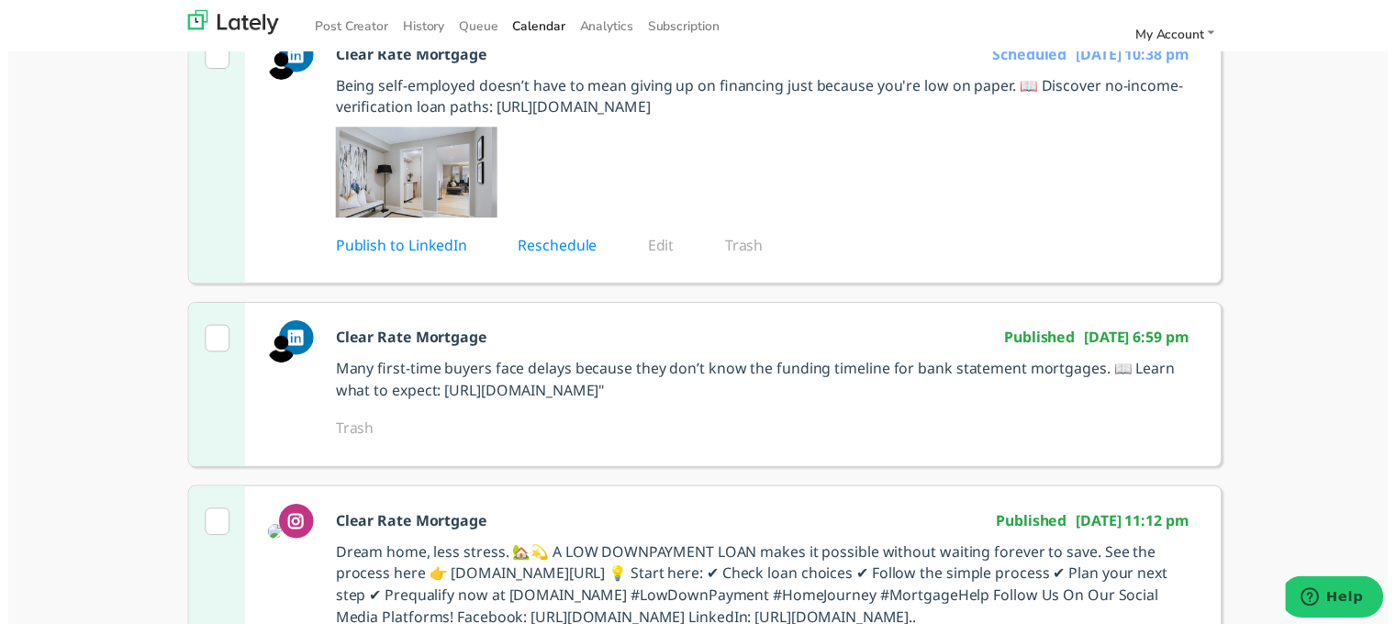
scroll to position [184, 0]
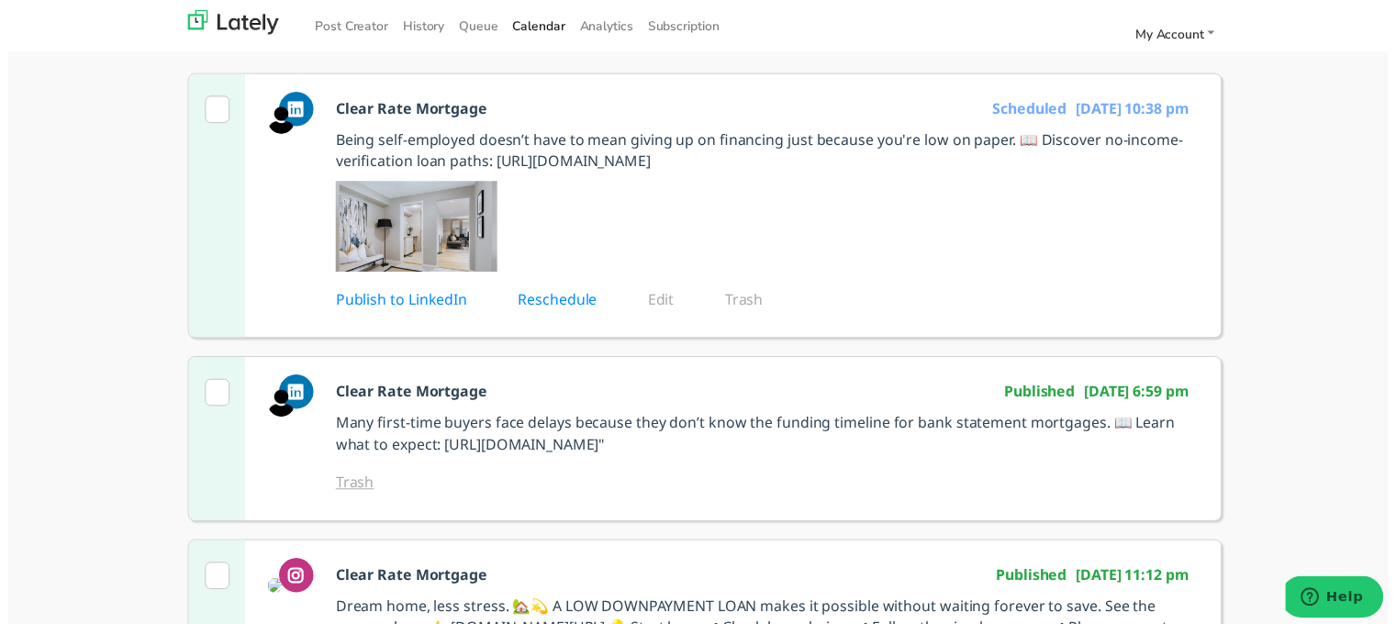
drag, startPoint x: 341, startPoint y: 538, endPoint x: 344, endPoint y: 526, distance: 12.2
click at [341, 498] on link "Trash" at bounding box center [363, 488] width 64 height 20
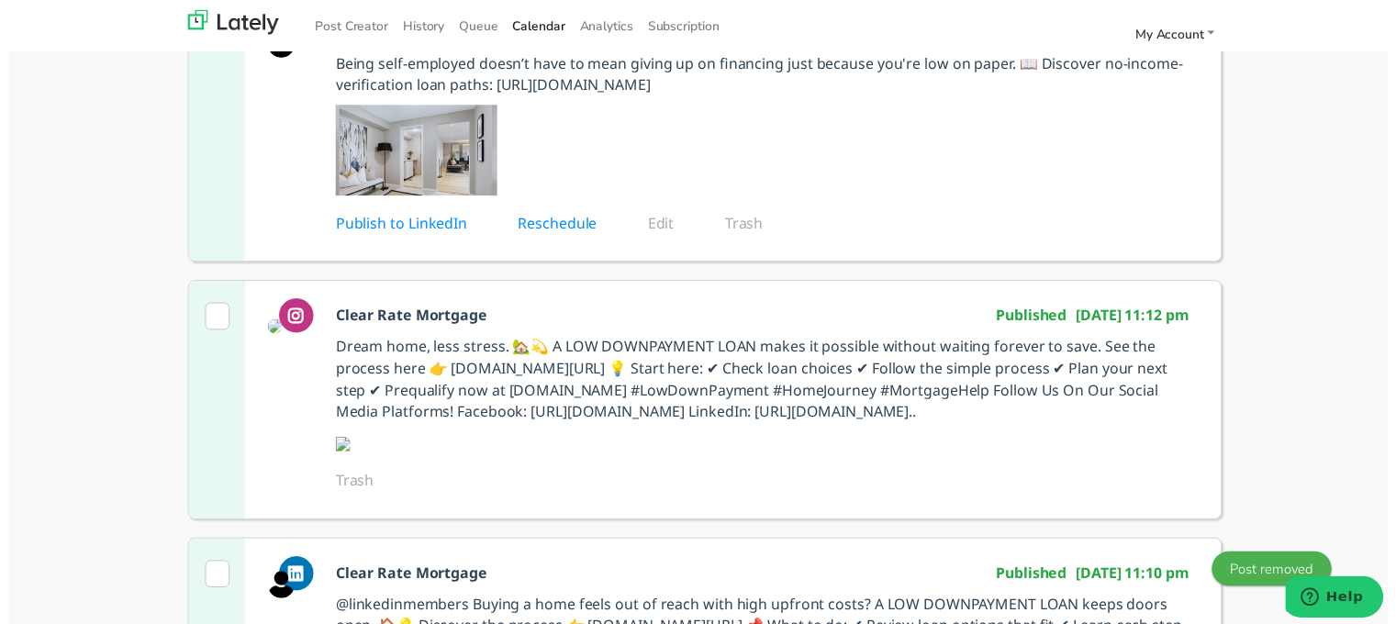
scroll to position [367, 0]
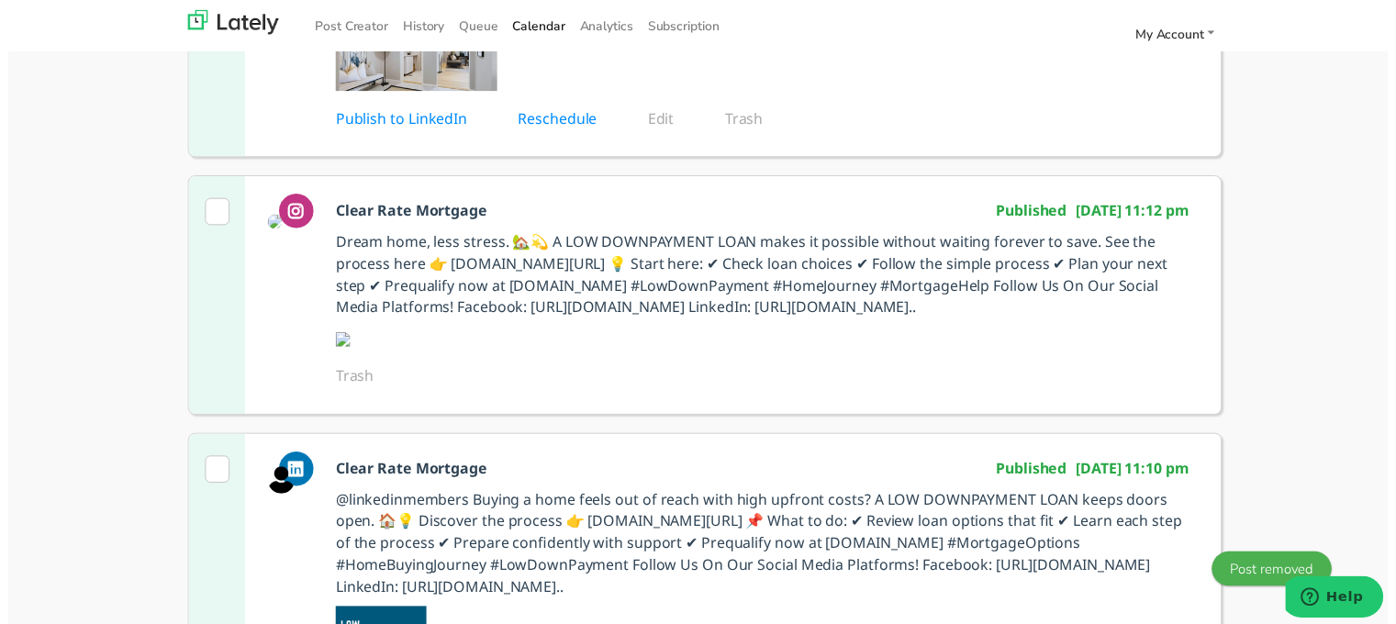
click at [471, 321] on p "Dream home, less stress. 🏡💫 A LOW DOWNPAYMENT LOAN makes it possible without wa…" at bounding box center [765, 277] width 868 height 88
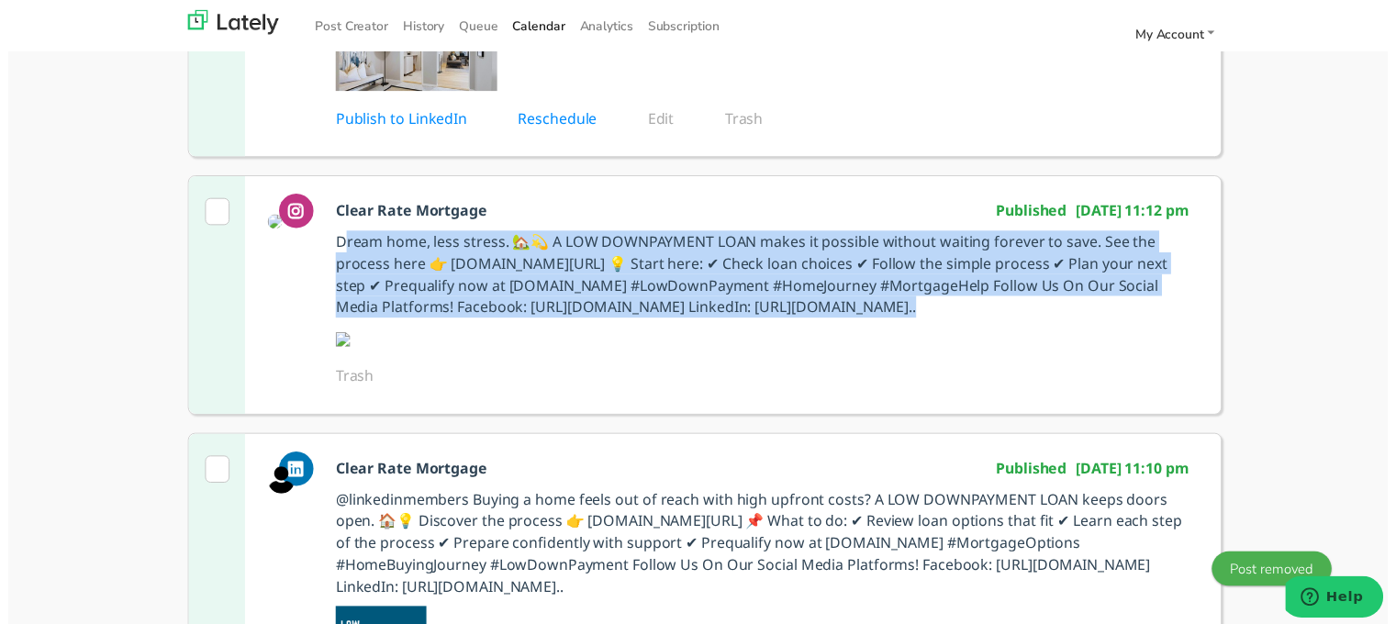
click at [471, 321] on p "Dream home, less stress. 🏡💫 A LOW DOWNPAYMENT LOAN makes it possible without wa…" at bounding box center [765, 277] width 868 height 88
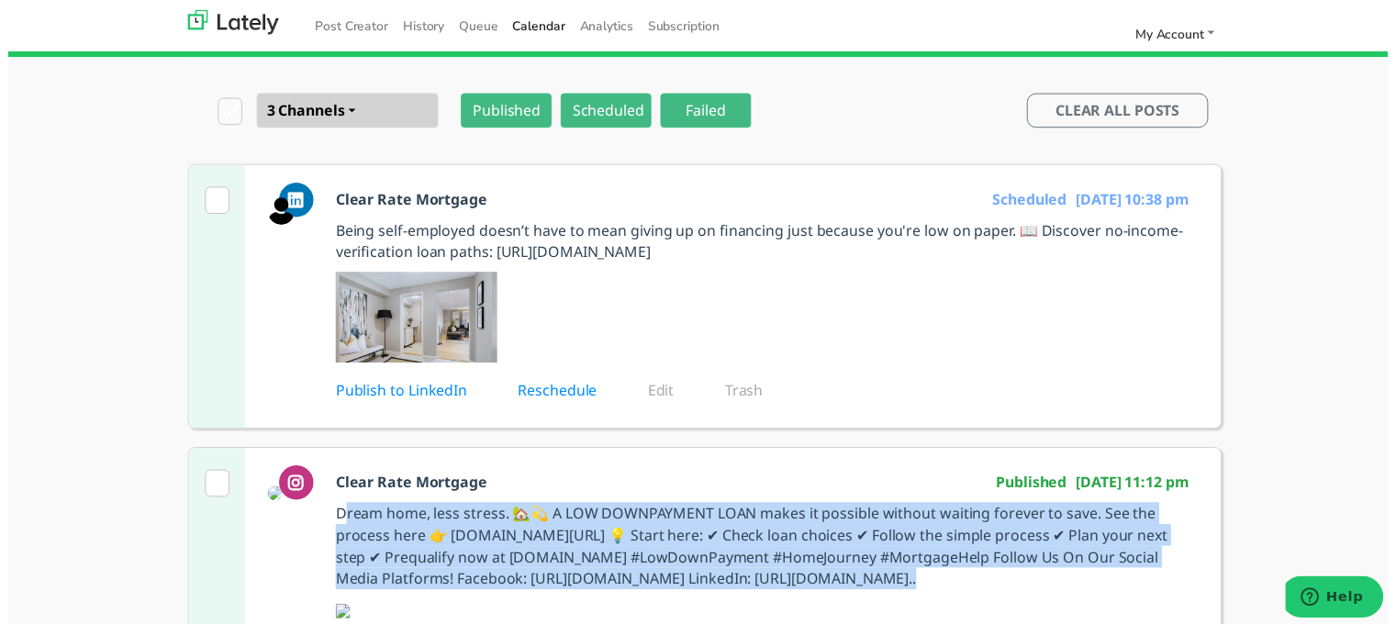
scroll to position [0, 0]
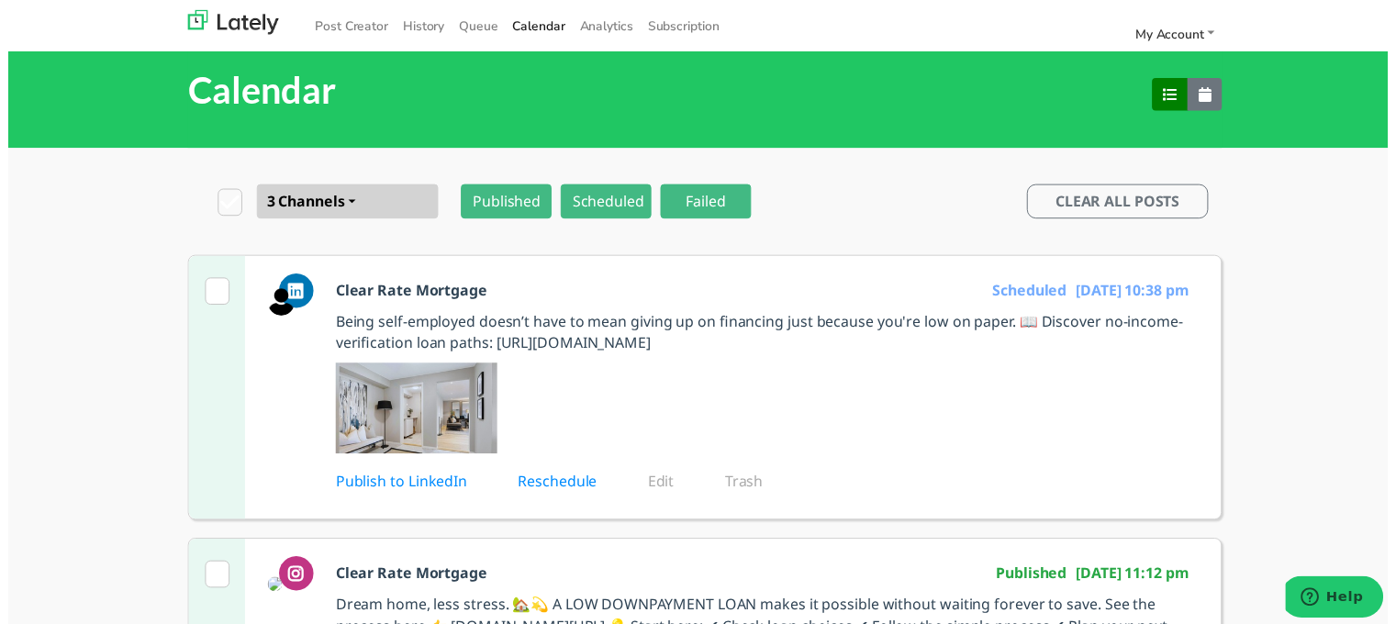
click at [639, 418] on p at bounding box center [779, 413] width 896 height 92
click at [306, 29] on link "Post Creator" at bounding box center [347, 26] width 89 height 30
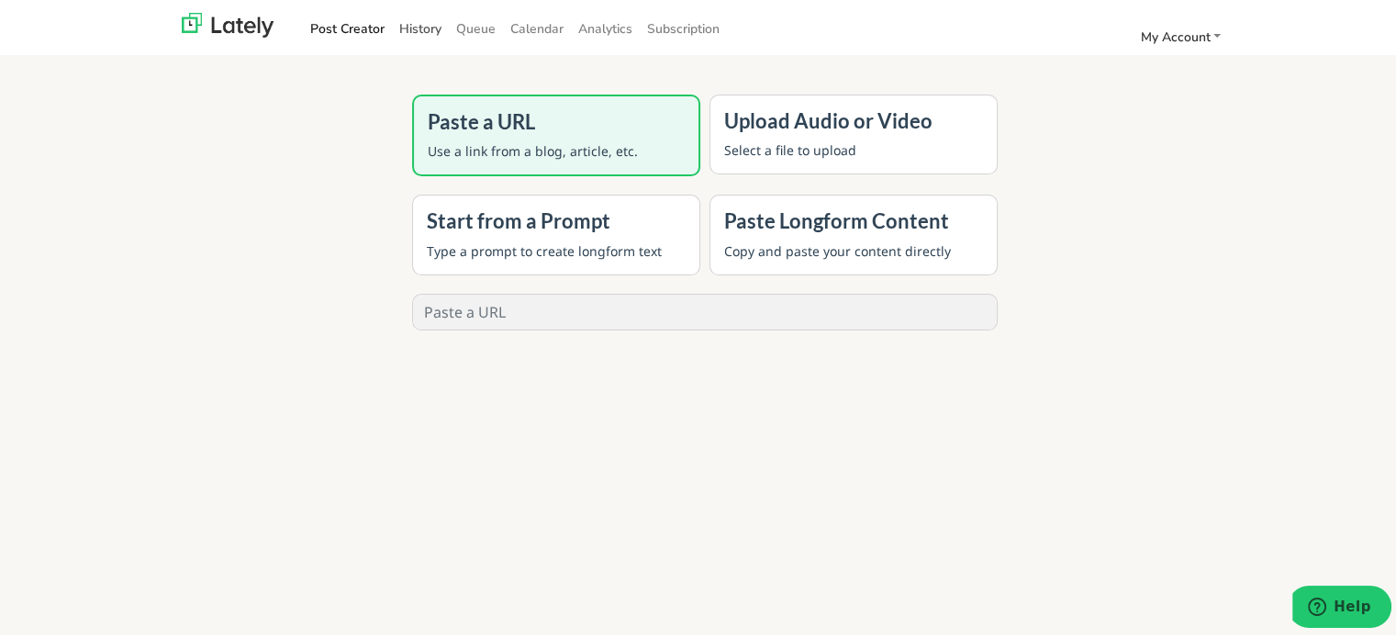
click at [421, 30] on link "History" at bounding box center [420, 26] width 57 height 30
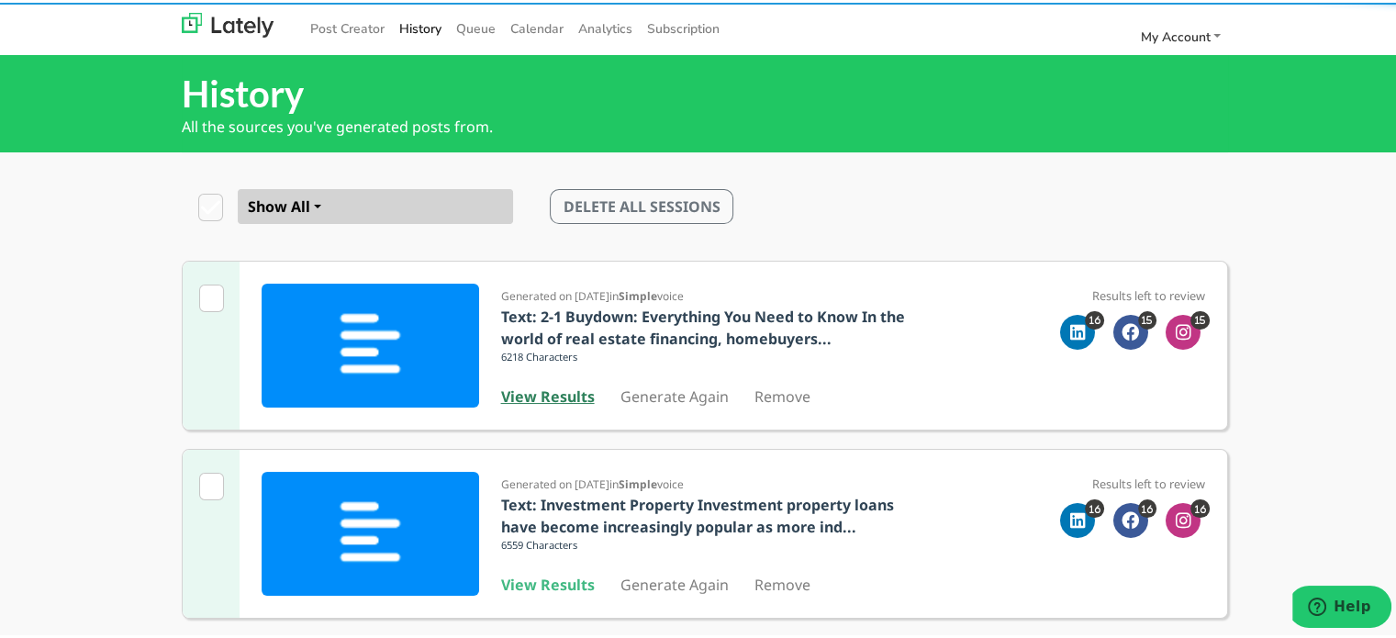
click at [569, 391] on b "View Results" at bounding box center [548, 394] width 94 height 20
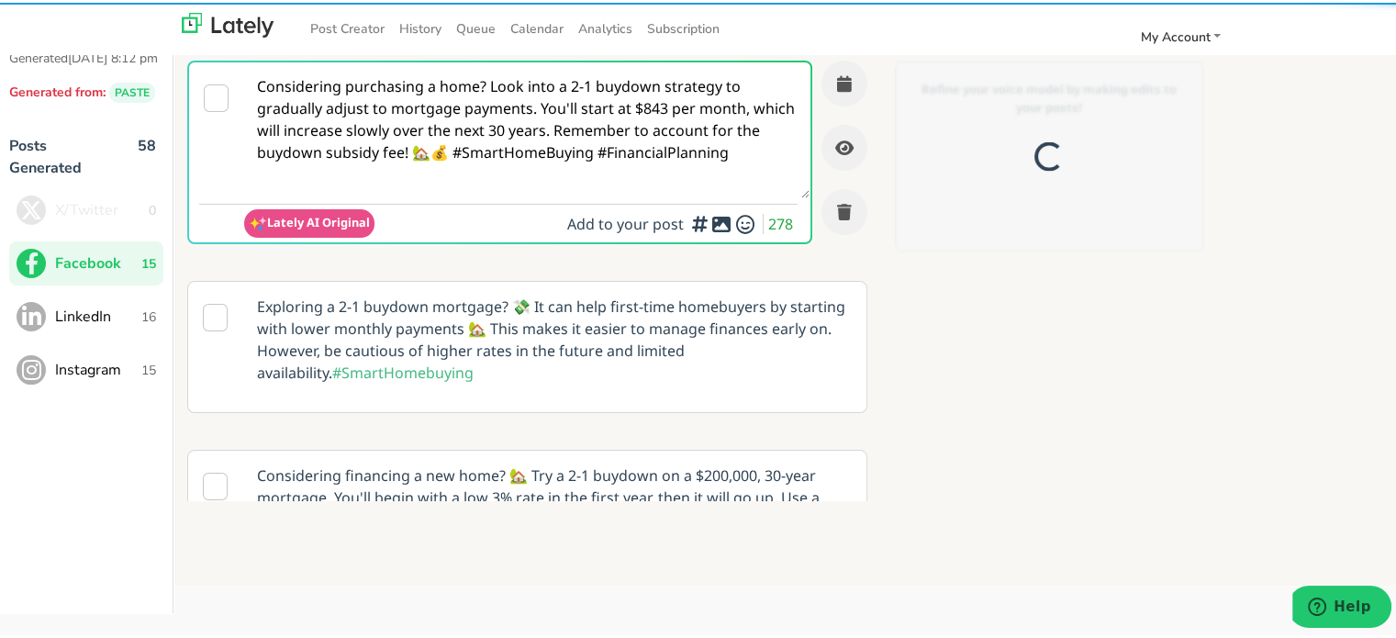
click at [117, 325] on span "LinkedIn" at bounding box center [98, 314] width 86 height 22
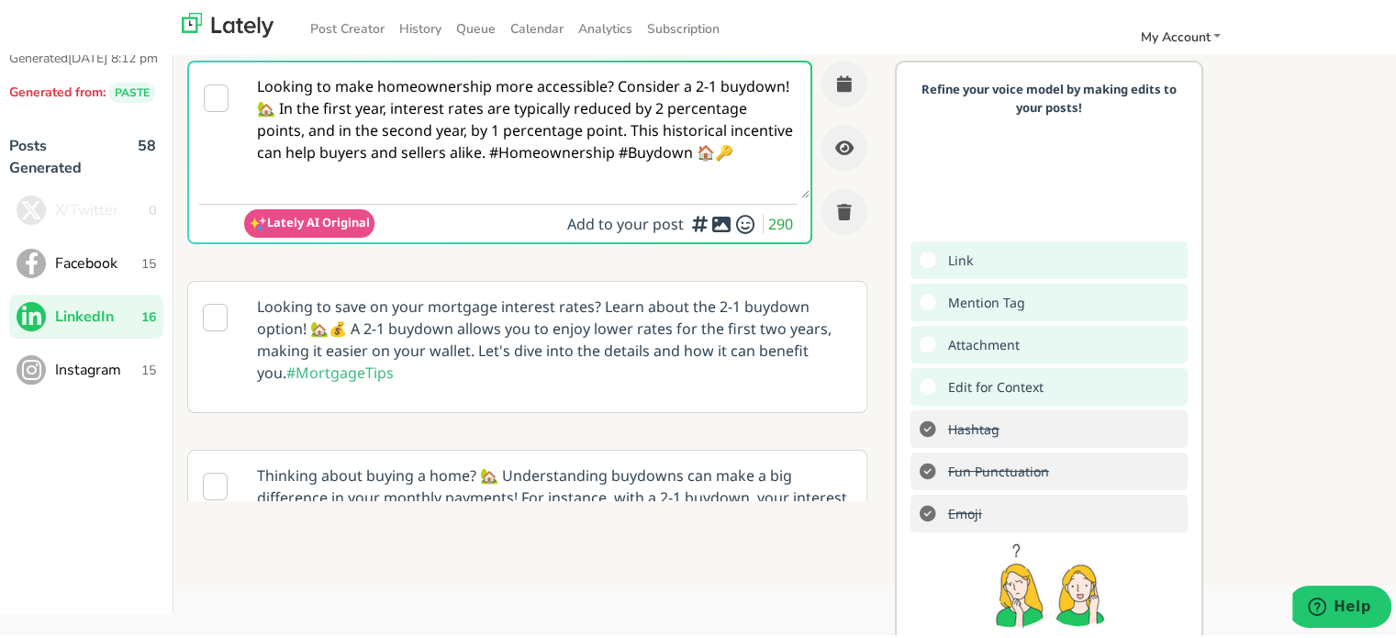
click at [118, 370] on button "Instagram 15" at bounding box center [86, 367] width 154 height 44
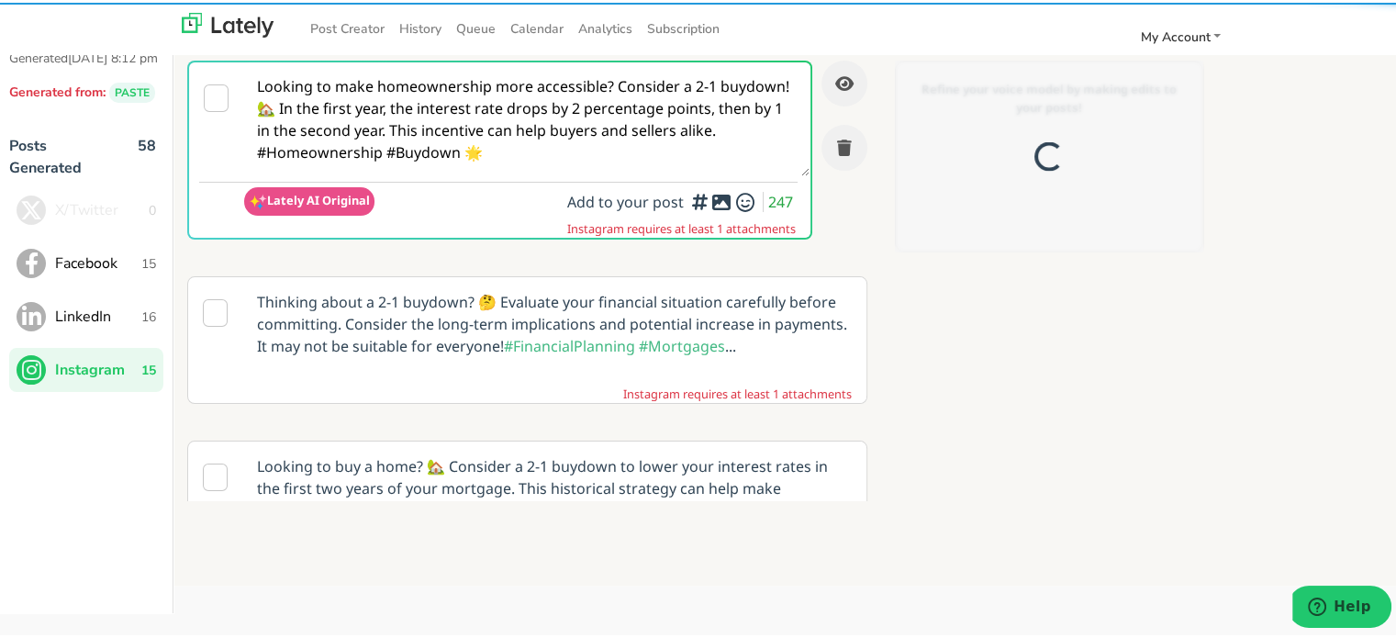
click at [438, 147] on textarea "Looking to make homeownership more accessible? Consider a 2-1 buydown! 🏡 In the…" at bounding box center [526, 117] width 565 height 114
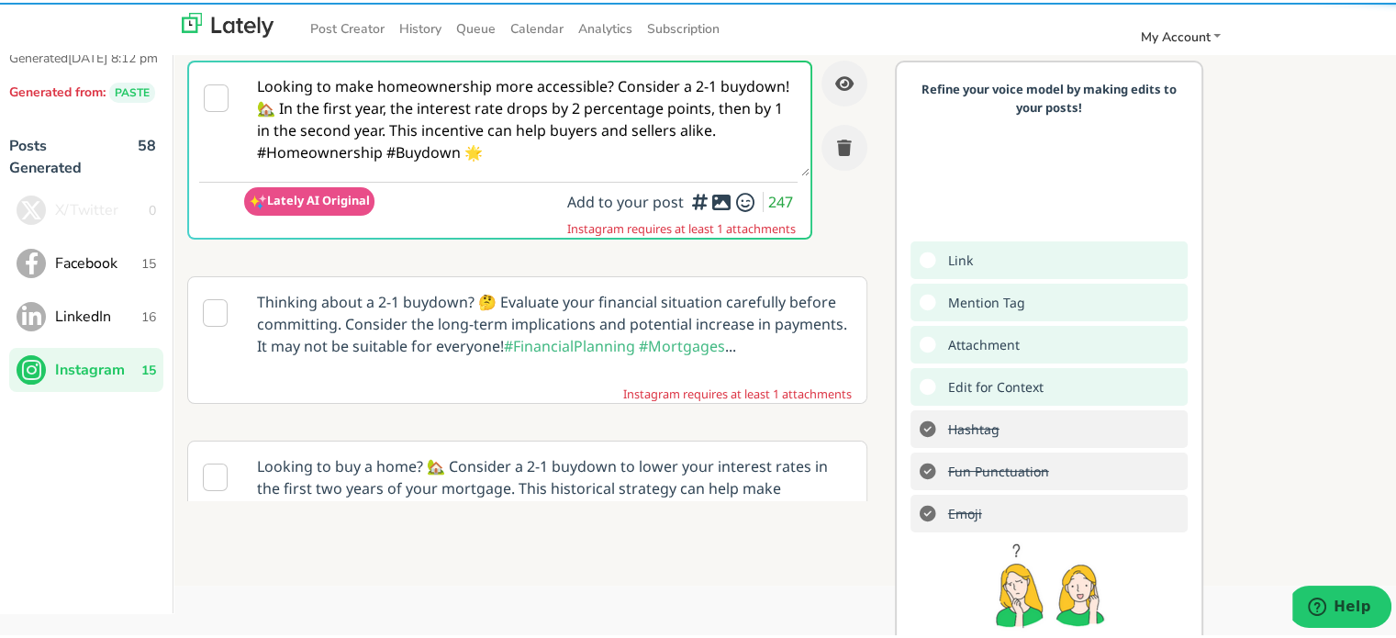
click at [438, 147] on textarea "Looking to make homeownership more accessible? Consider a 2-1 buydown! 🏡 In the…" at bounding box center [526, 117] width 565 height 114
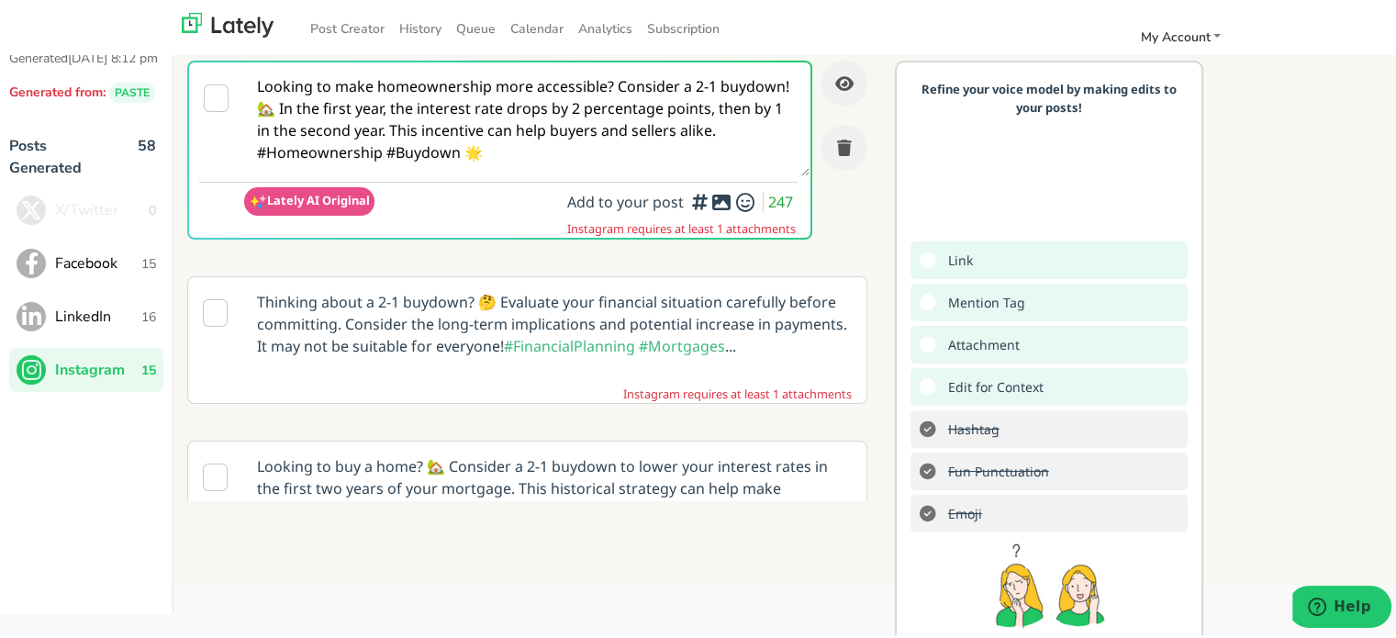
click at [438, 147] on textarea "Looking to make homeownership more accessible? Consider a 2-1 buydown! 🏡 In the…" at bounding box center [526, 117] width 565 height 114
paste textarea ""😩 Tired of the wait when applying for a bank statement mortgage? Find out how …"
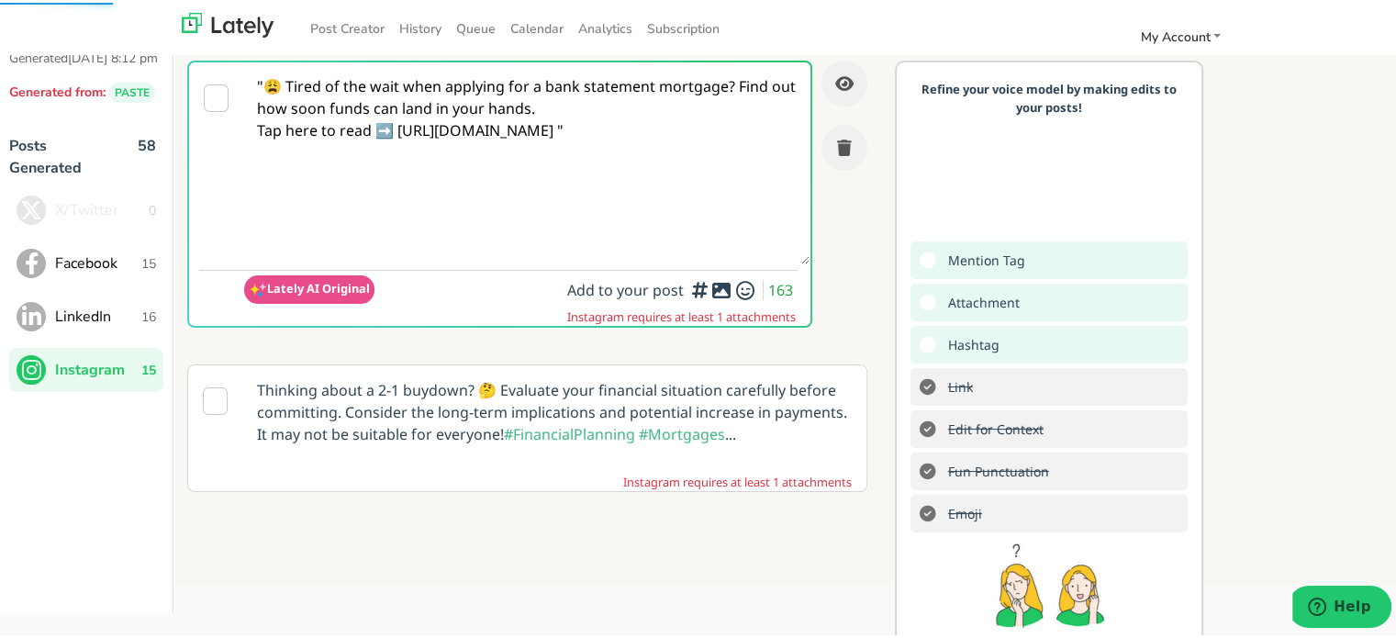
click at [269, 81] on textarea ""😩 Tired of the wait when applying for a bank statement mortgage? Find out how …" at bounding box center [526, 161] width 565 height 202
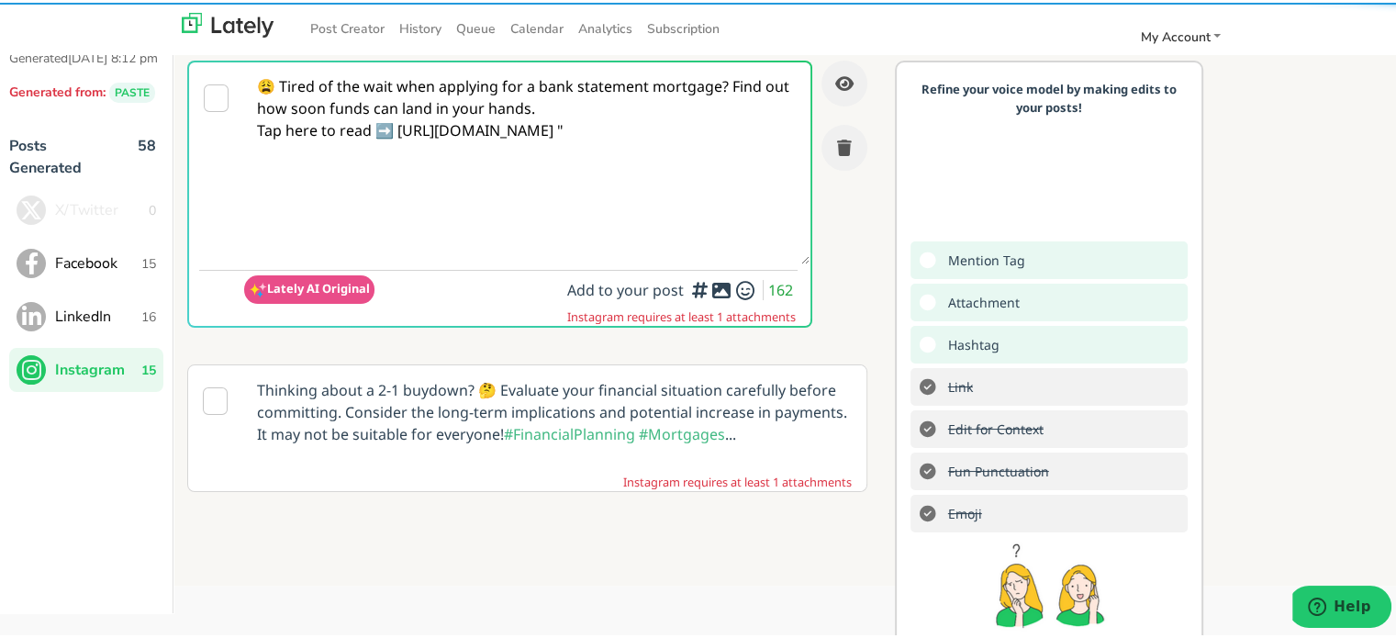
click at [590, 108] on textarea "😩 Tired of the wait when applying for a bank statement mortgage? Find out how s…" at bounding box center [526, 161] width 565 height 202
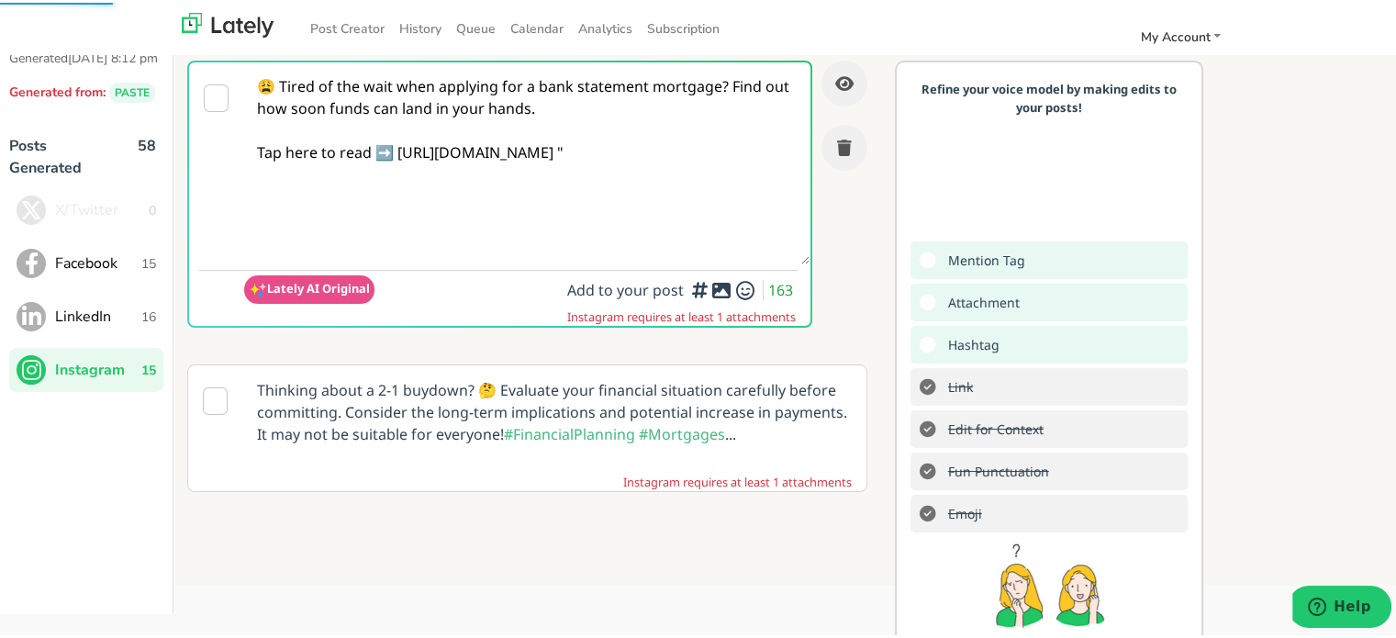
click at [748, 172] on textarea "😩 Tired of the wait when applying for a bank statement mortgage? Find out how s…" at bounding box center [526, 161] width 565 height 202
type textarea "😩 Tired of the wait when applying for a bank statement mortgage? Find out how s…"
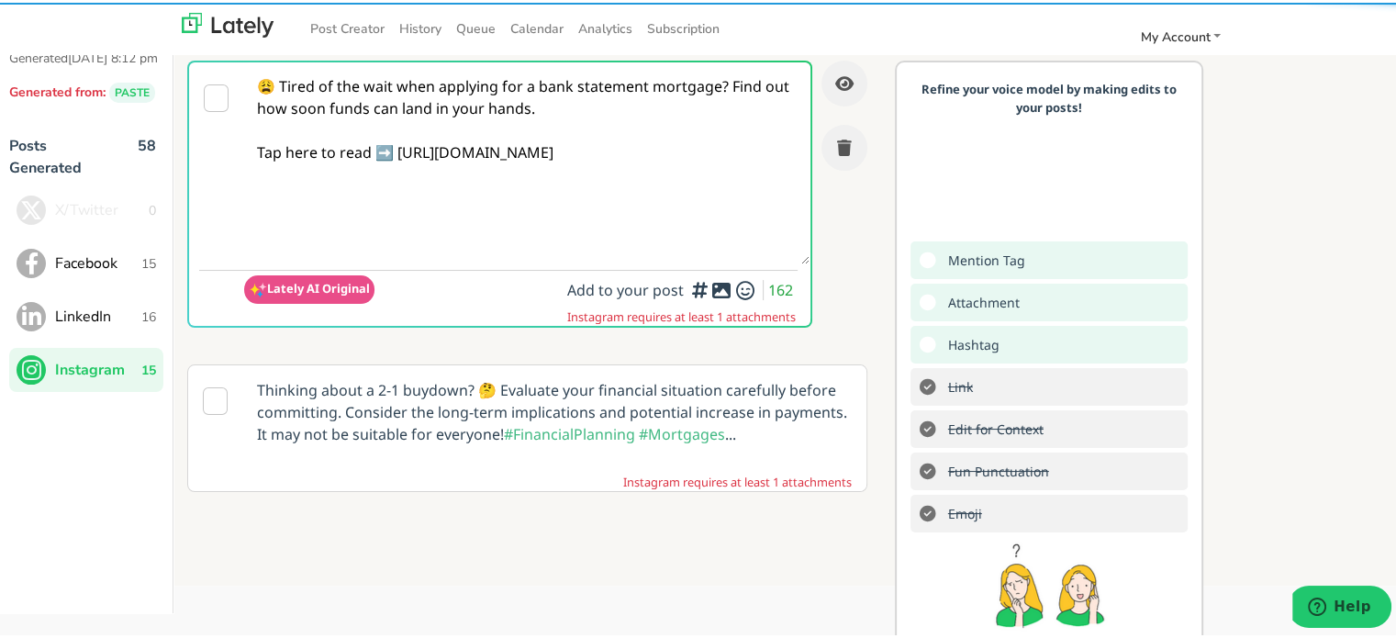
click at [772, 137] on textarea "😩 Tired of the wait when applying for a bank statement mortgage? Find out how s…" at bounding box center [526, 161] width 565 height 202
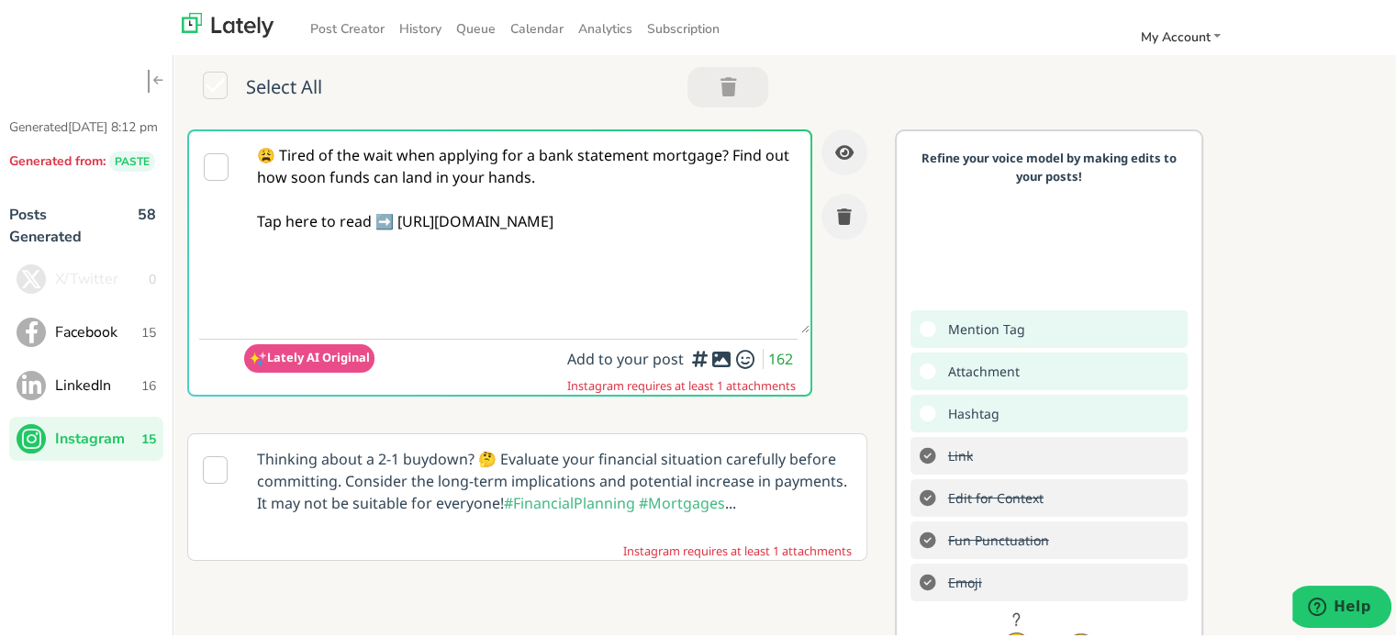
click at [128, 352] on button "Facebook 15" at bounding box center [86, 329] width 154 height 44
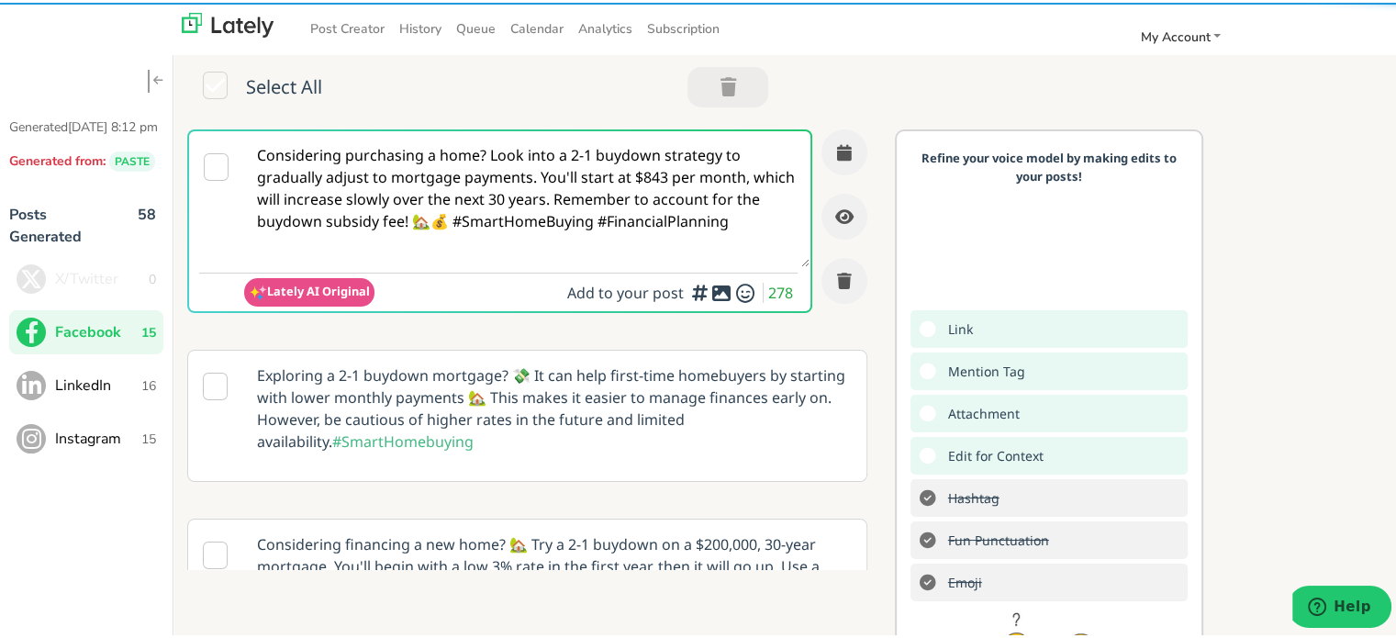
click at [393, 132] on textarea "Considering purchasing a home? Look into a 2-1 buydown strategy to gradually ad…" at bounding box center [526, 196] width 565 height 136
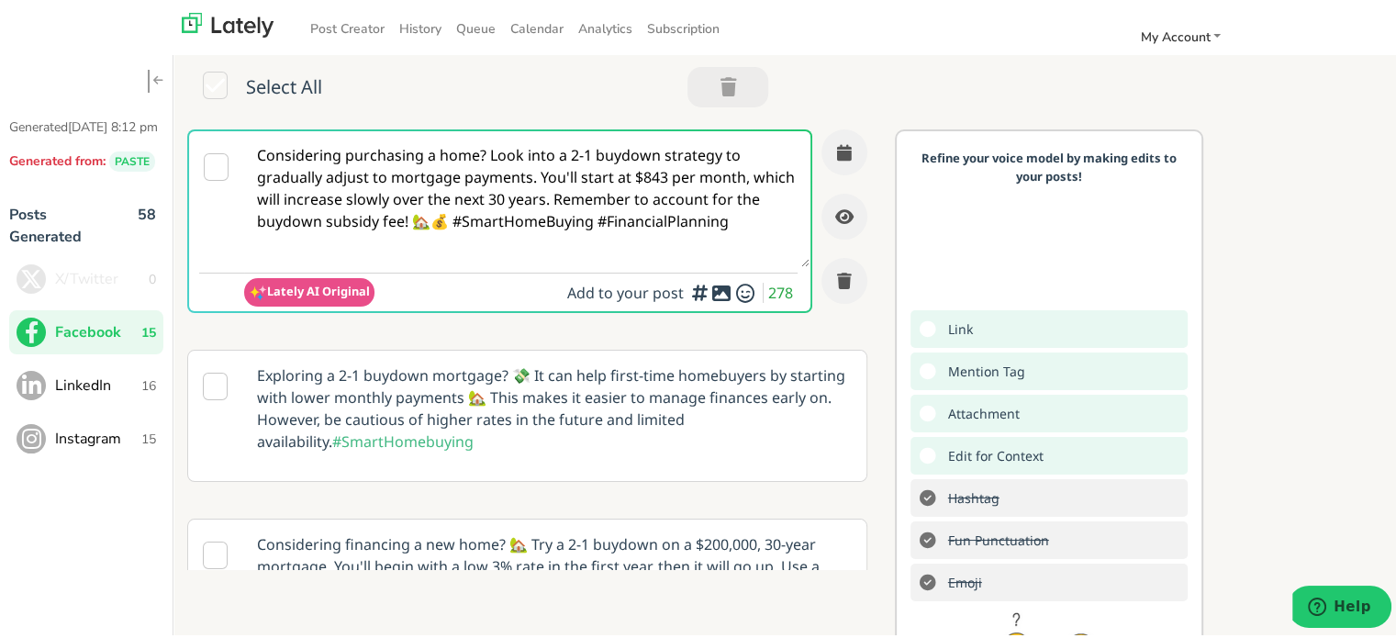
click at [393, 132] on textarea "Considering purchasing a home? Look into a 2-1 buydown strategy to gradually ad…" at bounding box center [526, 196] width 565 height 136
click at [393, 138] on textarea "Considering purchasing a home? Look into a 2-1 buydown strategy to gradually ad…" at bounding box center [526, 196] width 565 height 136
click at [482, 179] on textarea "Considering purchasing a home? Look into a 2-1 buydown strategy to gradually ad…" at bounding box center [526, 196] width 565 height 136
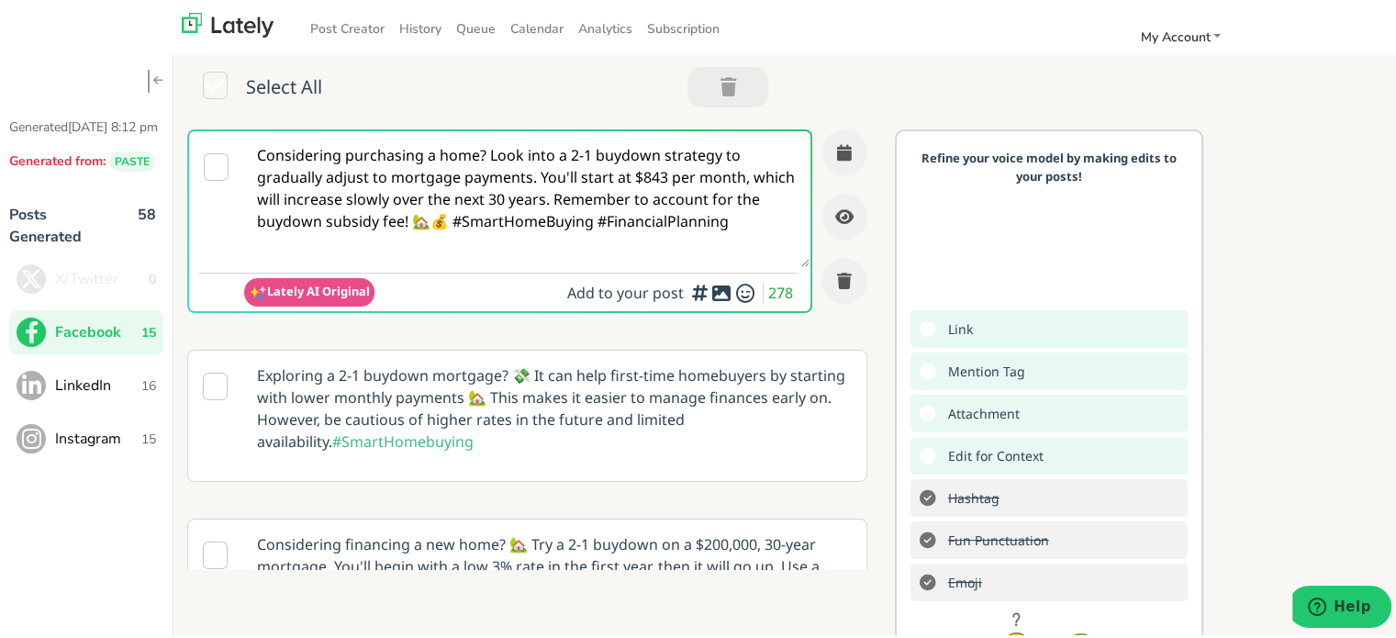
paste textarea ""💭 Confused about how long bank statement mortgages actually take to fund? Don’…"
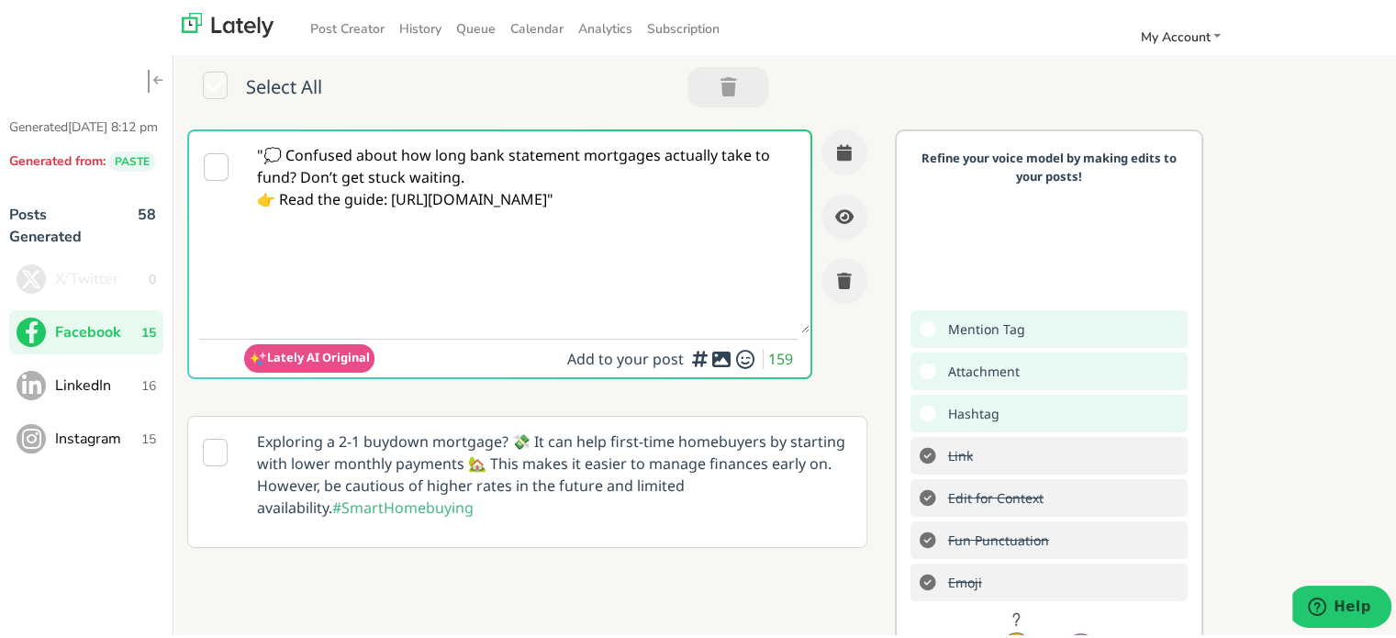
click at [260, 150] on textarea ""💭 Confused about how long bank statement mortgages actually take to fund? Don’…" at bounding box center [526, 229] width 565 height 202
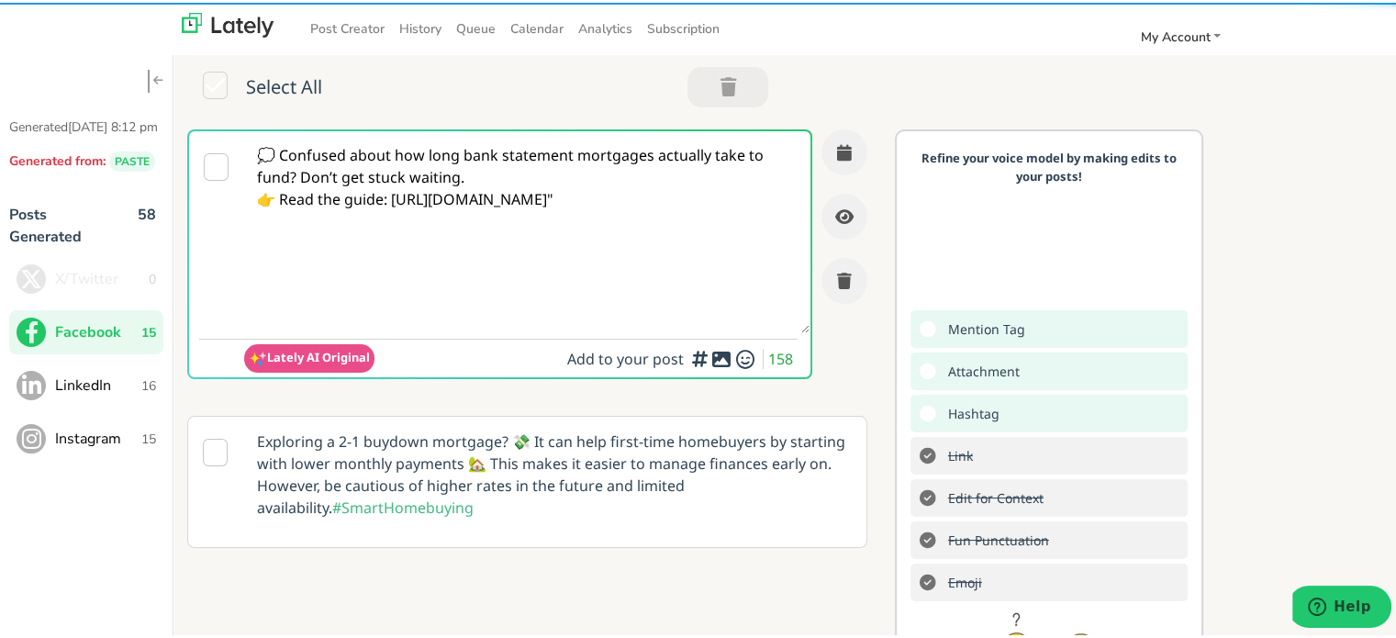
click at [493, 175] on textarea "💭 Confused about how long bank statement mortgages actually take to fund? Don’t…" at bounding box center [526, 229] width 565 height 202
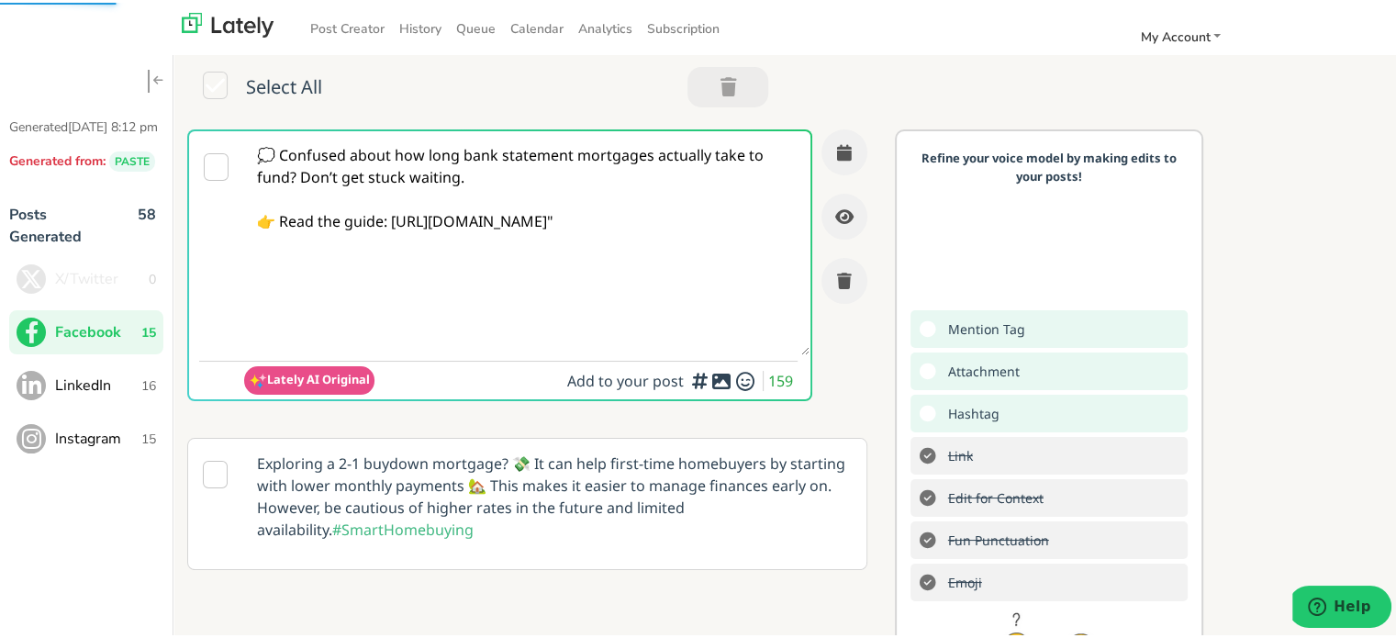
click at [734, 248] on textarea "💭 Confused about how long bank statement mortgages actually take to fund? Don’t…" at bounding box center [526, 240] width 565 height 224
click at [294, 173] on textarea "💭 Confused about how long bank statement mortgages actually take to fund? Don’t…" at bounding box center [526, 240] width 565 height 224
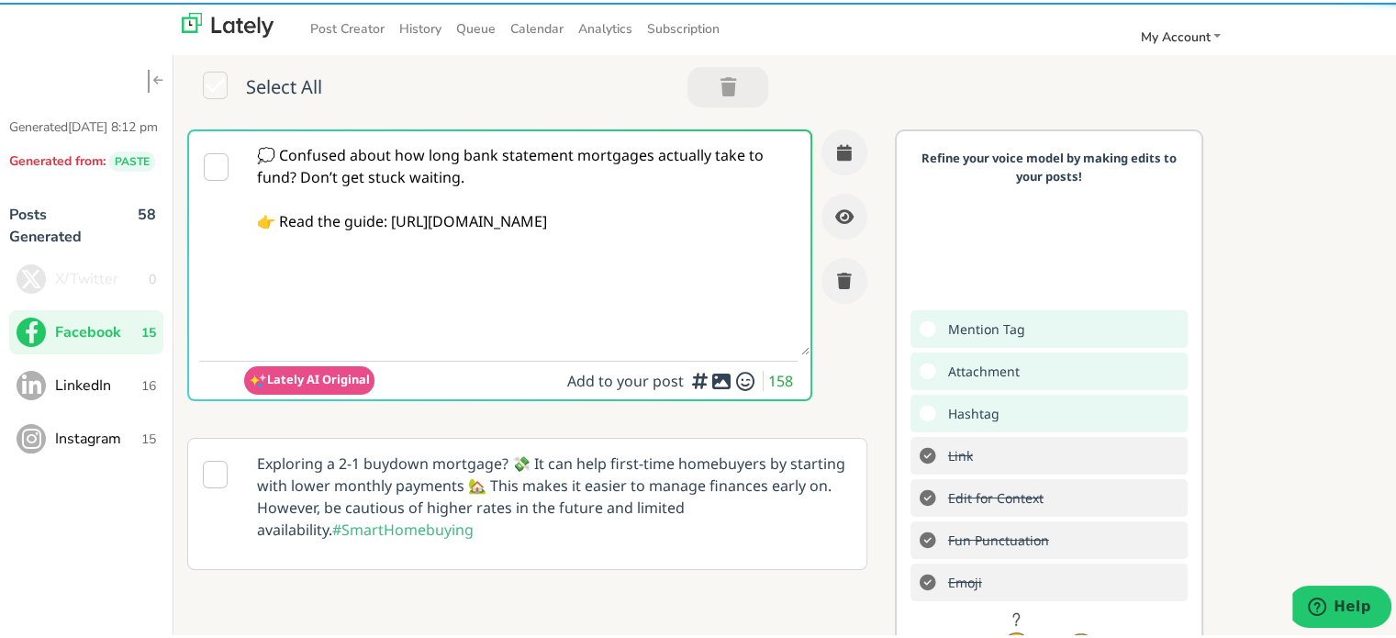
click at [296, 172] on textarea "💭 Confused about how long bank statement mortgages actually take to fund? Don’t…" at bounding box center [526, 240] width 565 height 224
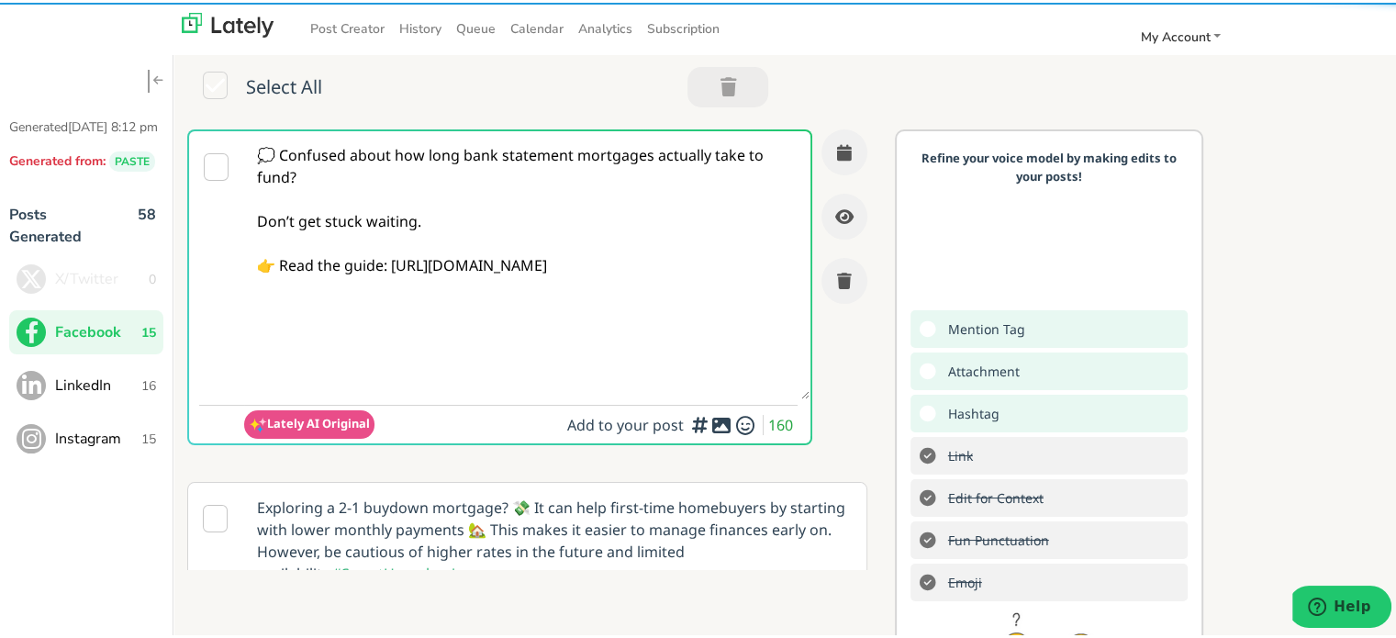
type textarea "💭 Confused about how long bank statement mortgages actually take to fund? Don’t…"
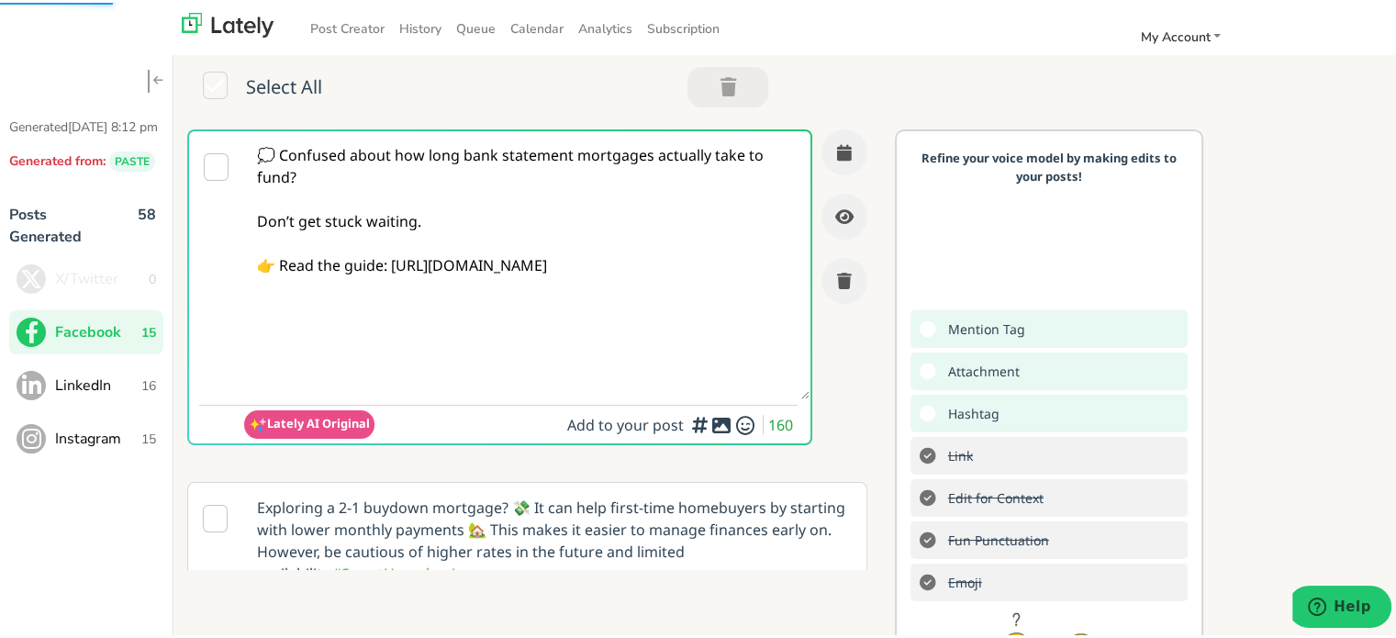
click at [696, 431] on span "Add to your post 160" at bounding box center [682, 422] width 230 height 20
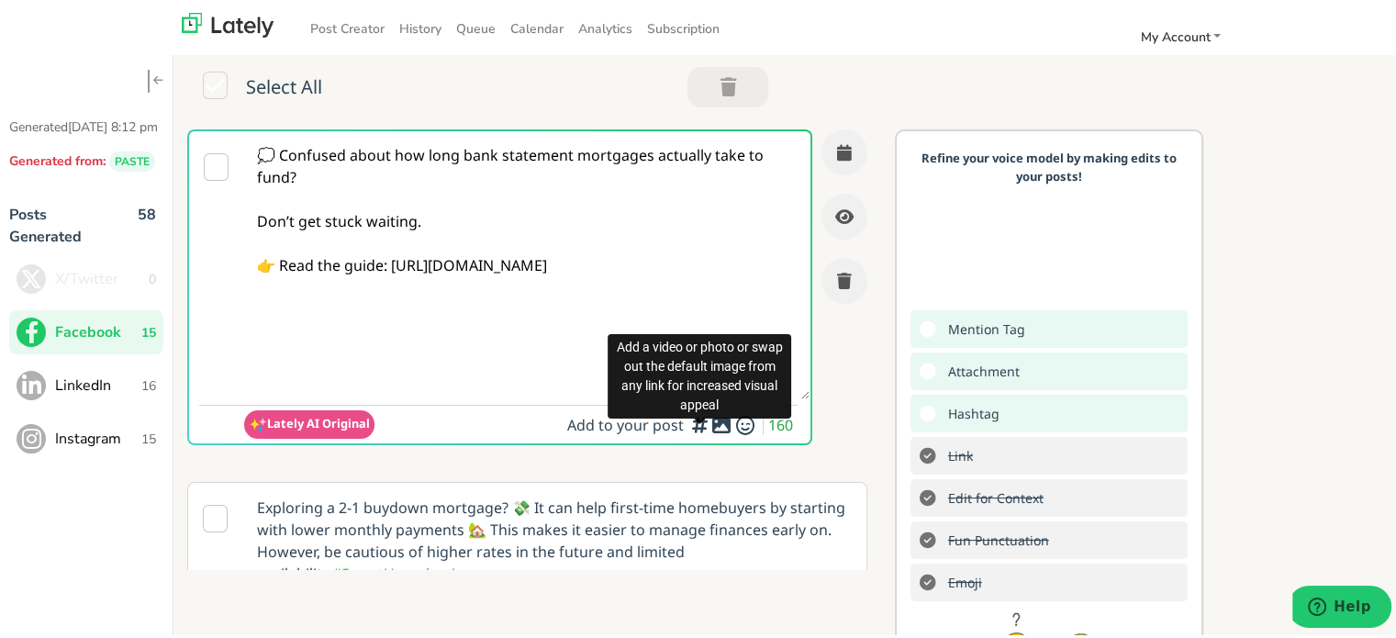
click at [710, 423] on icon at bounding box center [721, 422] width 22 height 1
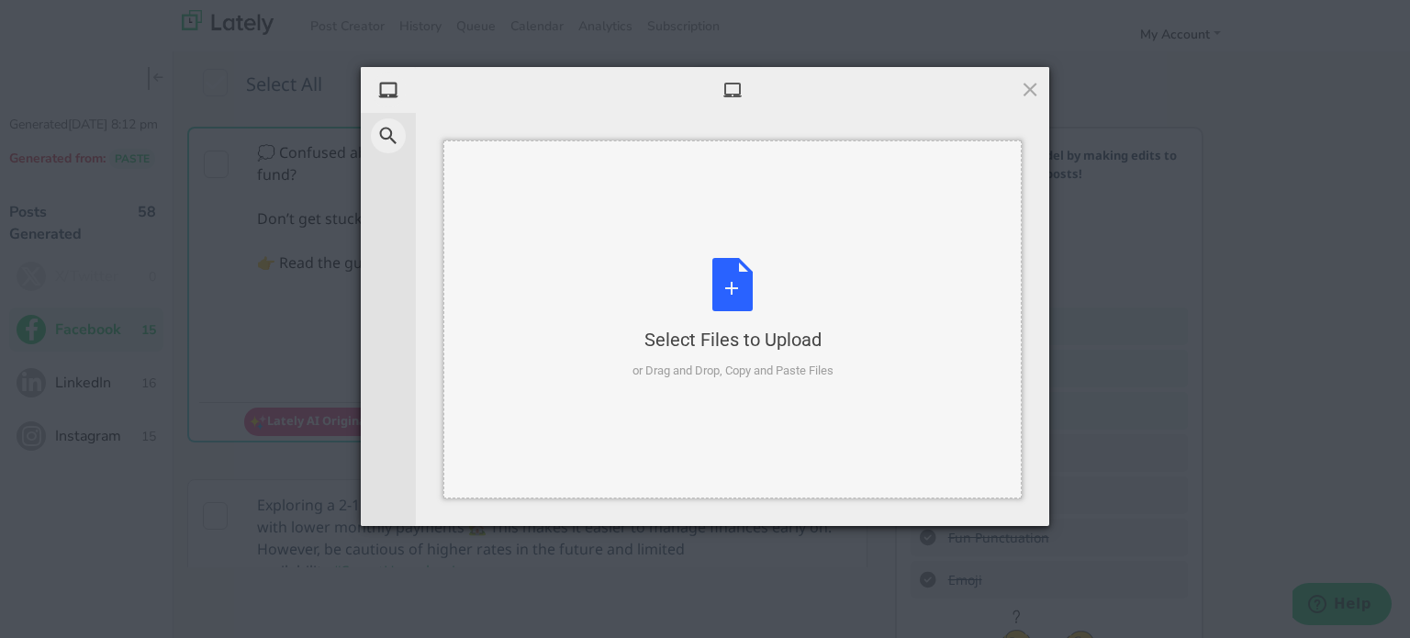
click at [732, 371] on div "or Drag and Drop, Copy and Paste Files" at bounding box center [732, 371] width 201 height 18
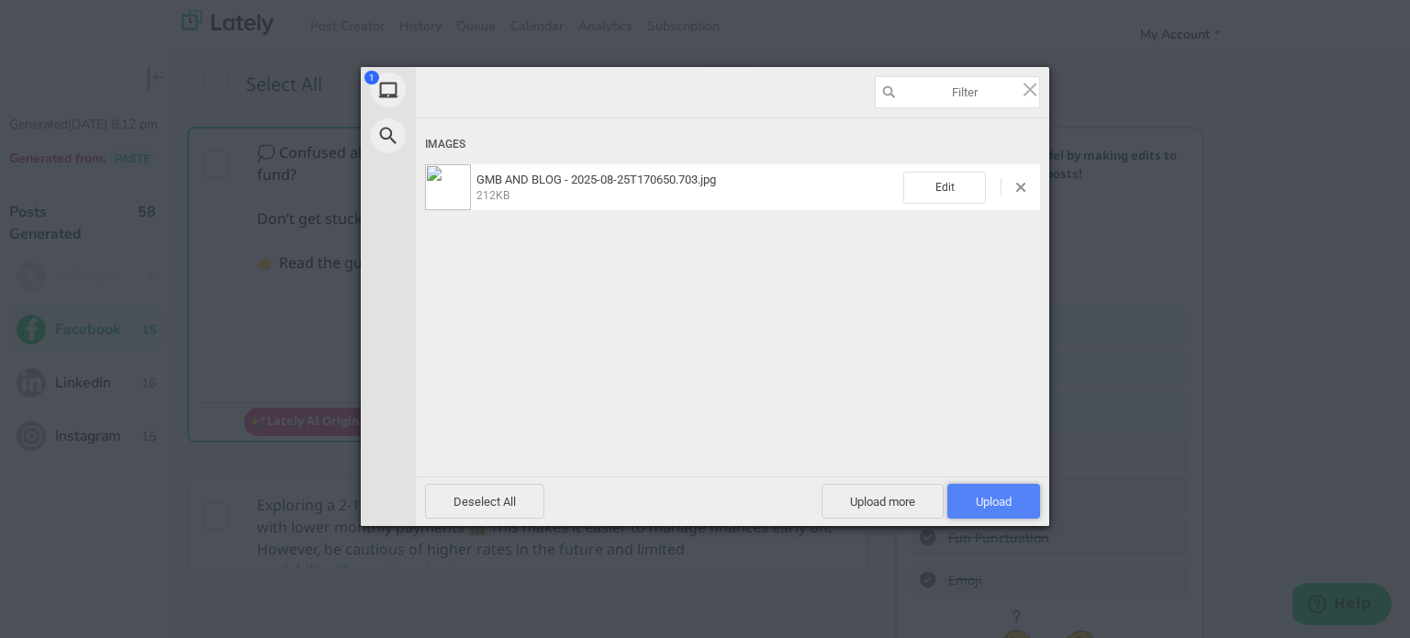
click at [992, 501] on span "Upload 1" at bounding box center [994, 502] width 36 height 14
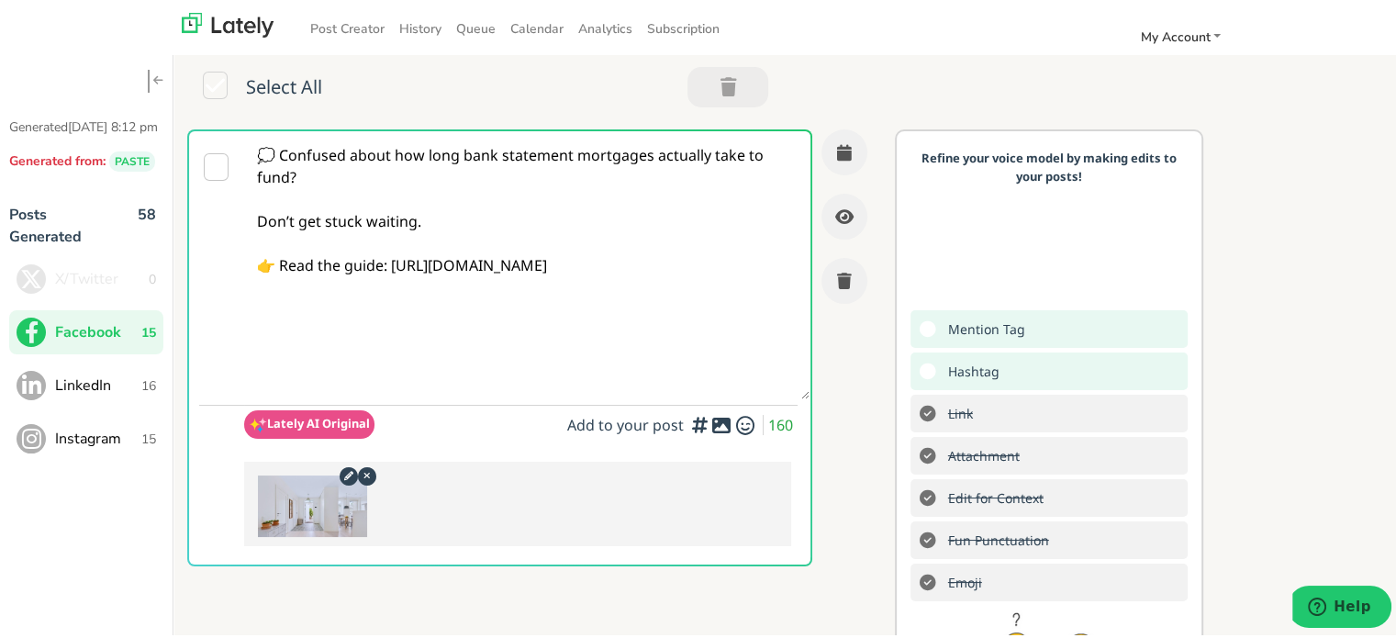
click at [821, 167] on div at bounding box center [844, 214] width 46 height 174
click at [821, 151] on button "button" at bounding box center [844, 150] width 46 height 46
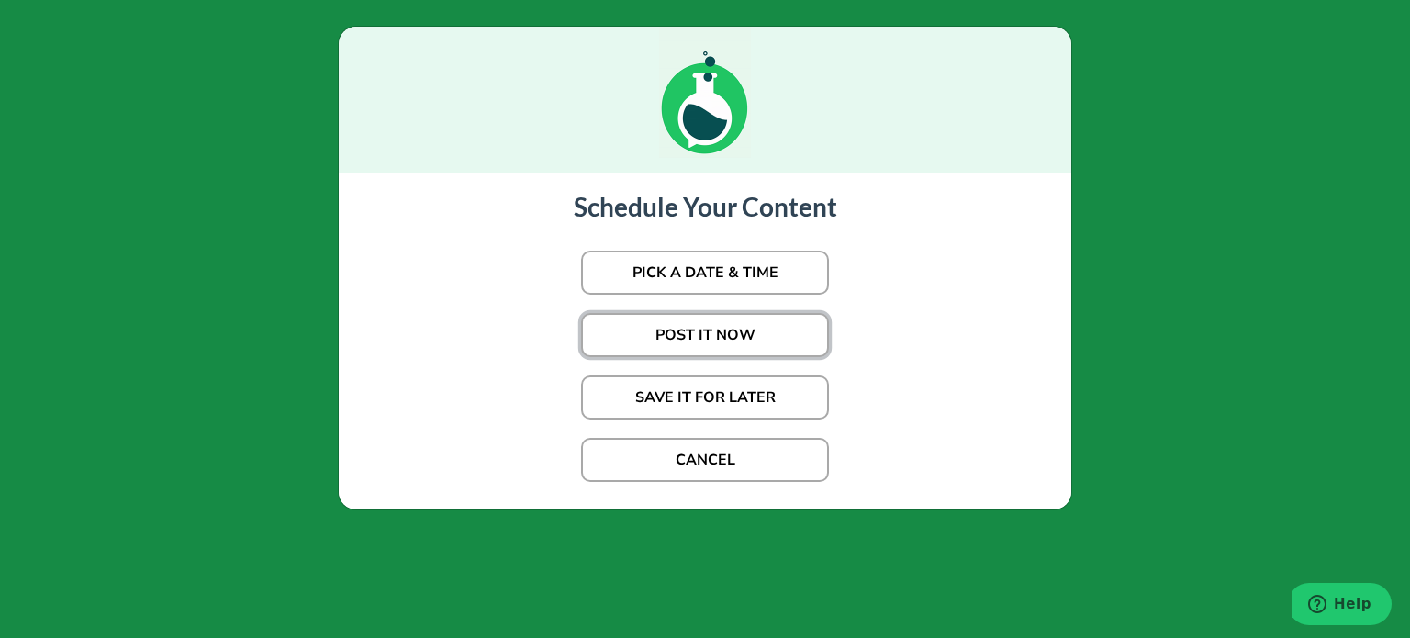
click at [701, 337] on button "POST IT NOW" at bounding box center [705, 335] width 248 height 44
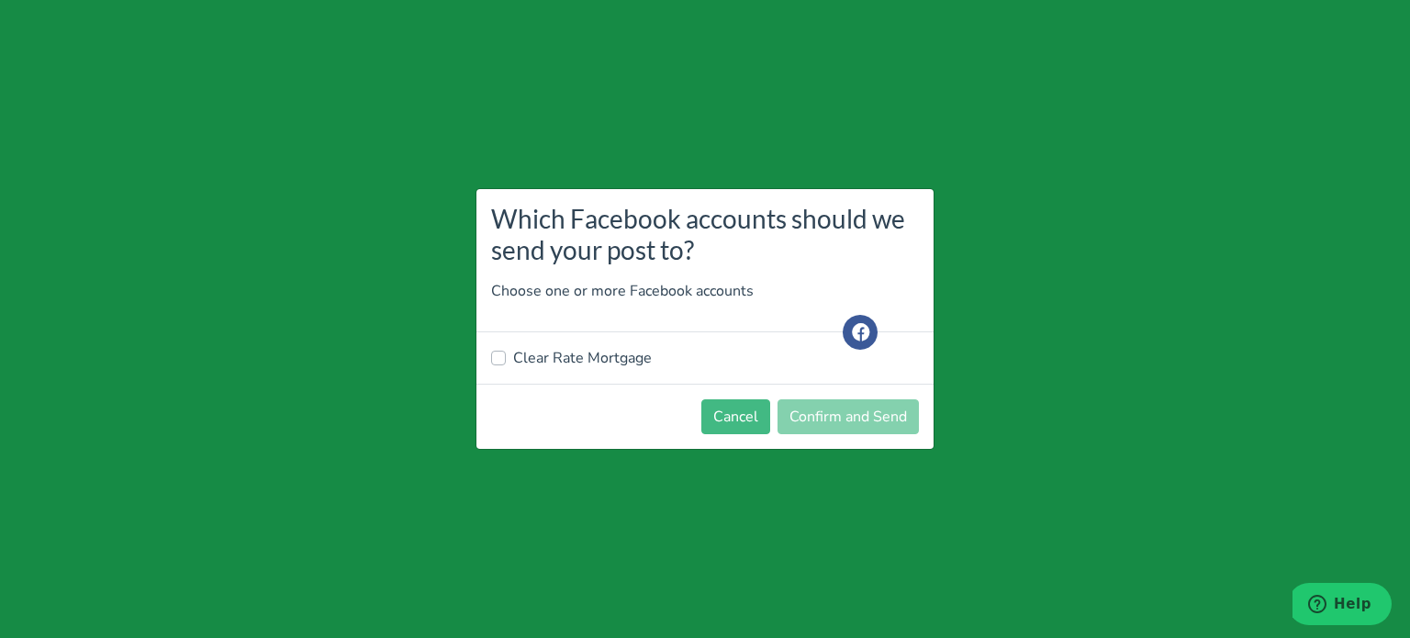
click at [576, 363] on label "Clear Rate Mortgage" at bounding box center [582, 358] width 139 height 22
click at [506, 363] on input "Clear Rate Mortgage" at bounding box center [498, 356] width 15 height 18
checkbox input "true"
click at [807, 429] on button "Confirm and Send" at bounding box center [847, 416] width 141 height 35
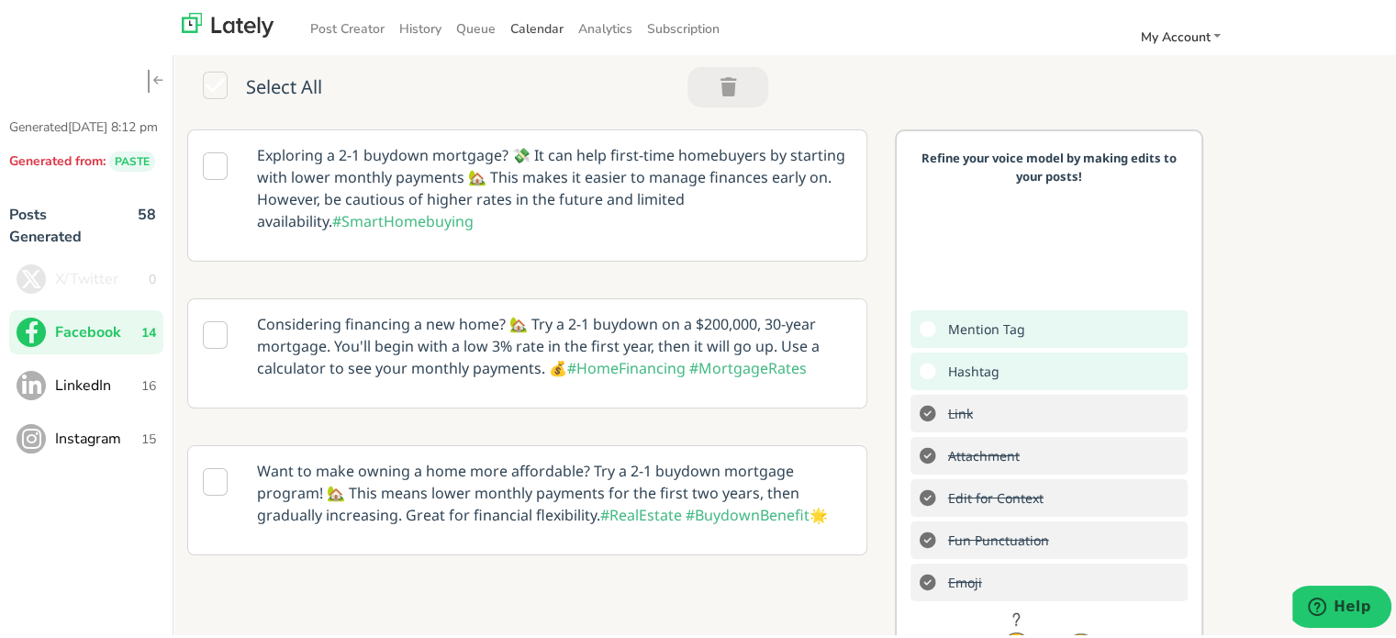
click at [518, 28] on span "Calendar" at bounding box center [536, 25] width 53 height 17
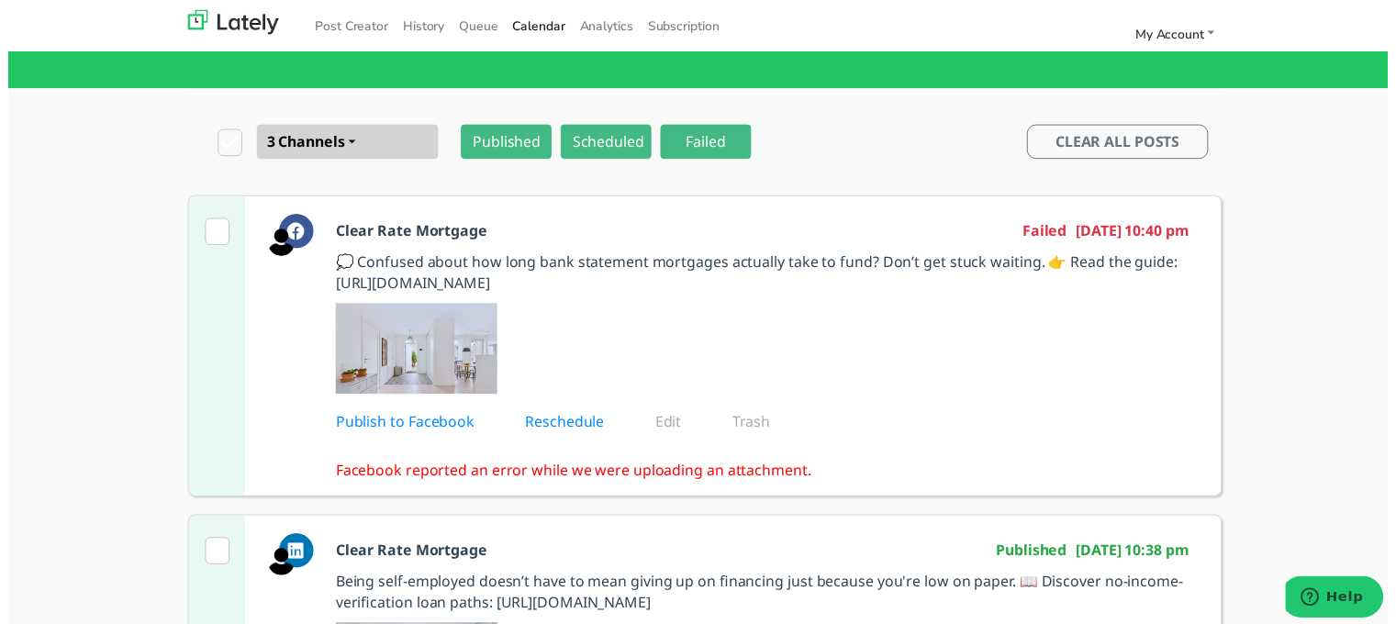
scroll to position [92, 0]
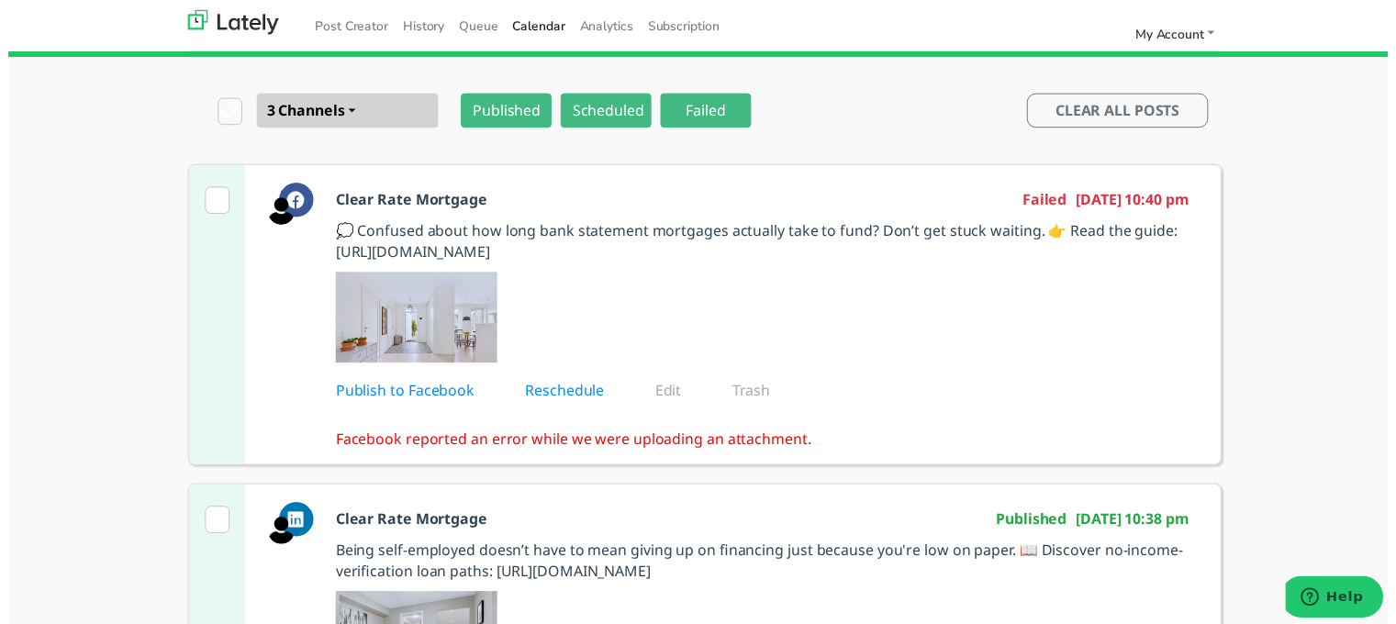
click at [554, 524] on div "Clear Rate Mortgage Published 08/25/2025 10:38 pm" at bounding box center [779, 513] width 896 height 46
click at [444, 400] on link "Publish to Facebook" at bounding box center [414, 395] width 166 height 20
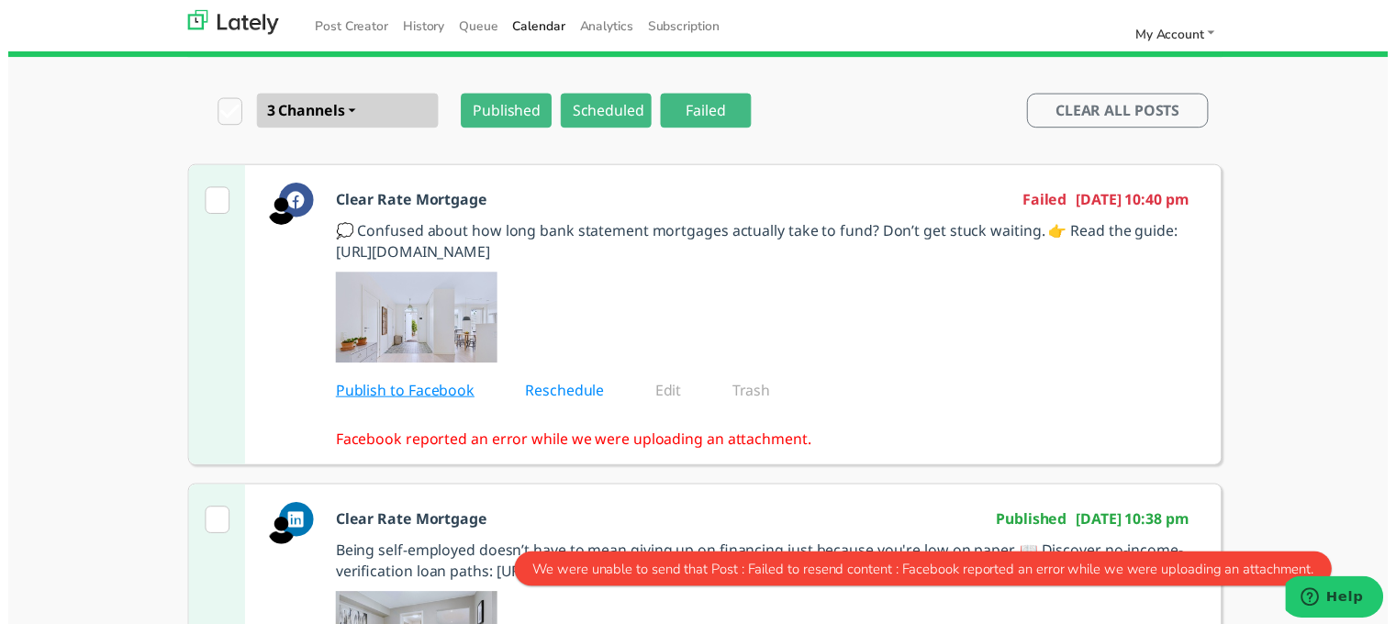
click at [444, 400] on link "Publish to Facebook" at bounding box center [414, 395] width 166 height 20
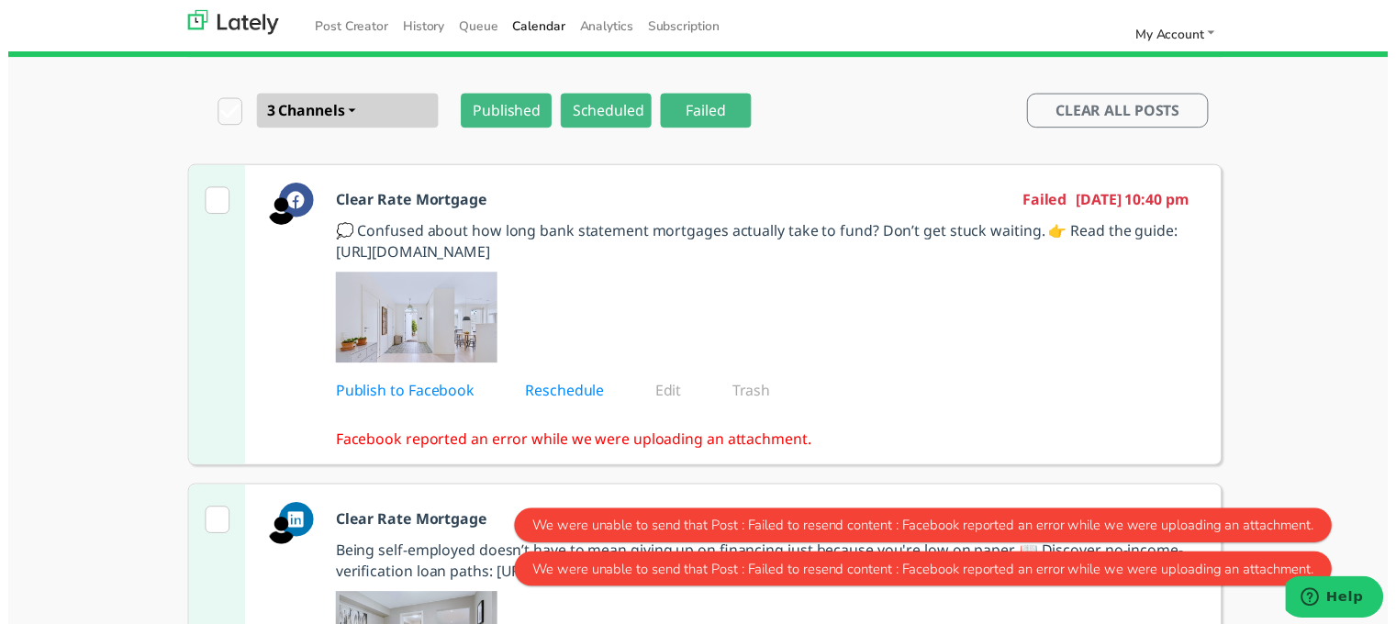
click at [459, 456] on div "Clear Rate Mortgage Failed 08/25/2025 10:40 pm 💭 Confused about how long bank s…" at bounding box center [779, 318] width 896 height 303
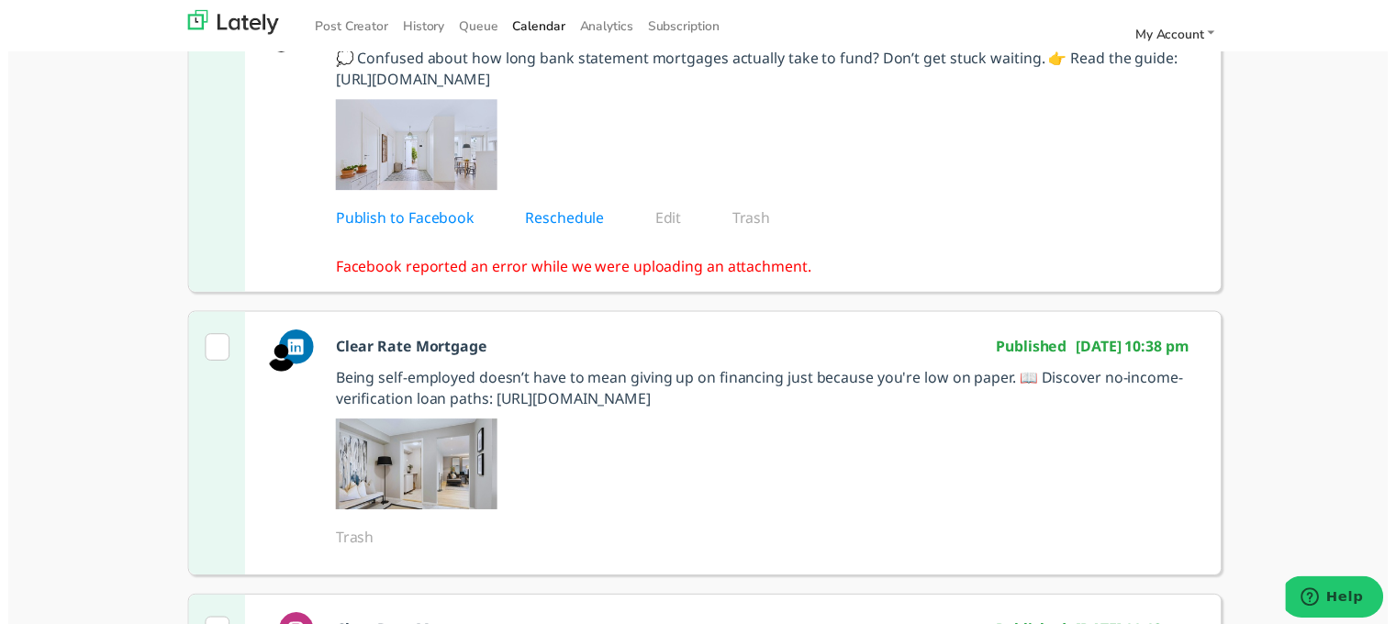
scroll to position [184, 0]
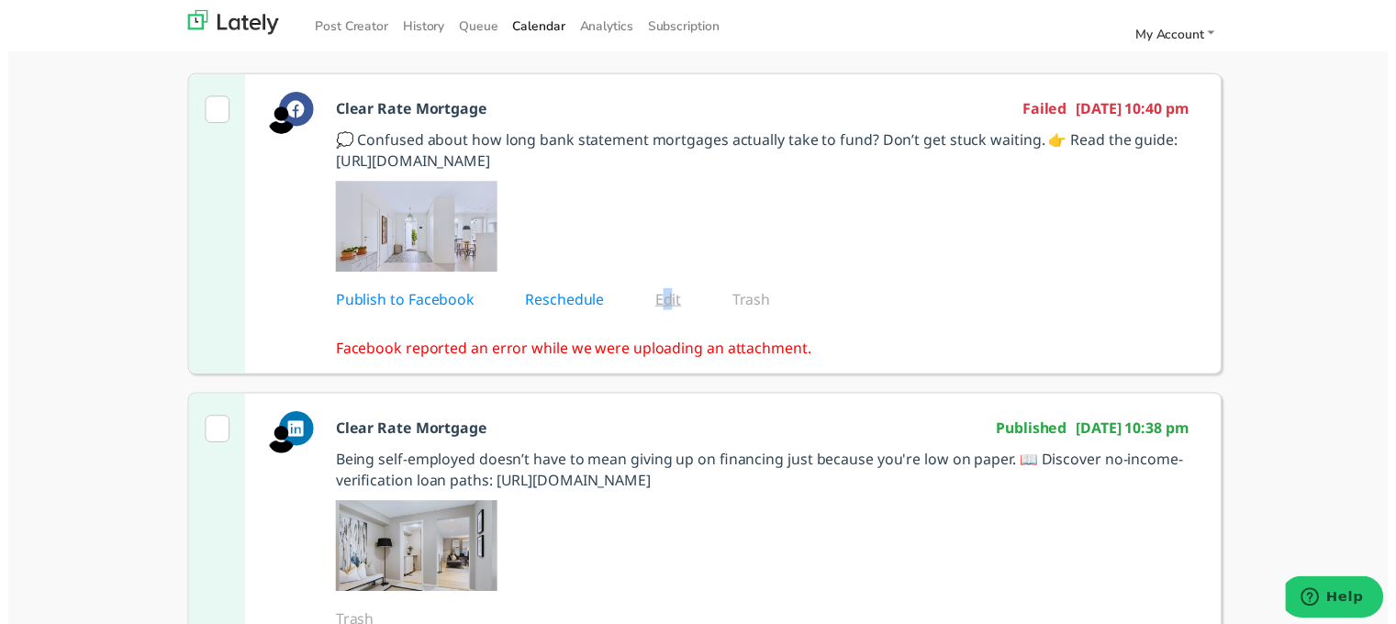
click at [657, 301] on link "Edit" at bounding box center [680, 303] width 52 height 20
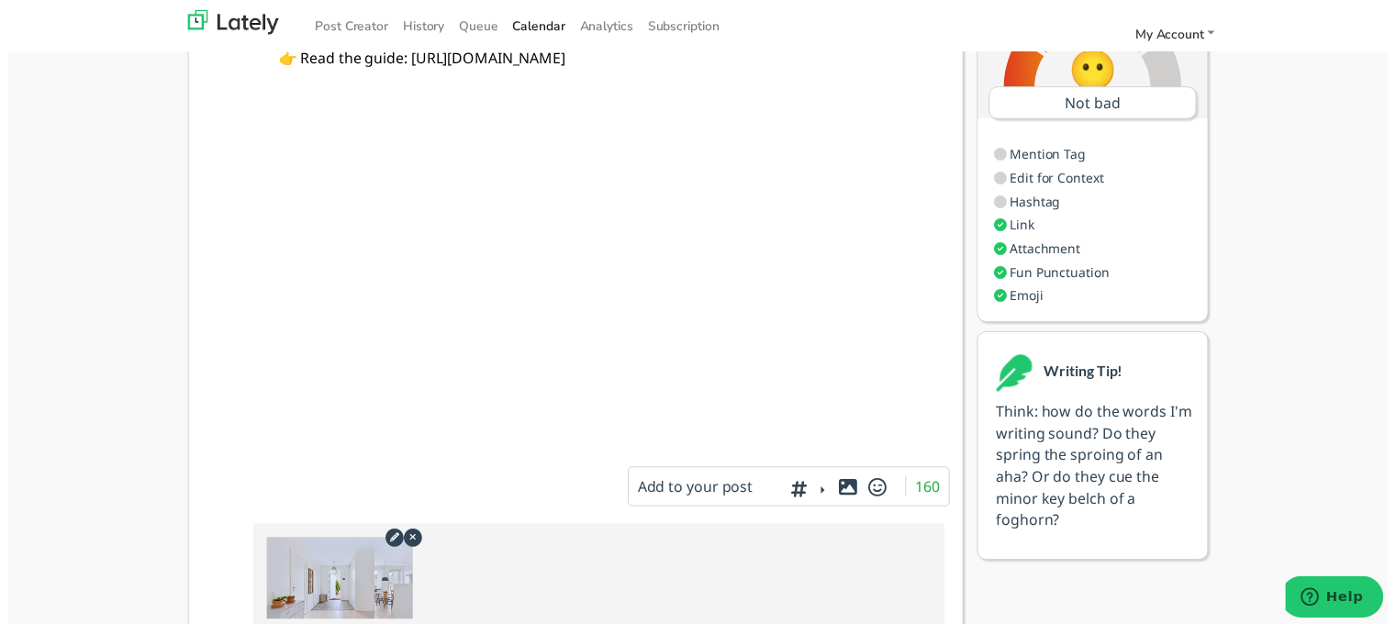
scroll to position [242, 0]
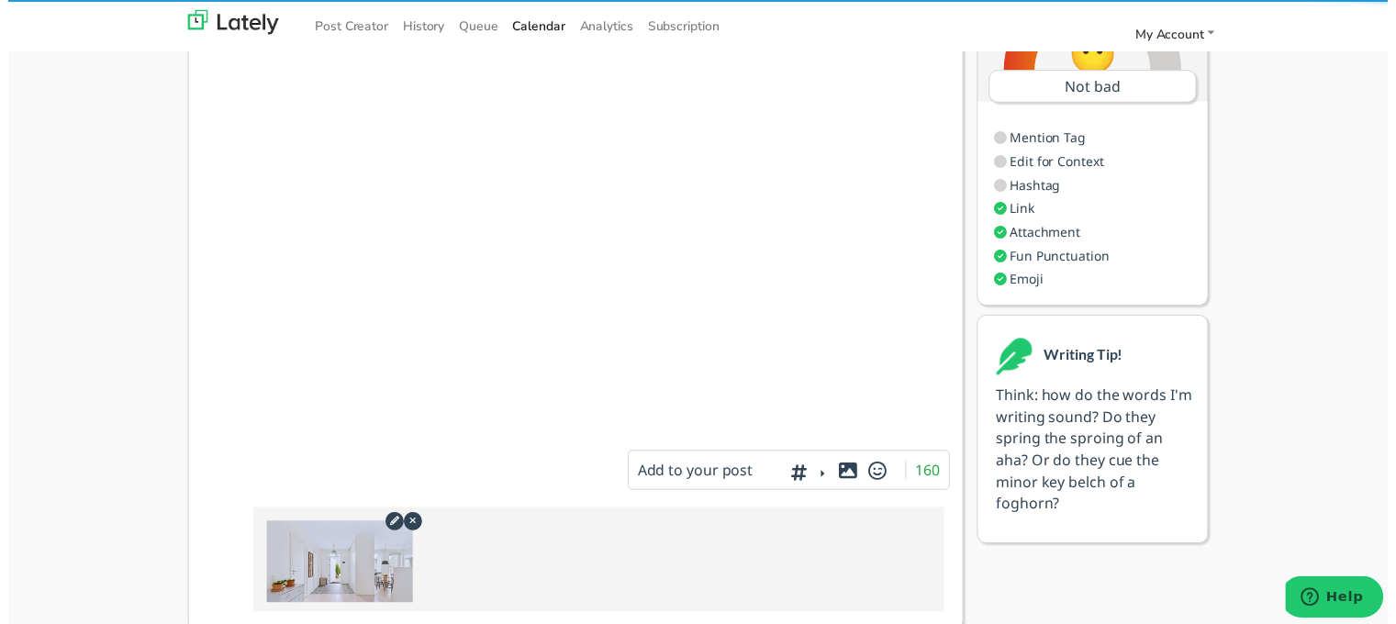
click at [401, 518] on icon at bounding box center [408, 527] width 23 height 18
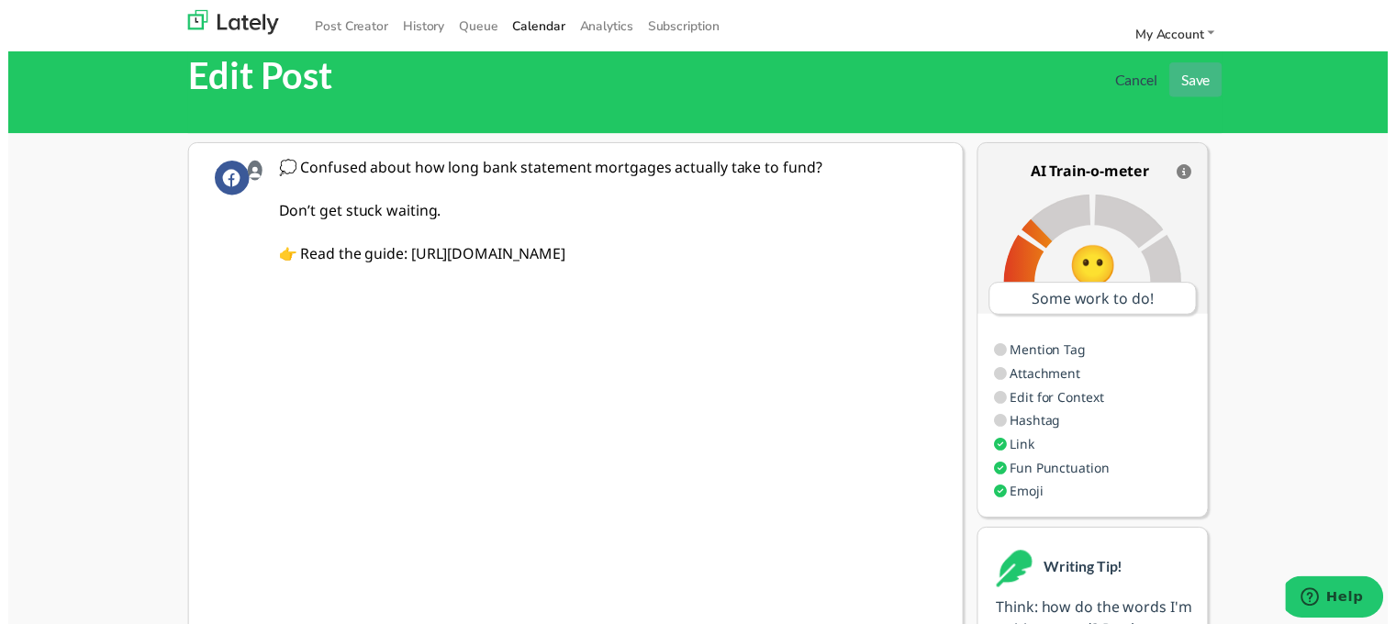
scroll to position [0, 0]
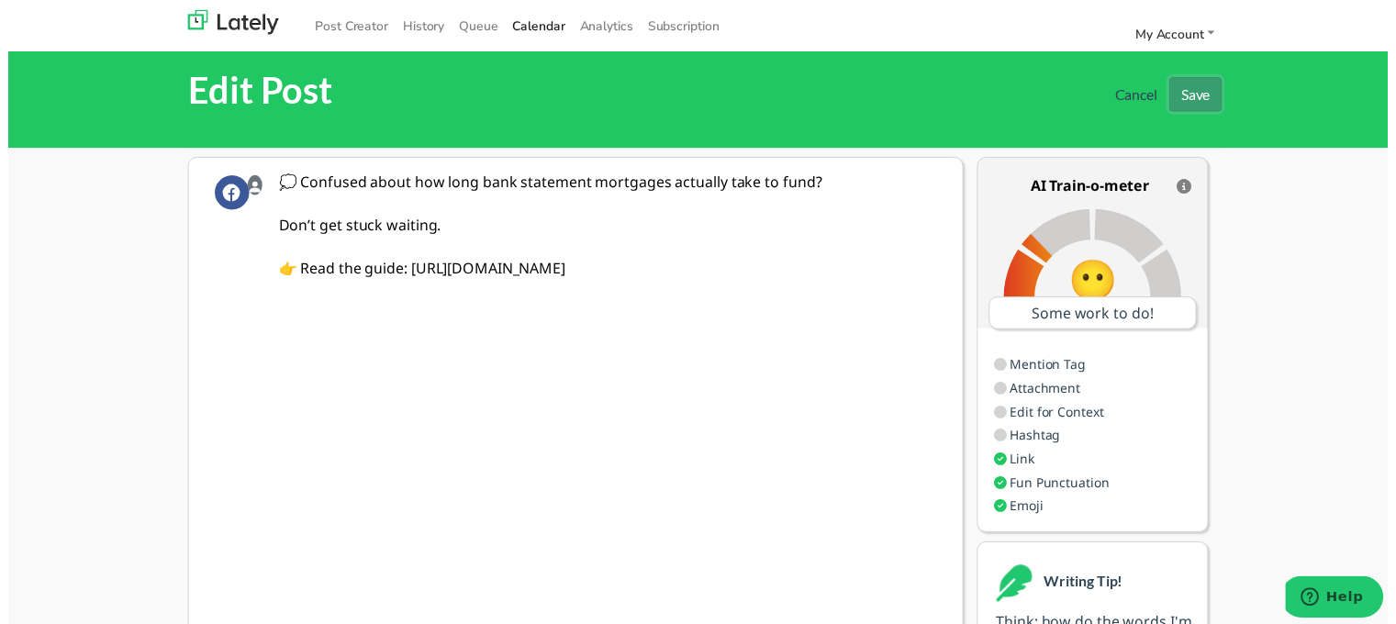
click at [1184, 85] on button "Save" at bounding box center [1201, 95] width 53 height 35
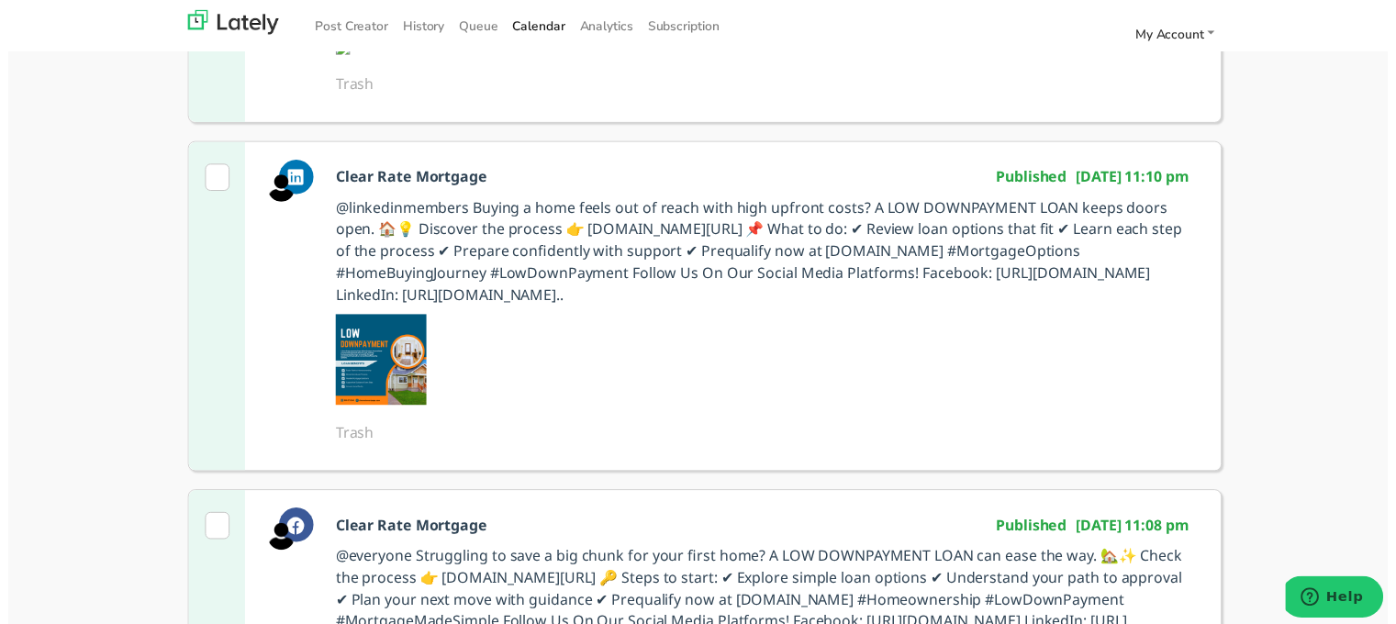
scroll to position [459, 0]
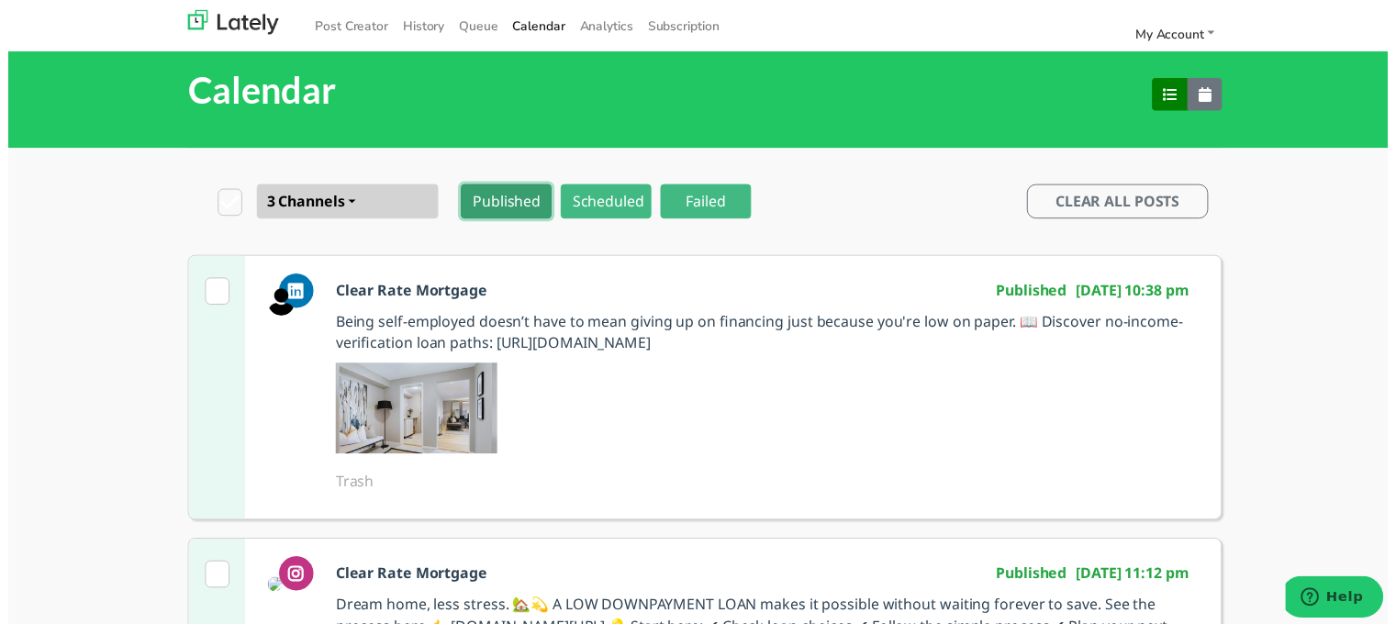
click at [510, 198] on button "Published" at bounding box center [504, 203] width 92 height 35
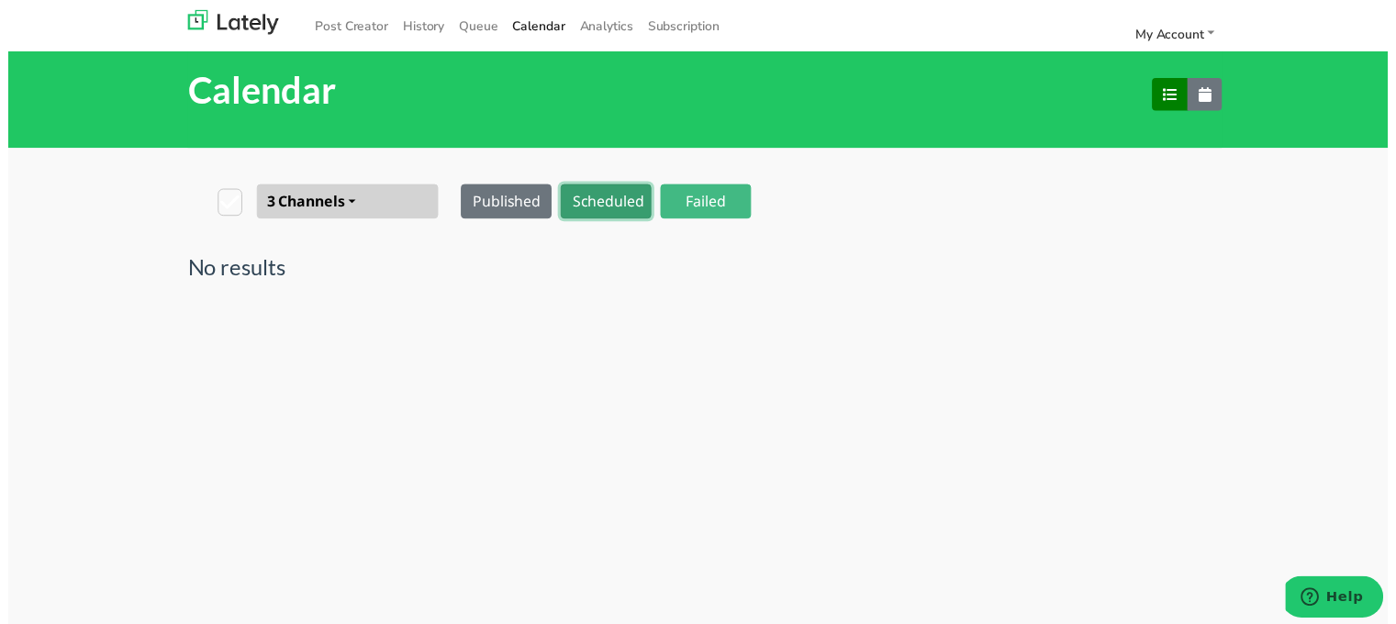
click at [600, 213] on button "Scheduled" at bounding box center [605, 203] width 92 height 35
click at [698, 211] on button "Failed" at bounding box center [706, 203] width 92 height 35
click at [468, 22] on link "Queue" at bounding box center [476, 26] width 54 height 30
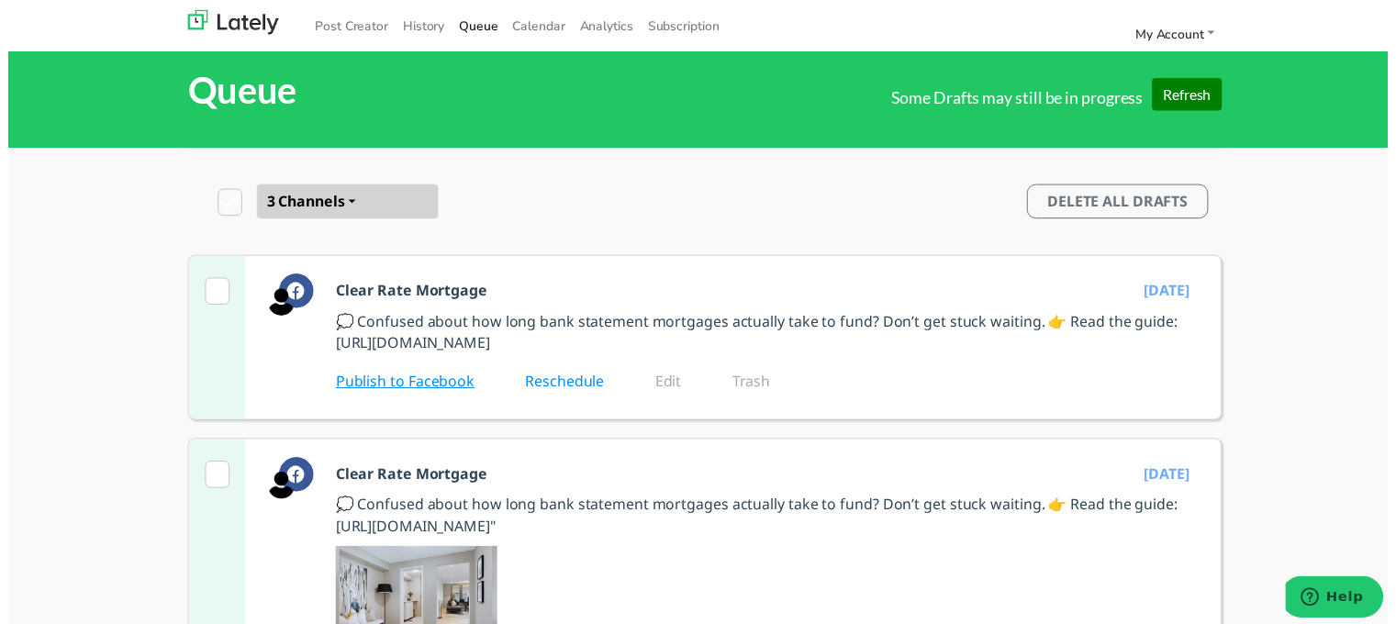
click at [416, 393] on link "Publish to Facebook" at bounding box center [414, 385] width 166 height 20
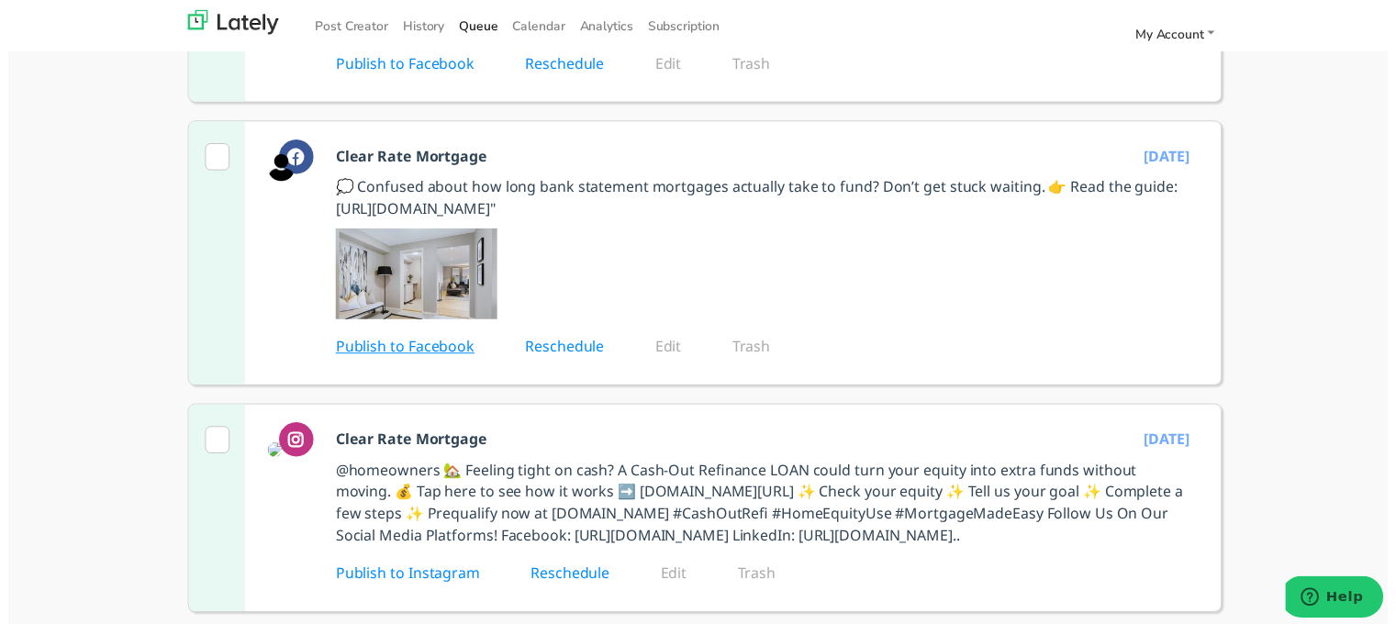
click at [420, 341] on link "Publish to Facebook" at bounding box center [414, 351] width 166 height 20
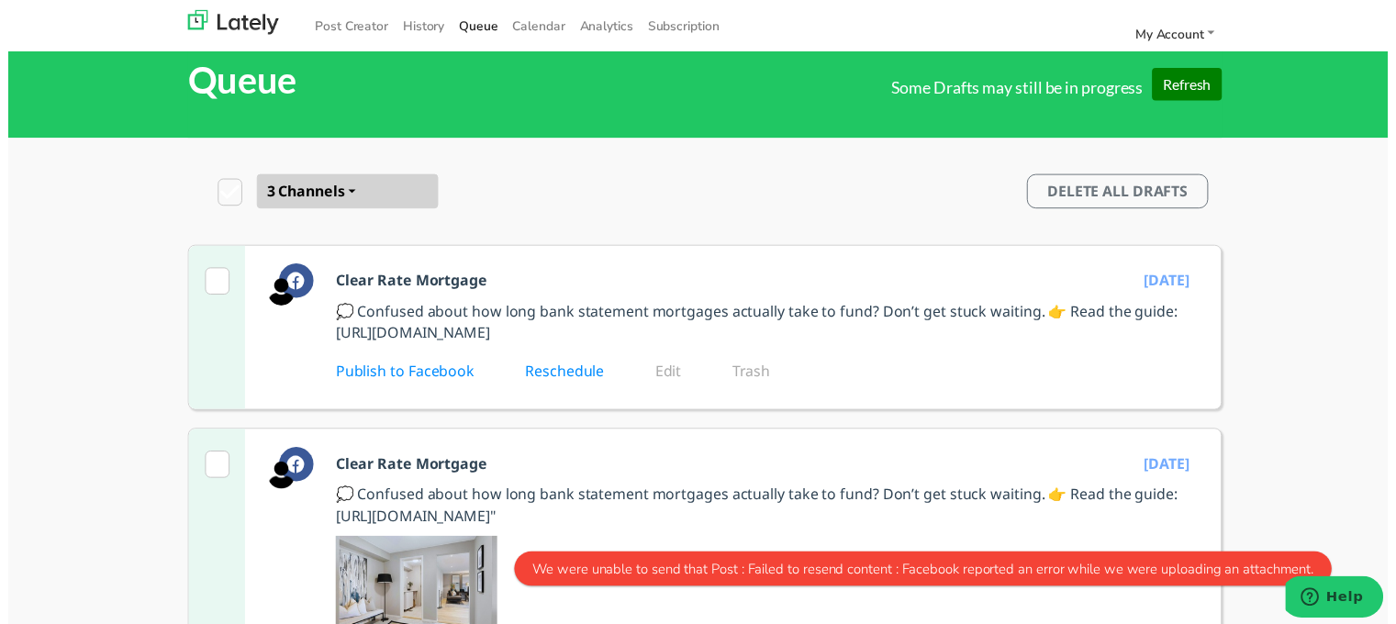
scroll to position [0, 0]
